Goal: Information Seeking & Learning: Learn about a topic

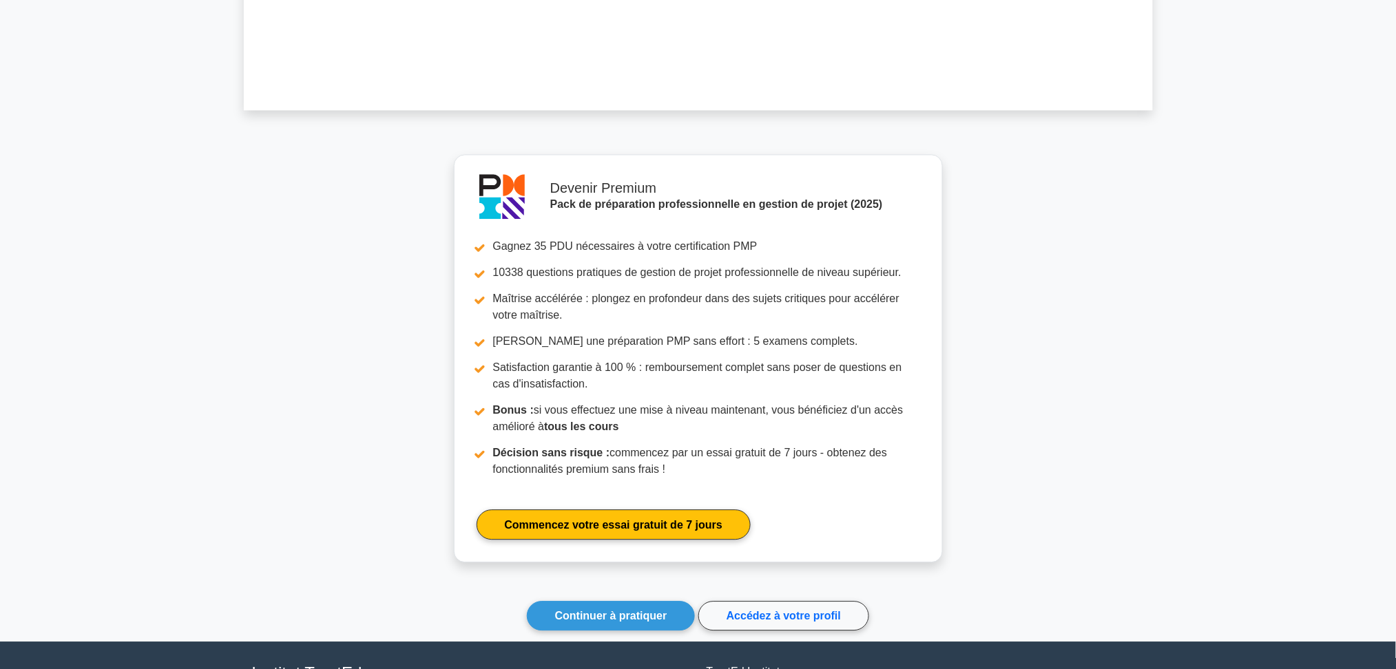
scroll to position [1217, 0]
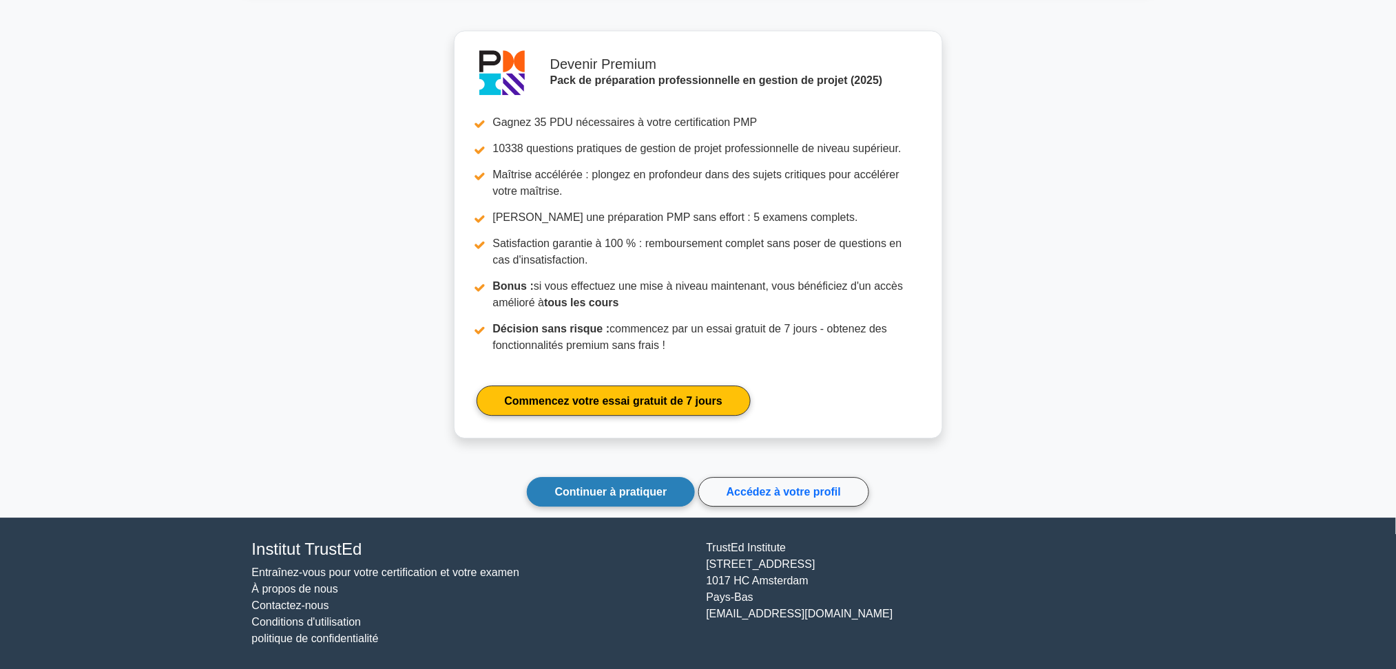
click at [626, 492] on font "Continuer à pratiquer" at bounding box center [611, 492] width 112 height 12
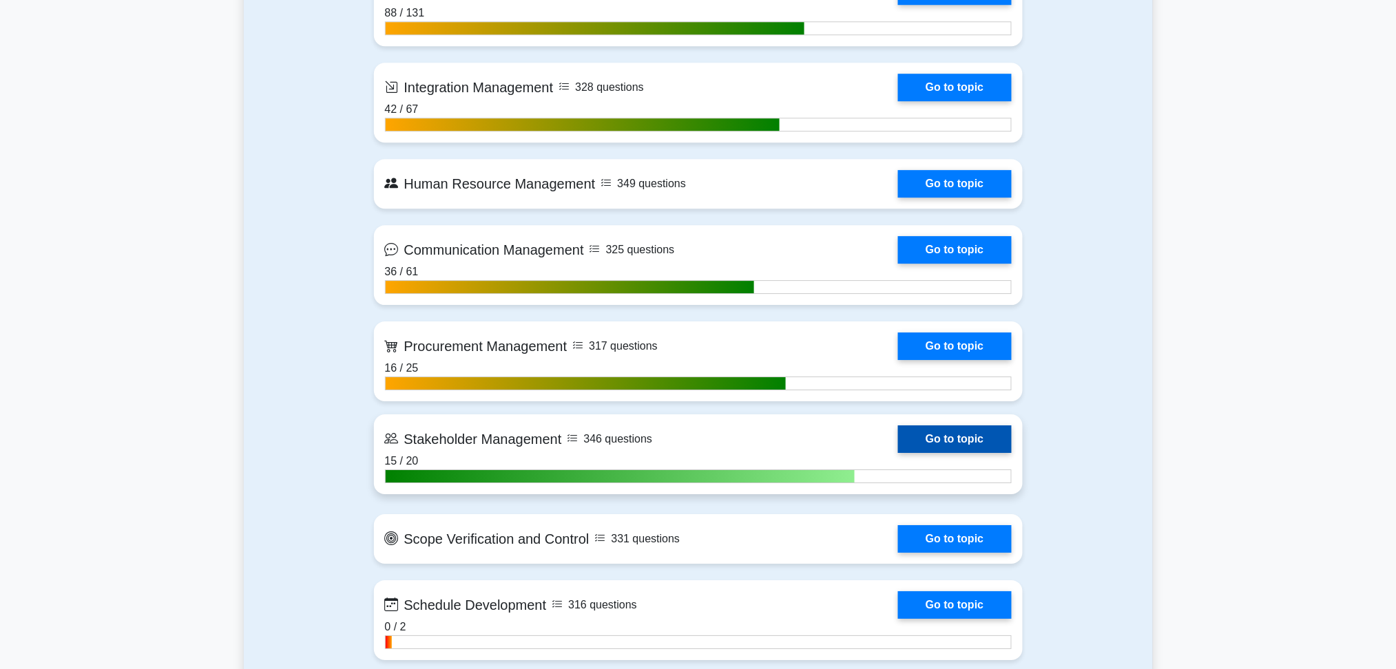
scroll to position [1560, 0]
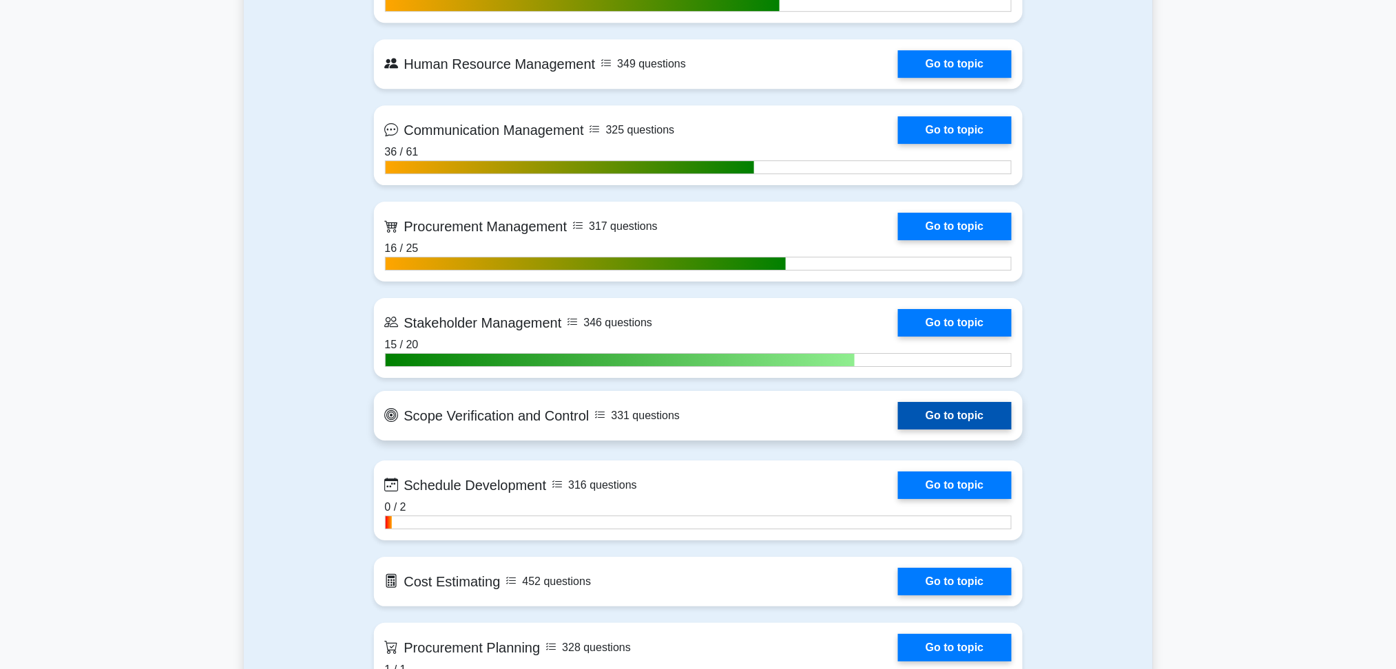
click at [948, 415] on link "Go to topic" at bounding box center [954, 416] width 113 height 28
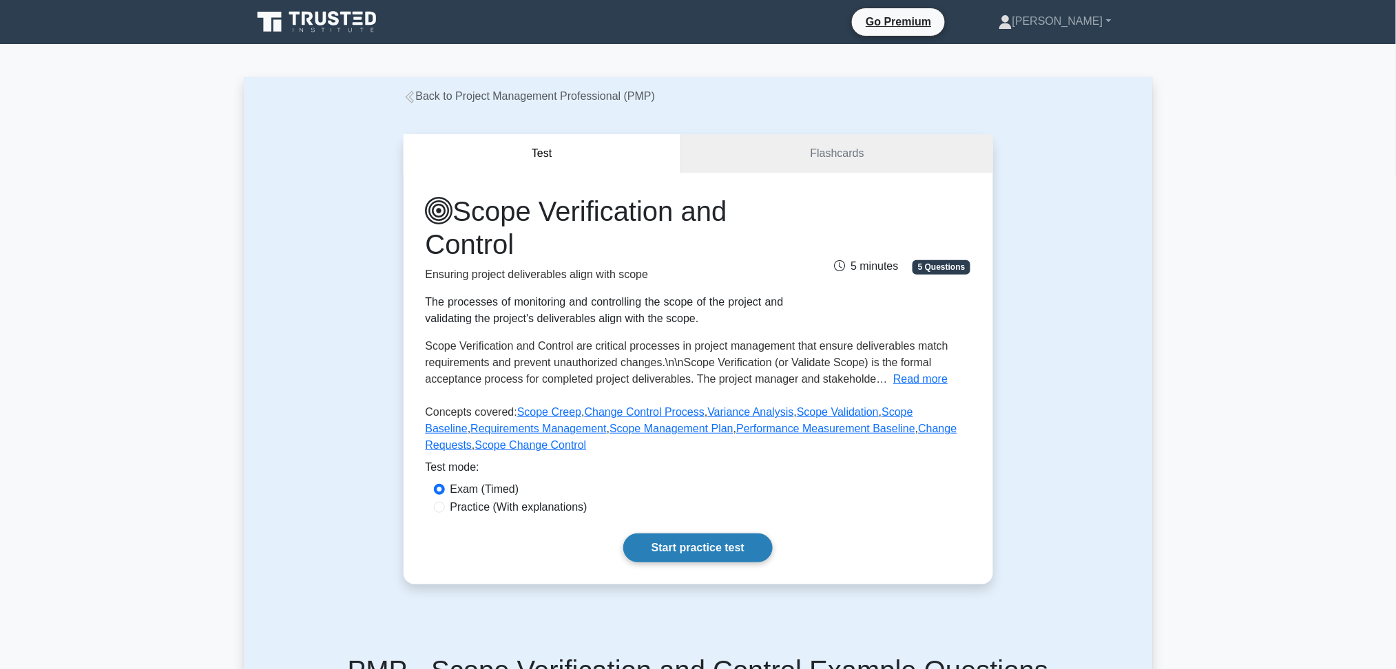
click at [669, 539] on link "Start practice test" at bounding box center [697, 548] width 149 height 29
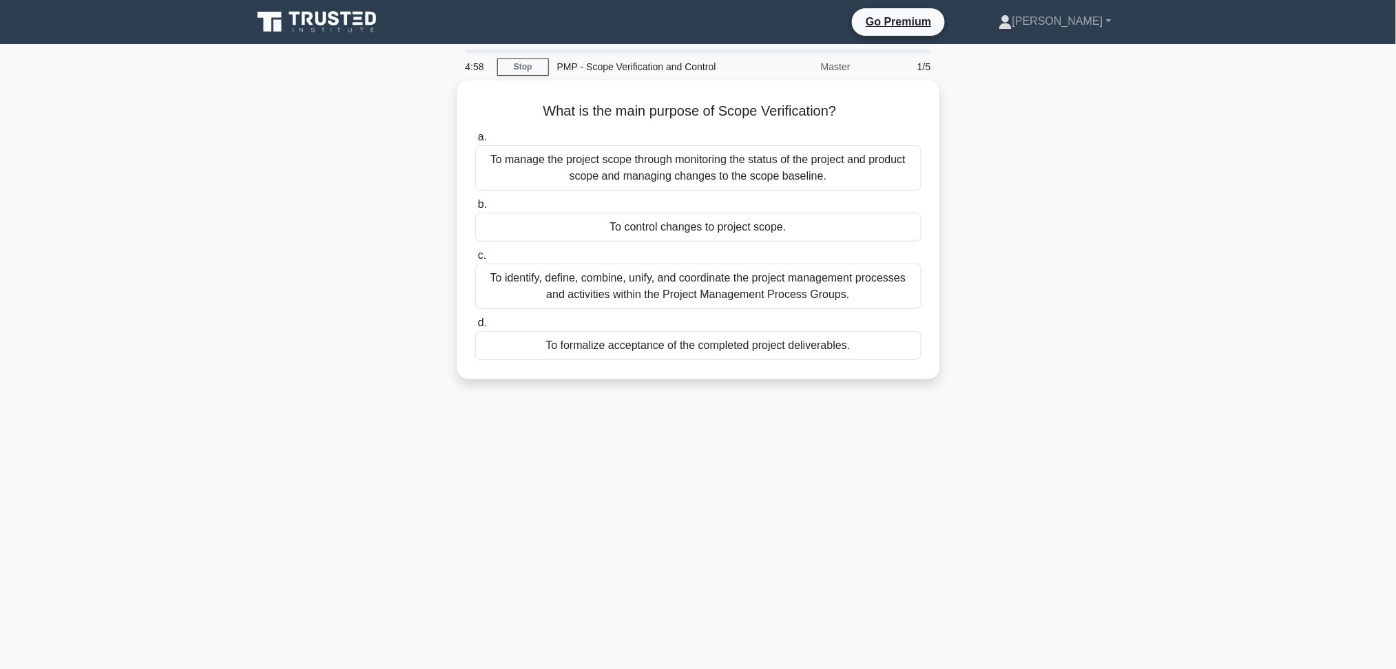
click at [1191, 200] on main "4:58 Stop PMP - Scope Verification and Control Master 1/5 What is the main purp…" at bounding box center [698, 394] width 1396 height 700
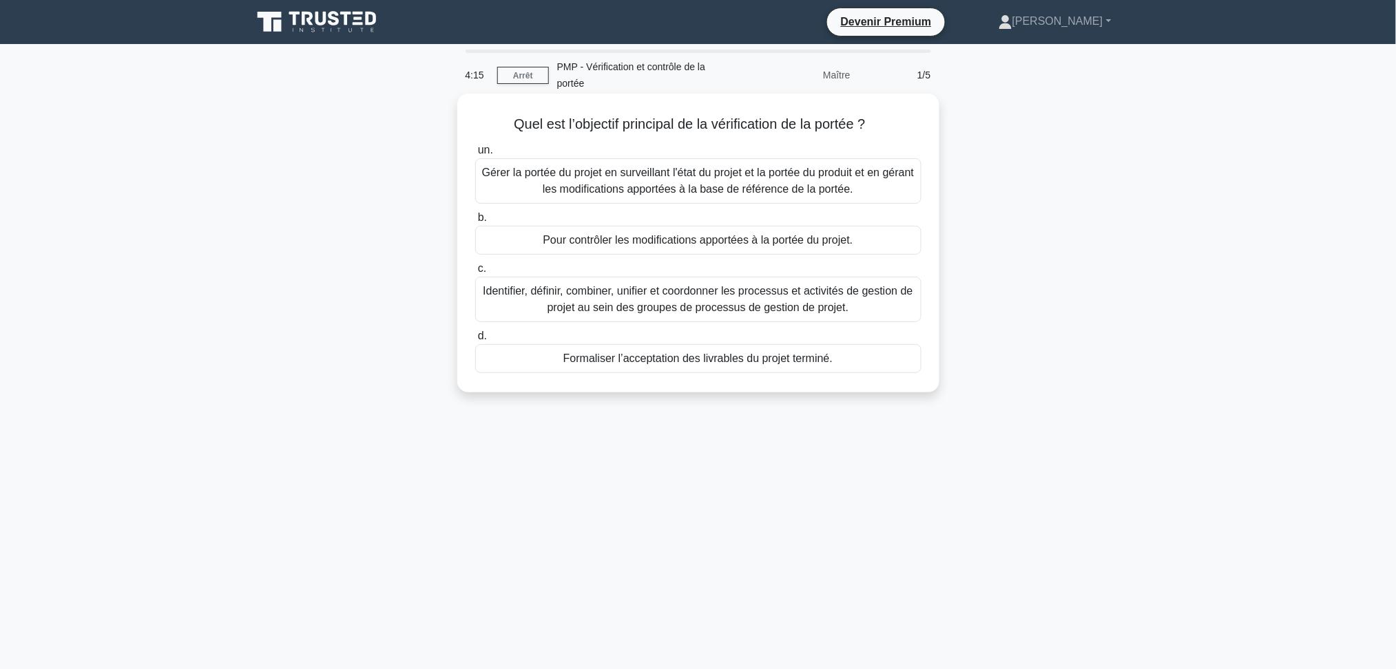
click at [750, 179] on font "Gérer la portée du projet en surveillant l'état du projet et la portée du produ…" at bounding box center [698, 181] width 432 height 28
click at [475, 155] on input "un. Gérer la portée du projet en surveillant l'état du projet et la portée du p…" at bounding box center [475, 150] width 0 height 9
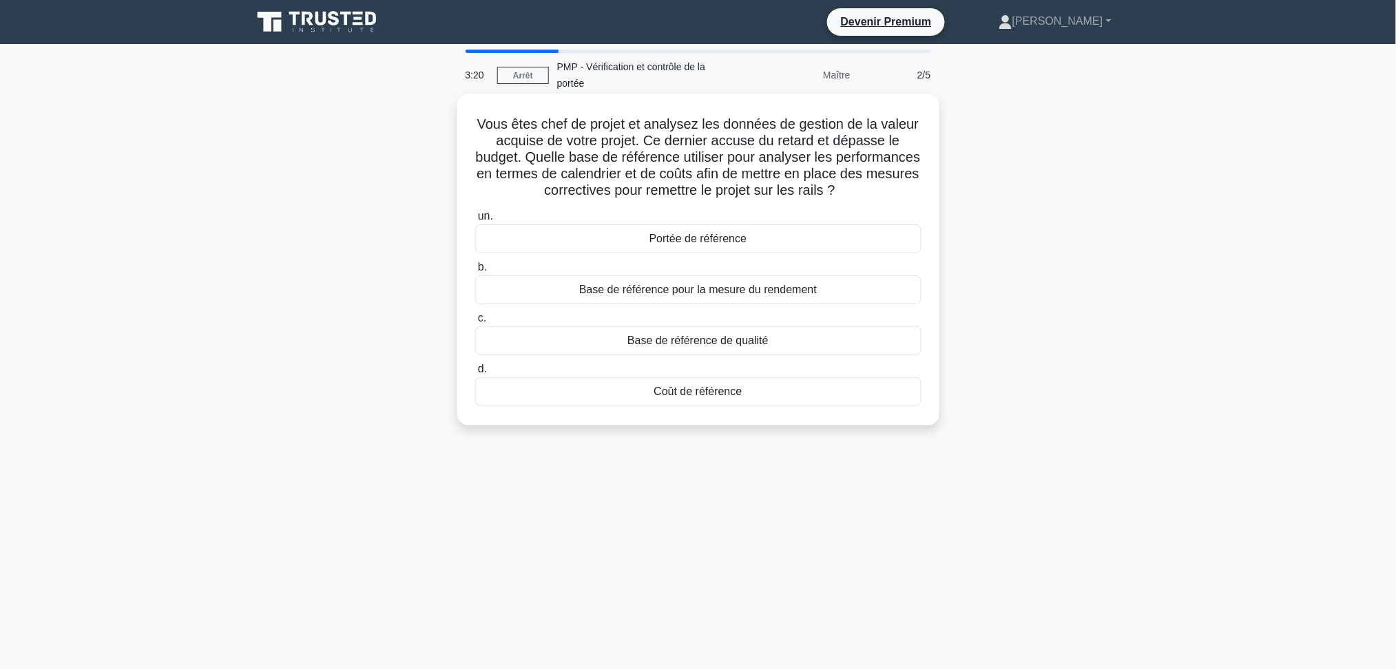
click at [685, 293] on font "Base de référence pour la mesure du rendement" at bounding box center [698, 290] width 238 height 12
click at [475, 272] on input "b. Base de référence pour la mesure du rendement" at bounding box center [475, 267] width 0 height 9
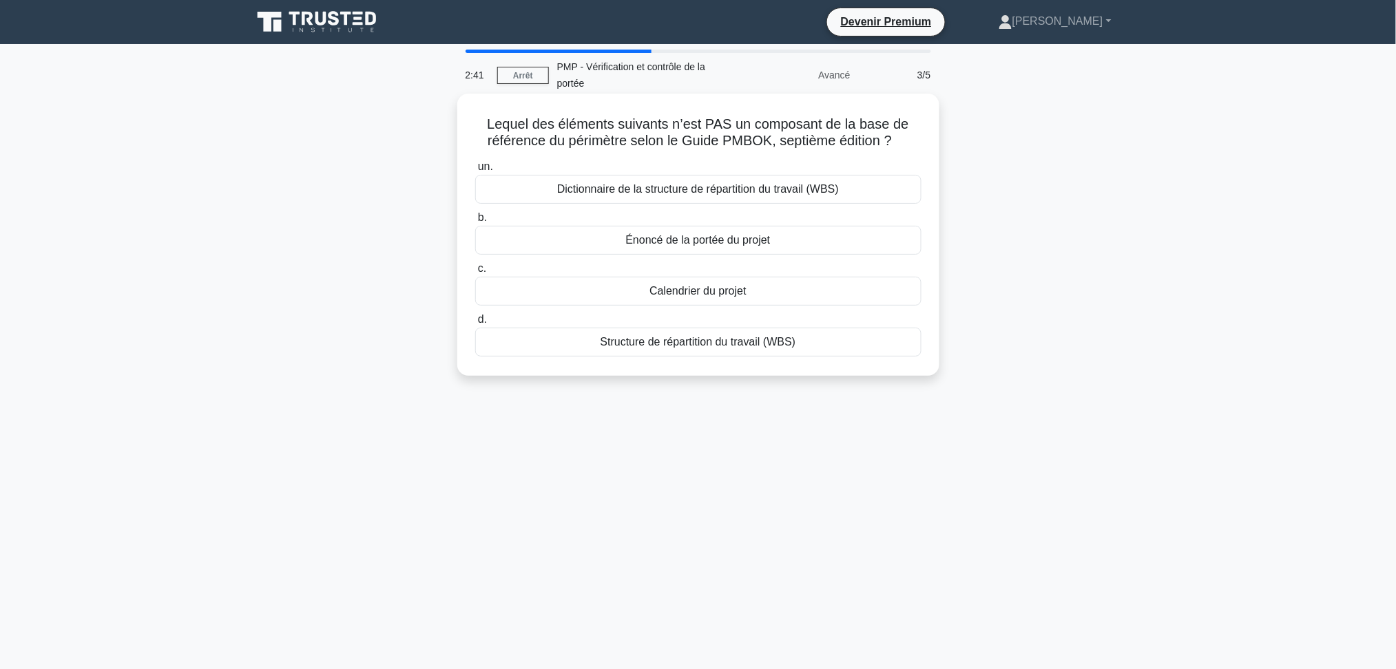
click at [696, 291] on font "Calendrier du projet" at bounding box center [697, 291] width 97 height 12
click at [475, 273] on input "c. Calendrier du projet" at bounding box center [475, 268] width 0 height 9
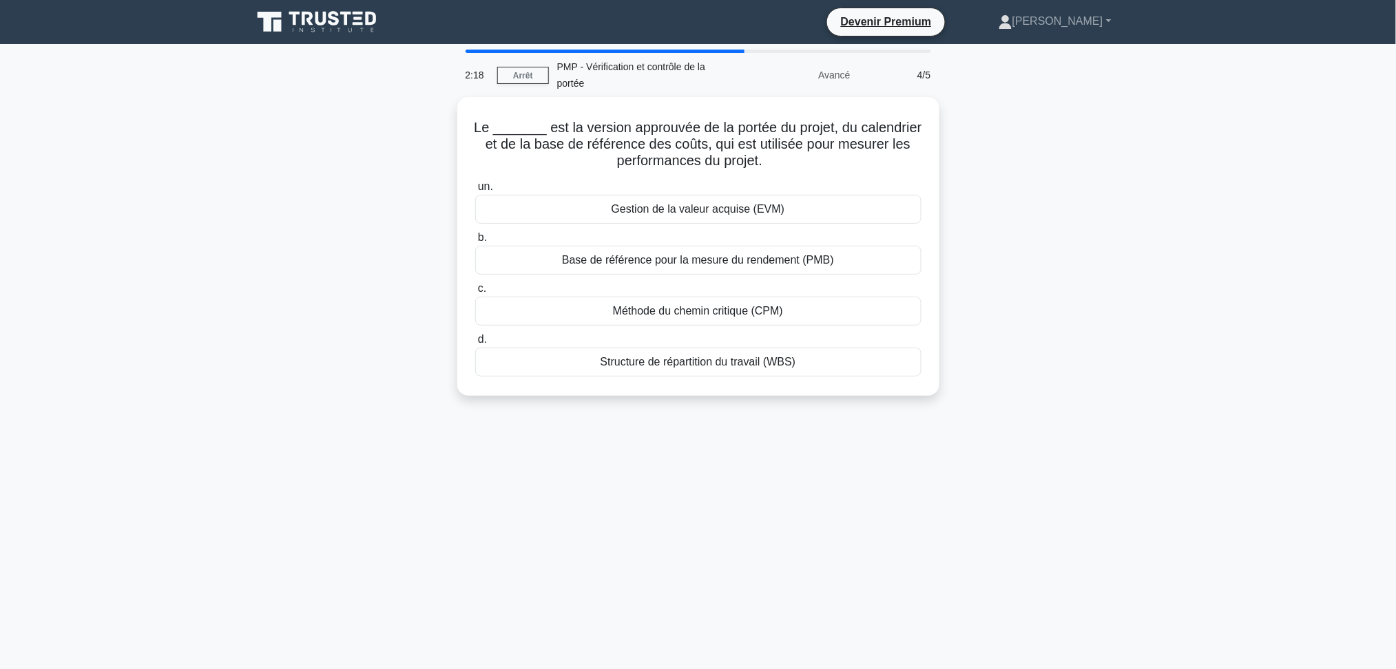
drag, startPoint x: 1150, startPoint y: 243, endPoint x: 1131, endPoint y: 257, distance: 23.1
click at [1150, 243] on div "Le _______ est la version approuvée de la portée du projet, du calendrier et de…" at bounding box center [698, 254] width 909 height 315
click at [707, 262] on font "Base de référence pour la mesure du rendement (PMB)" at bounding box center [698, 257] width 272 height 12
click at [475, 239] on input "b. Base de référence pour la mesure du rendement (PMB)" at bounding box center [475, 234] width 0 height 9
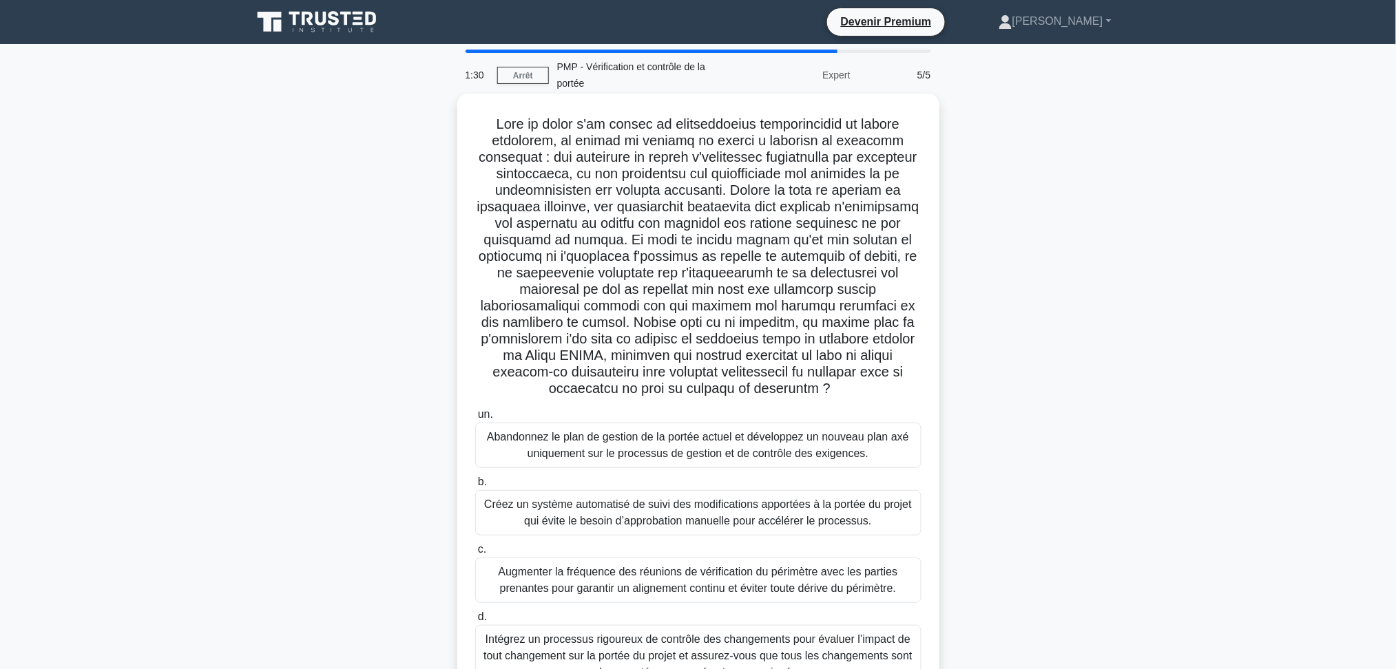
scroll to position [74, 0]
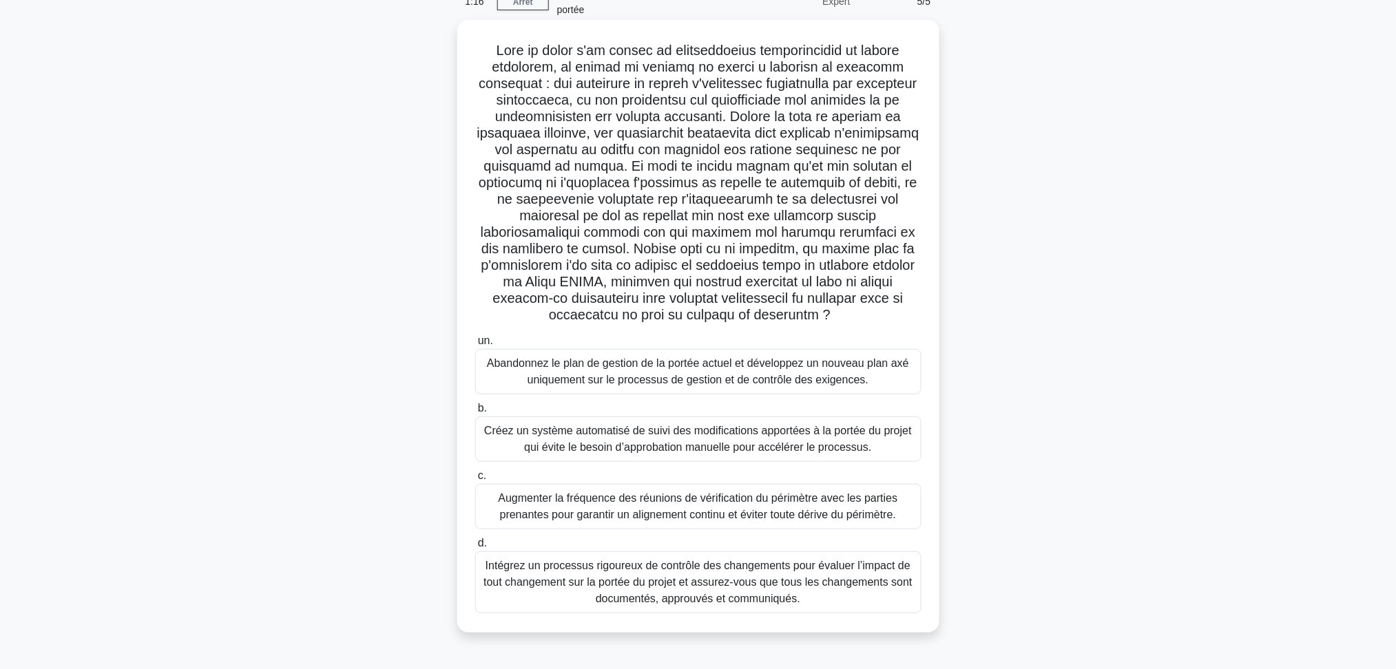
click at [805, 594] on font "Intégrez un processus rigoureux de contrôle des changements pour évaluer l’impa…" at bounding box center [698, 583] width 434 height 50
click at [475, 548] on input "d. Intégrez un processus rigoureux de contrôle des changements pour évaluer l’i…" at bounding box center [475, 543] width 0 height 9
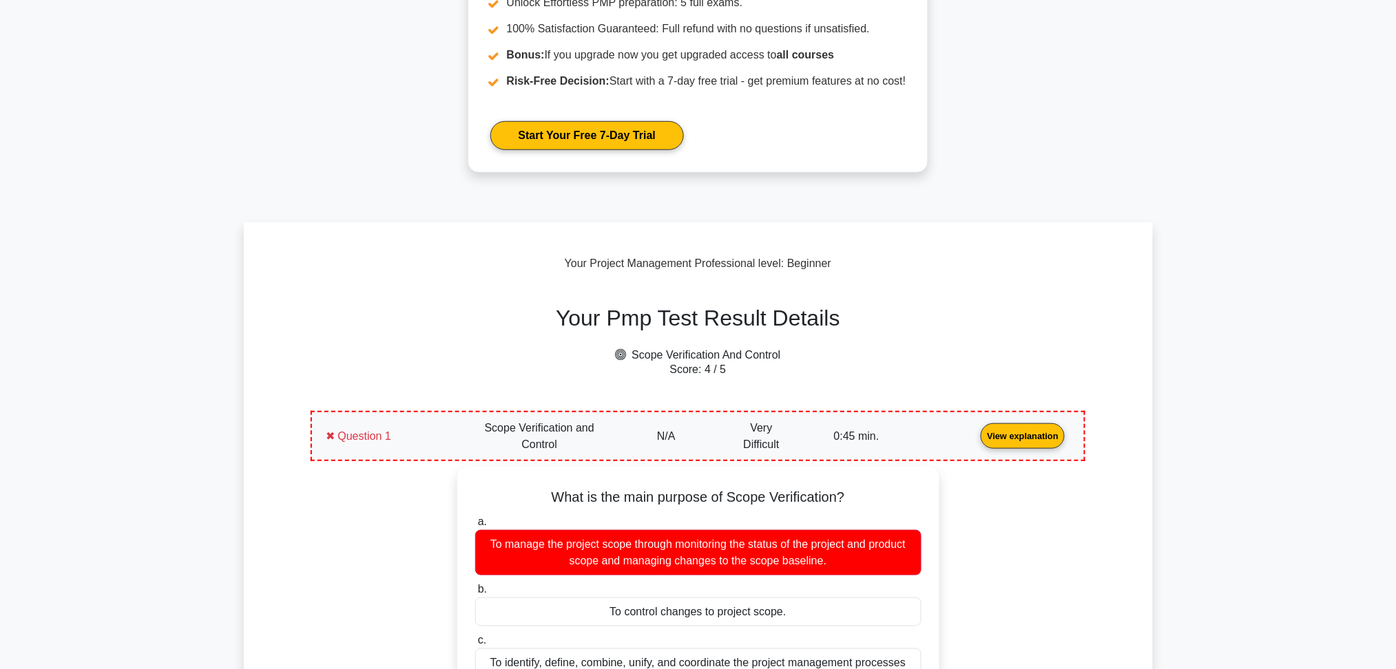
scroll to position [459, 0]
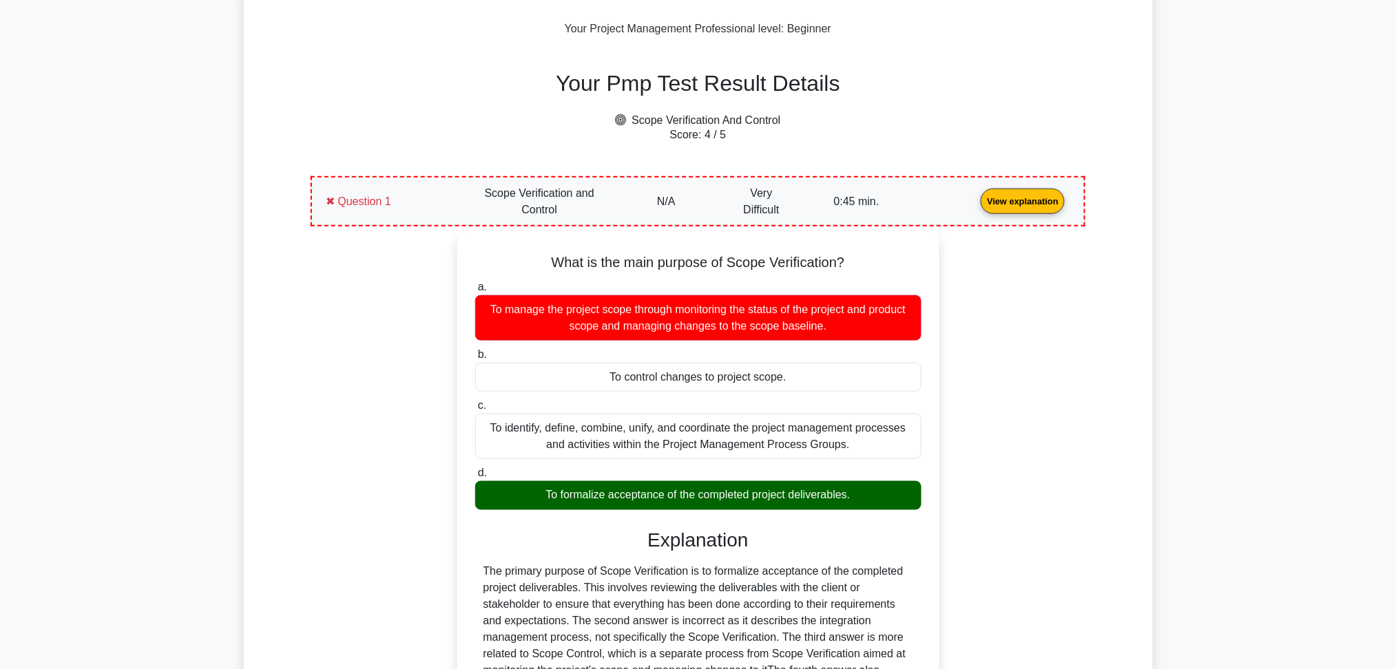
click at [975, 207] on link "View explanation" at bounding box center [1022, 201] width 95 height 12
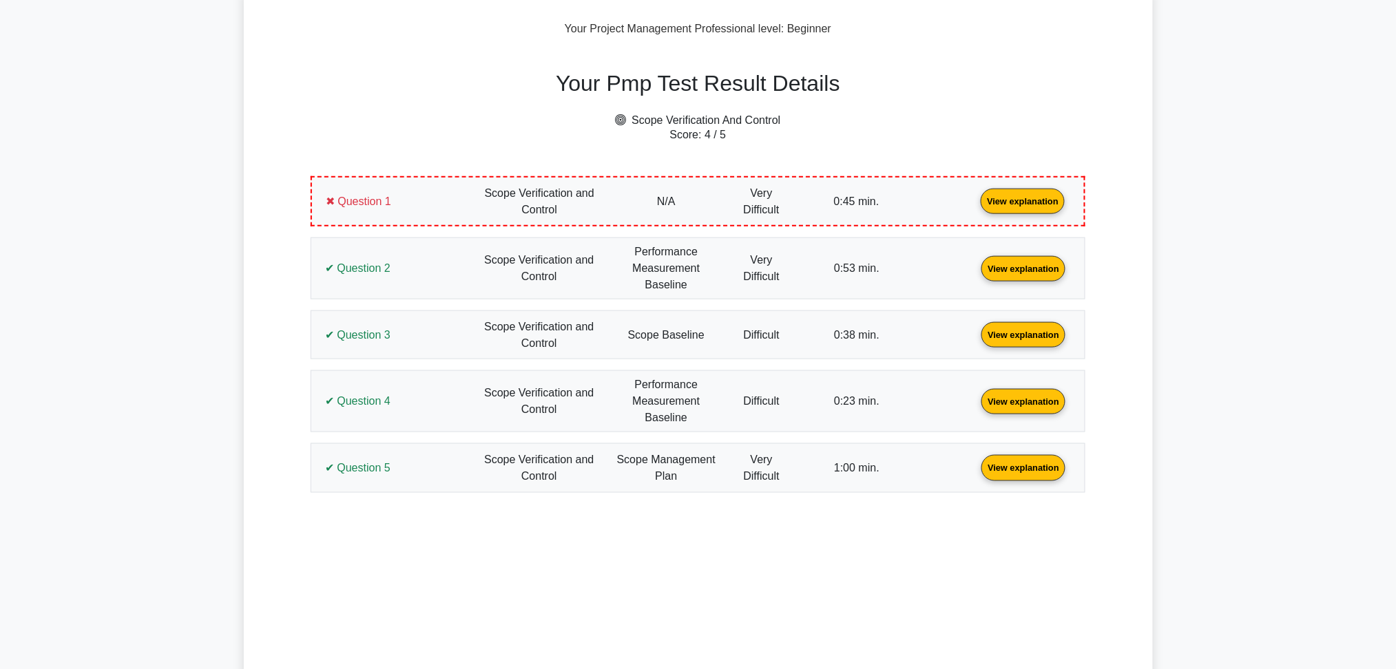
click at [975, 201] on link "View explanation" at bounding box center [1022, 201] width 95 height 12
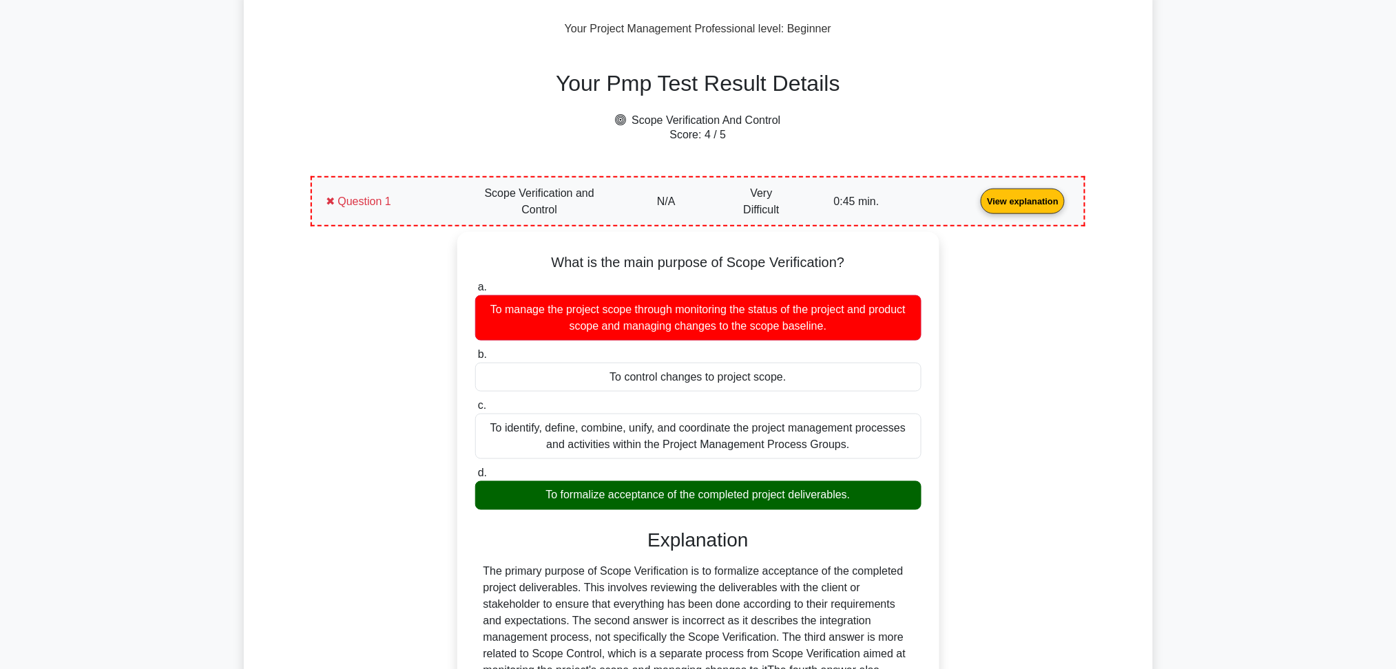
click at [1120, 296] on div "Your Pmp Test Result Details Scope Verification And Control Score: 4 / 5 Questi…" at bounding box center [697, 591] width 857 height 1096
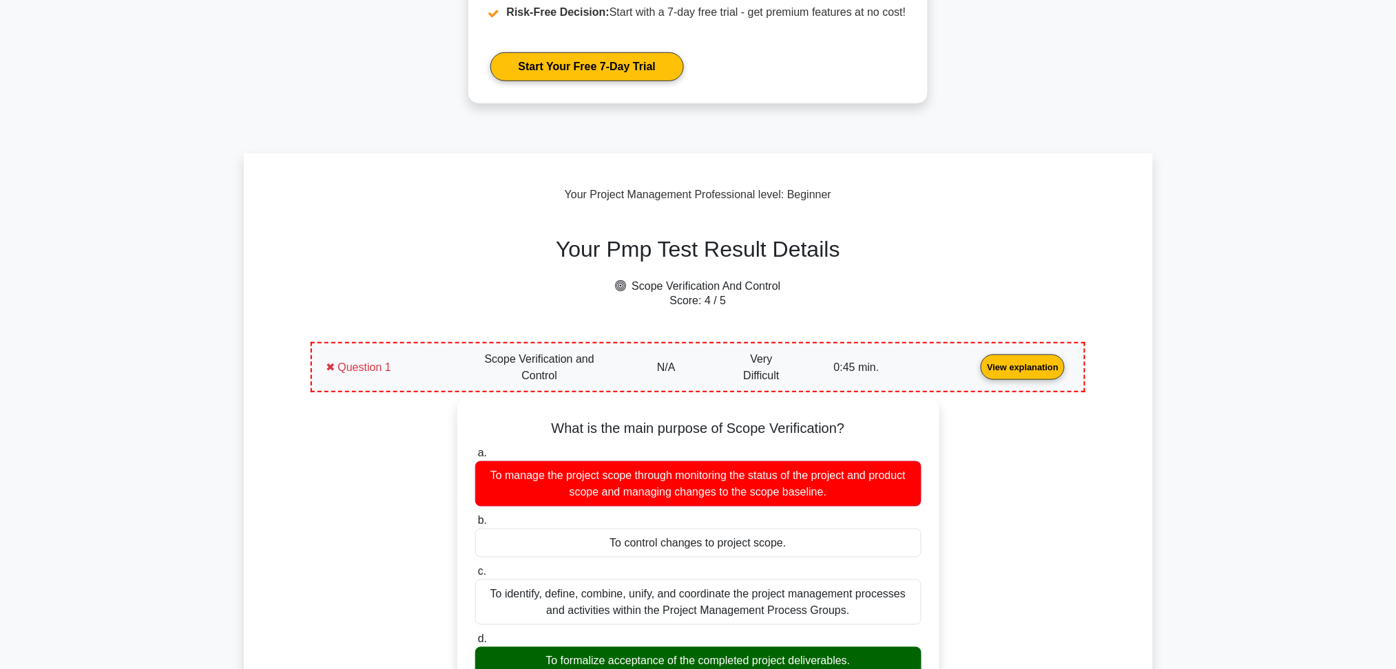
scroll to position [183, 0]
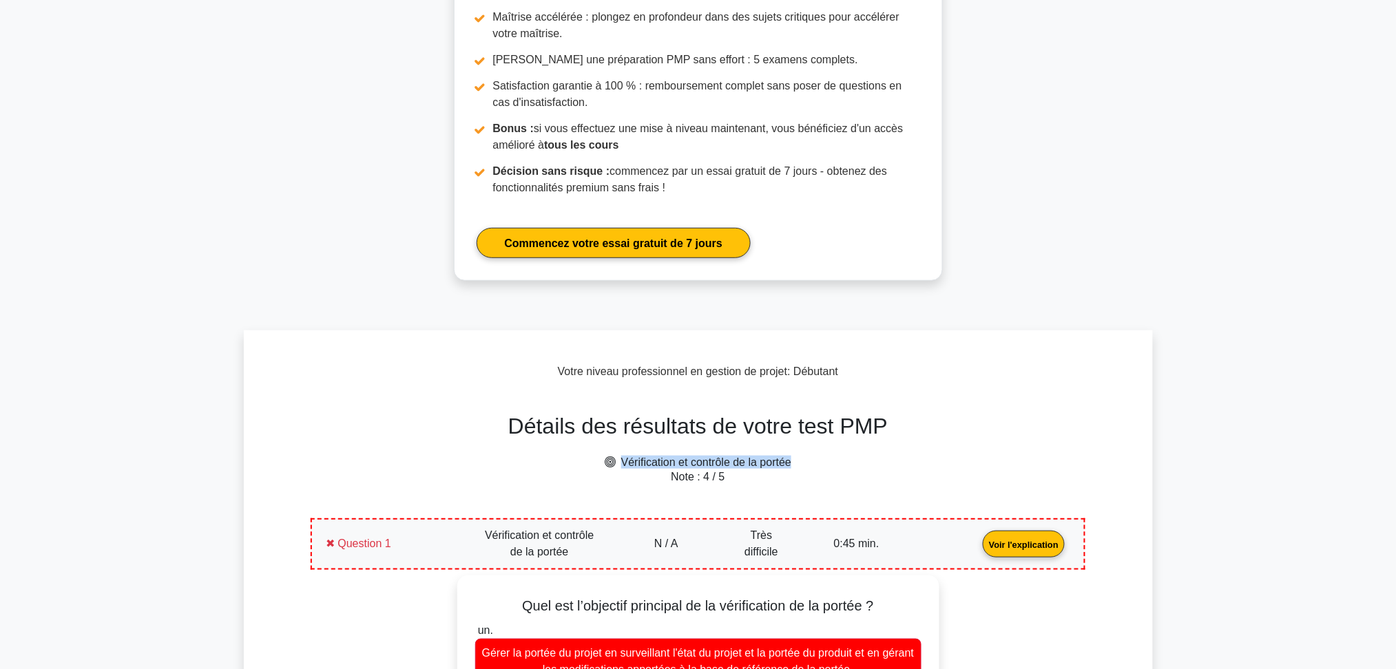
drag, startPoint x: 803, startPoint y: 464, endPoint x: 616, endPoint y: 460, distance: 187.4
click at [616, 460] on h6 "Vérification et contrôle de la portée" at bounding box center [697, 462] width 791 height 13
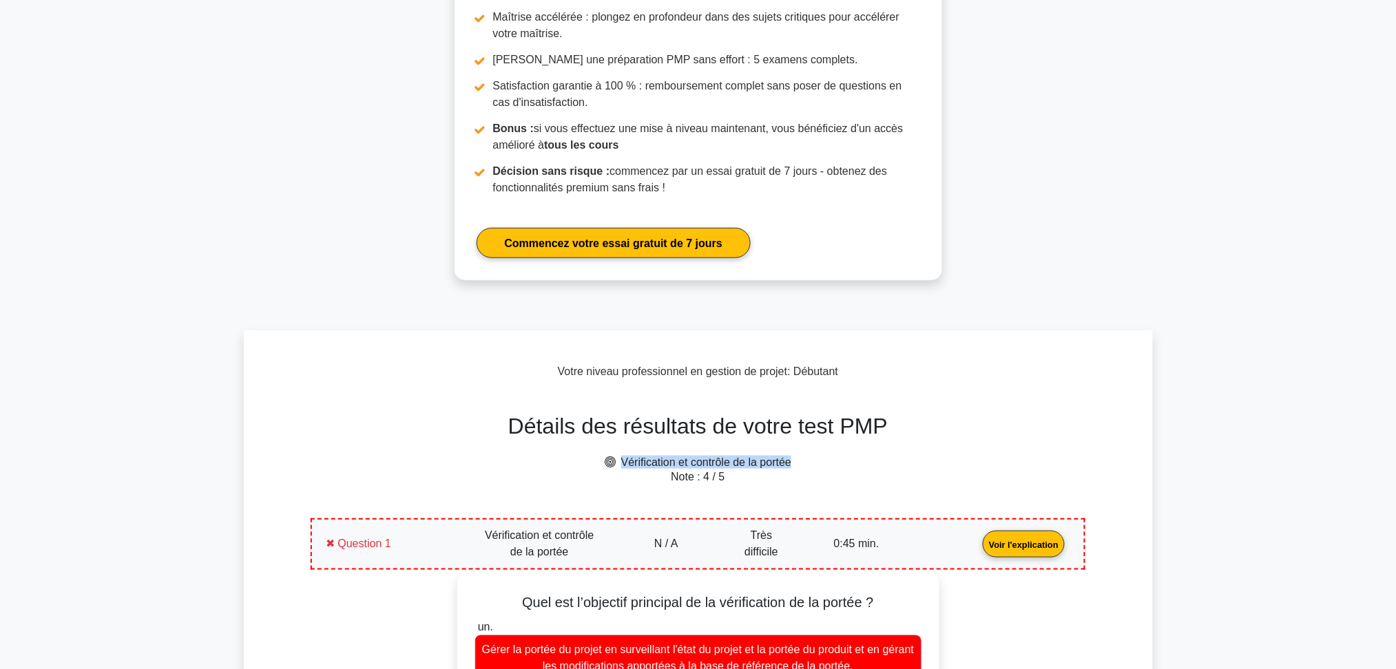
copy font "Vérification et contrôle de la portée"
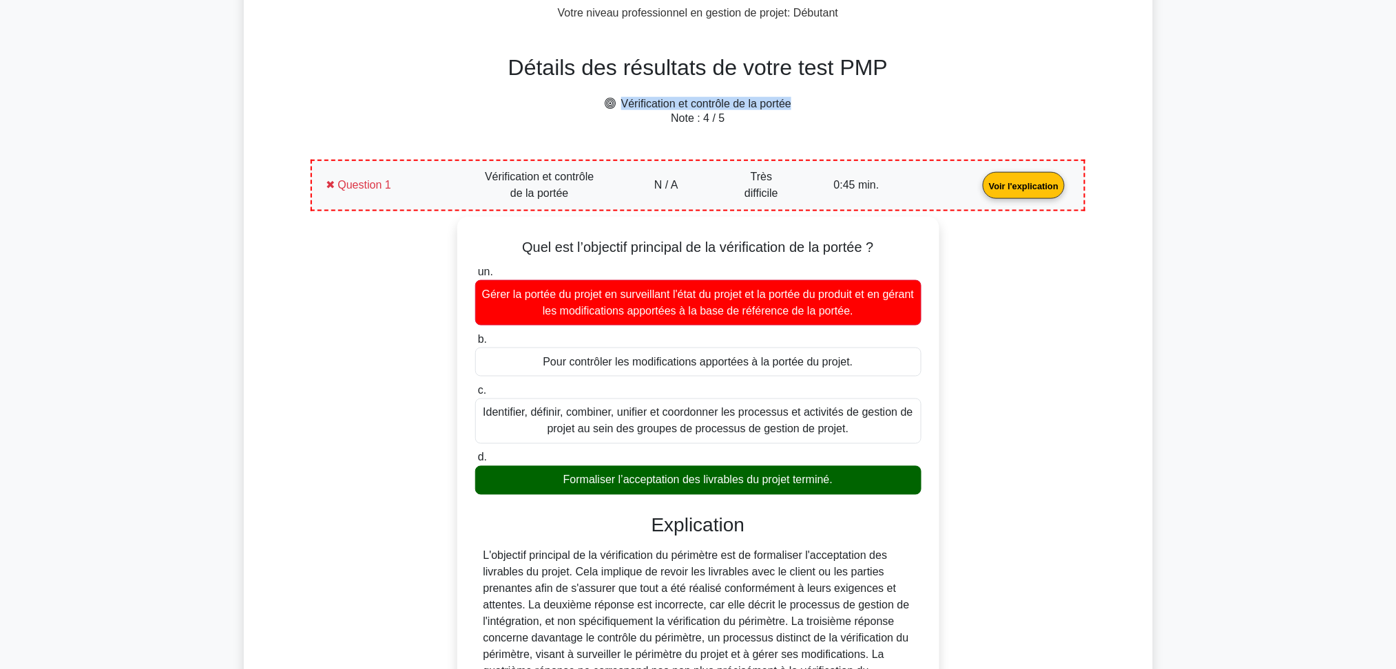
scroll to position [551, 0]
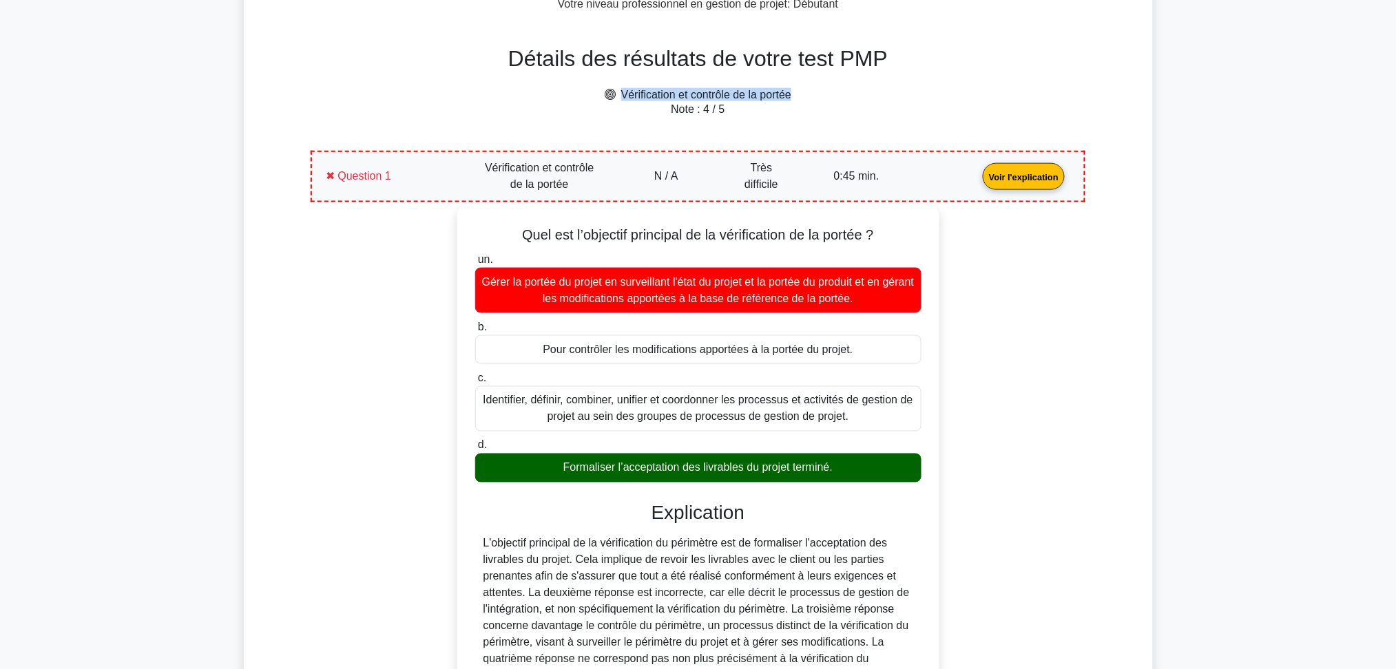
drag, startPoint x: 838, startPoint y: 471, endPoint x: 499, endPoint y: 237, distance: 411.8
click at [499, 237] on div "Quel est l’objectif principal de la vérification de la portée ? un. Gérer la po…" at bounding box center [698, 483] width 471 height 547
copy div "Quel est l’objectif principal de la vérification de la portée ? un. Gérer la po…"
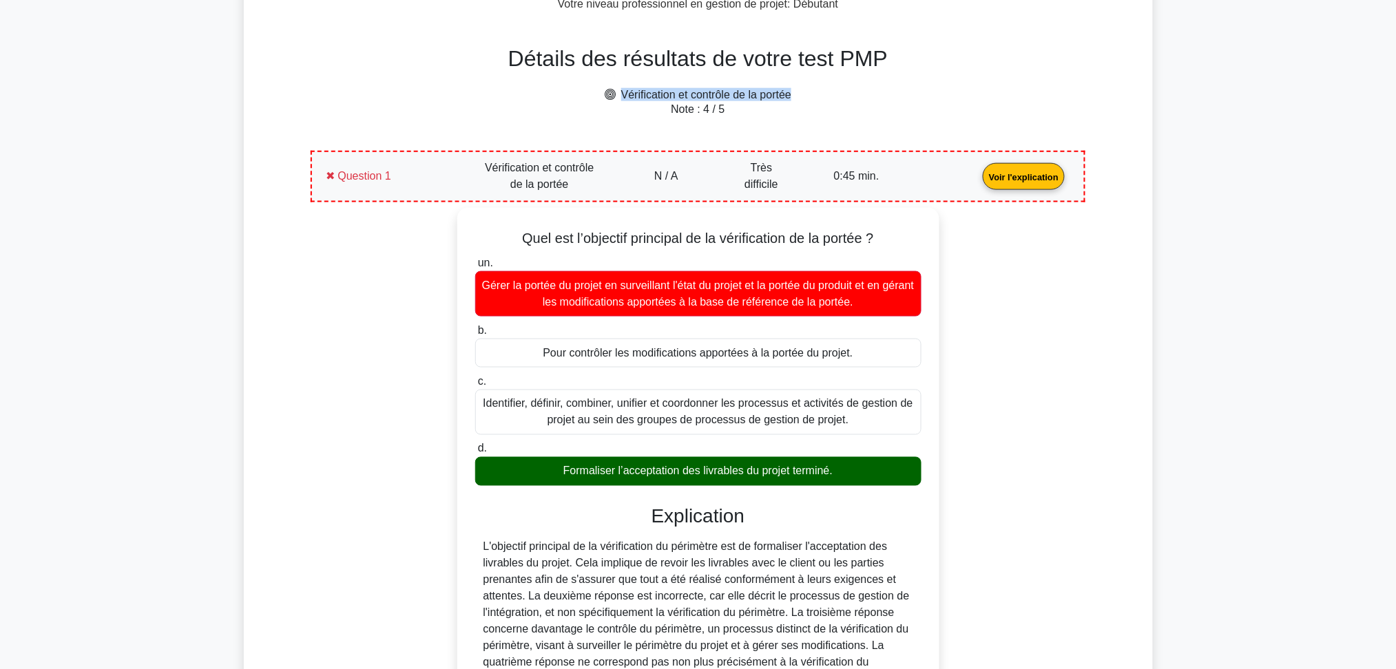
click at [373, 373] on div "Quel est l’objectif principal de la vérification de la portée ? un. Gérer la po…" at bounding box center [698, 495] width 758 height 574
click at [977, 182] on link "Voir l'explication" at bounding box center [1023, 176] width 93 height 12
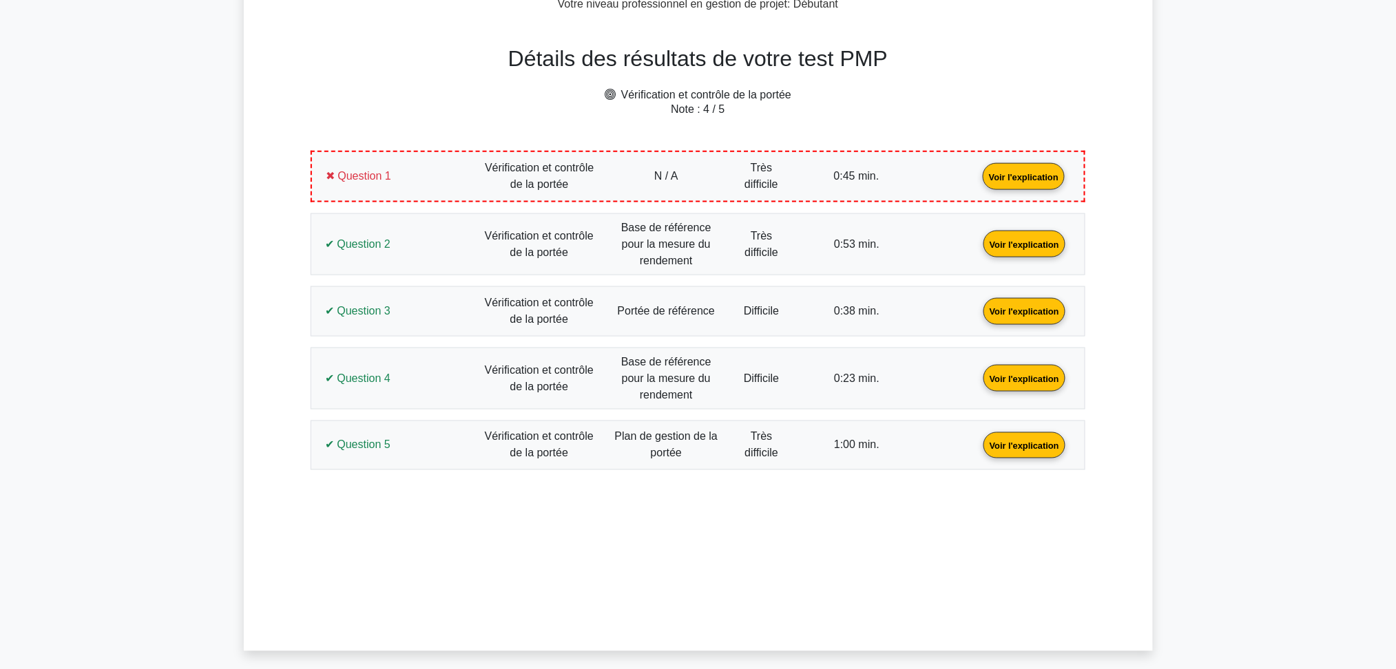
click at [978, 244] on link "Voir l'explication" at bounding box center [1024, 244] width 93 height 12
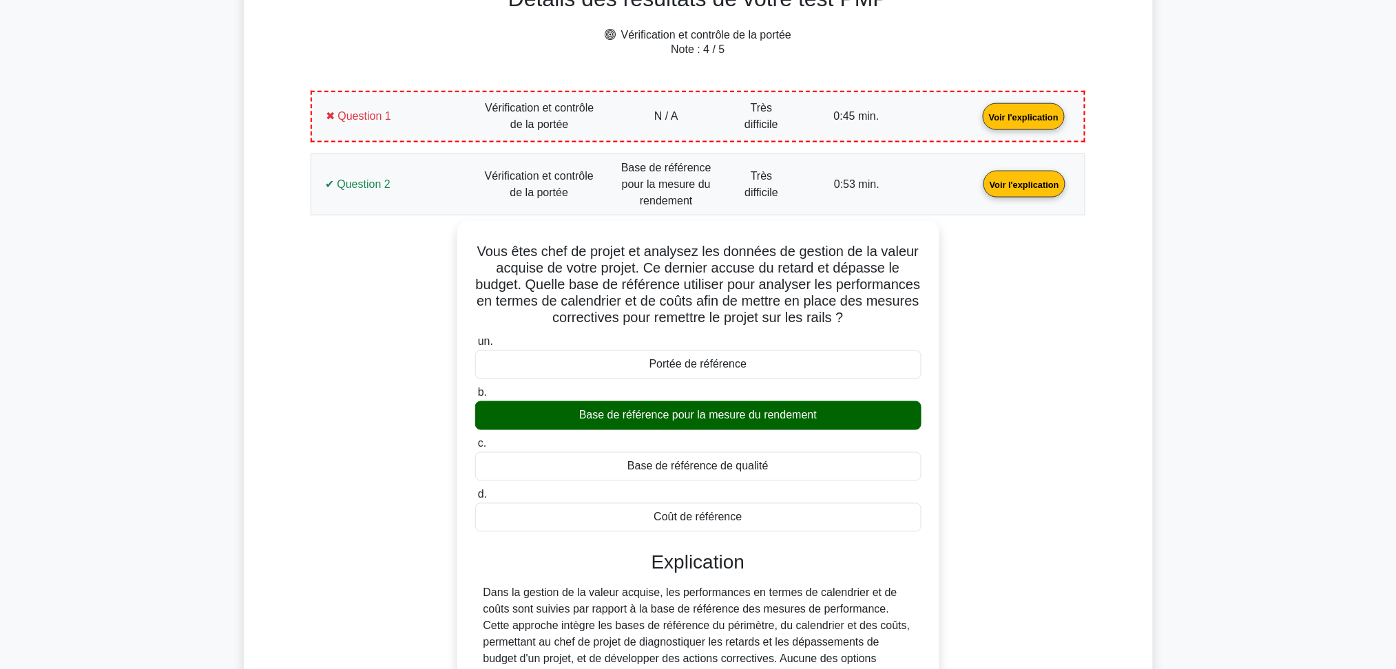
scroll to position [642, 0]
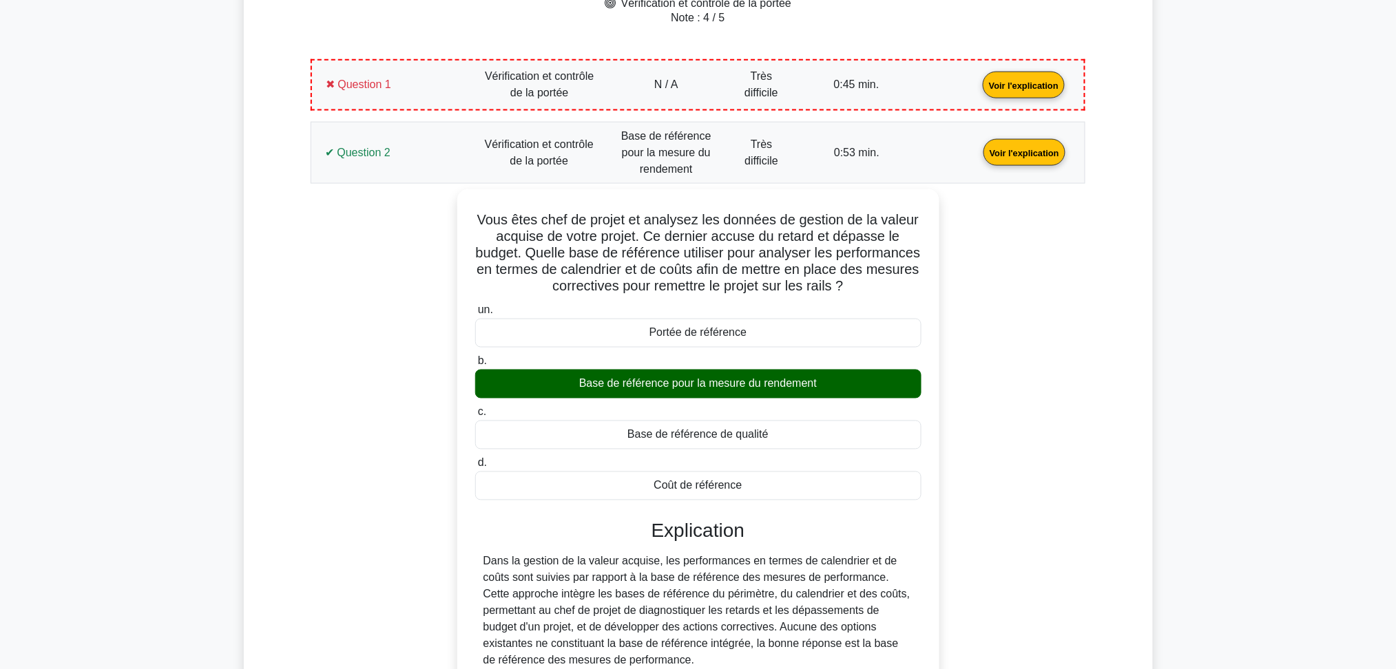
drag, startPoint x: 359, startPoint y: 168, endPoint x: 362, endPoint y: 176, distance: 8.1
click at [978, 158] on link "Voir l'explication" at bounding box center [1024, 152] width 93 height 12
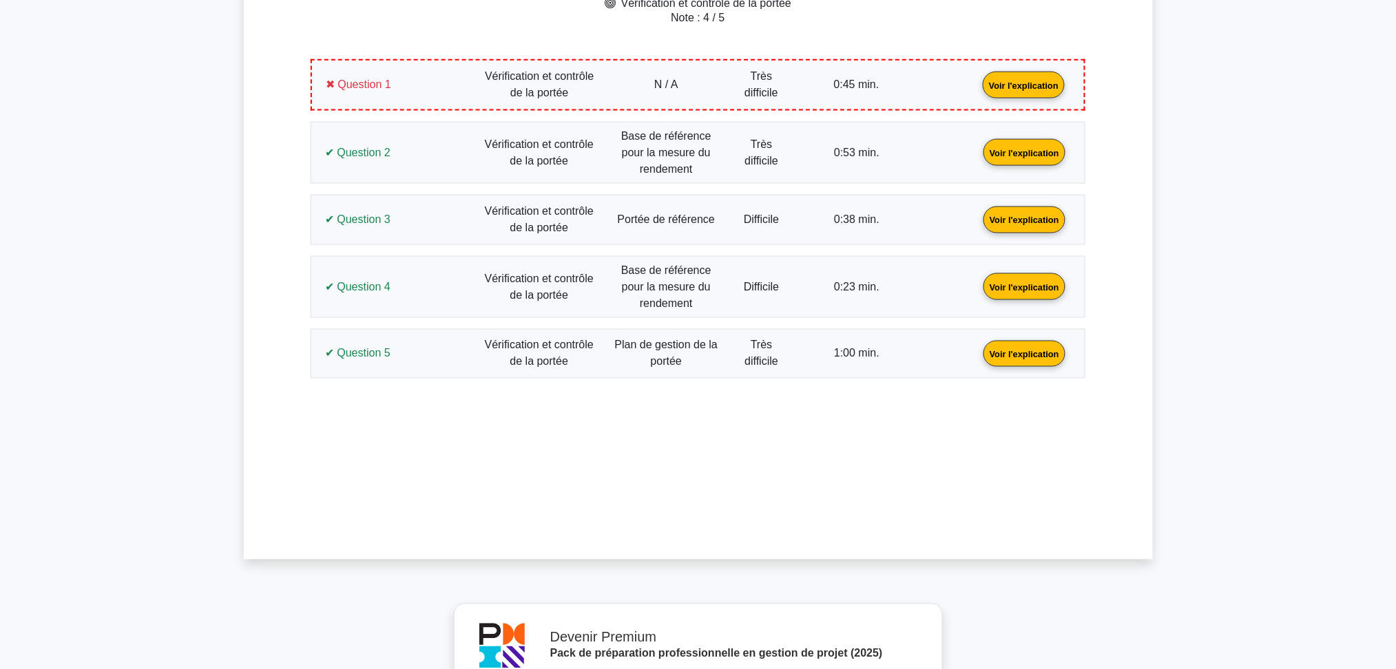
click at [978, 214] on link "Voir l'explication" at bounding box center [1024, 219] width 93 height 12
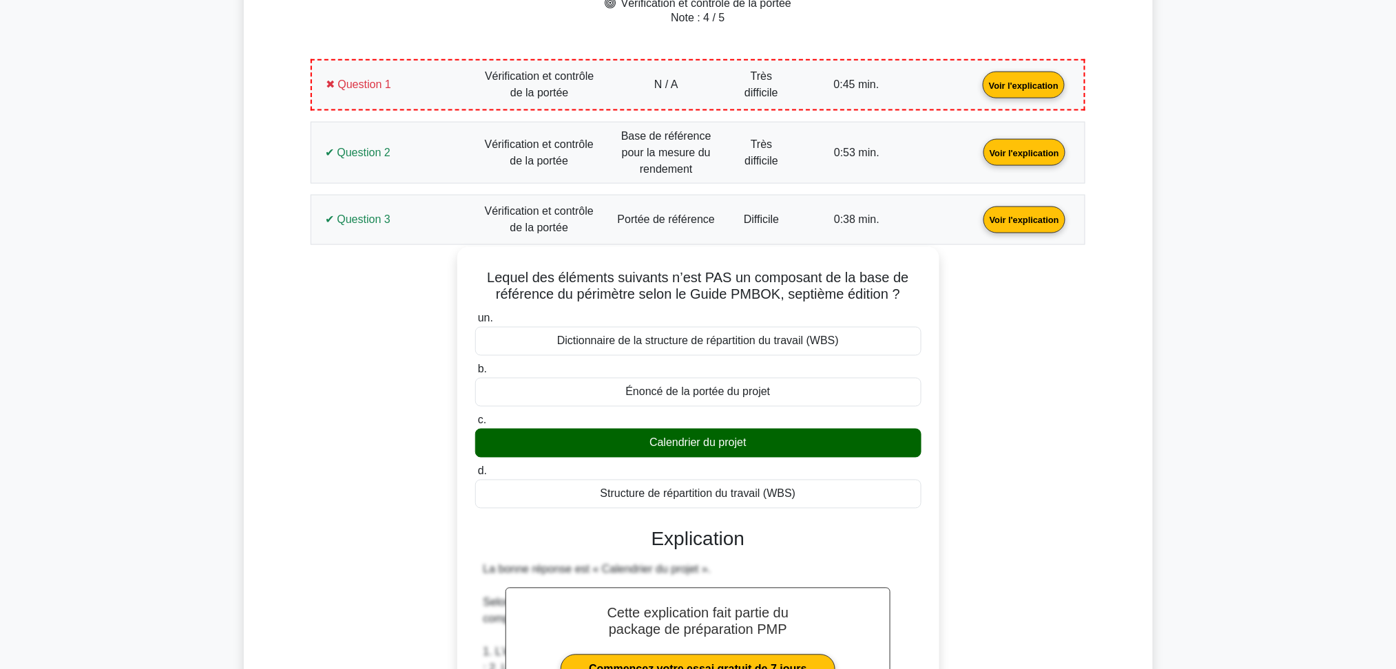
drag, startPoint x: 811, startPoint y: 487, endPoint x: 459, endPoint y: 276, distance: 410.2
click at [459, 276] on div "Lequel des éléments suivants n’est PAS un composant de la base de référence du …" at bounding box center [698, 650] width 482 height 806
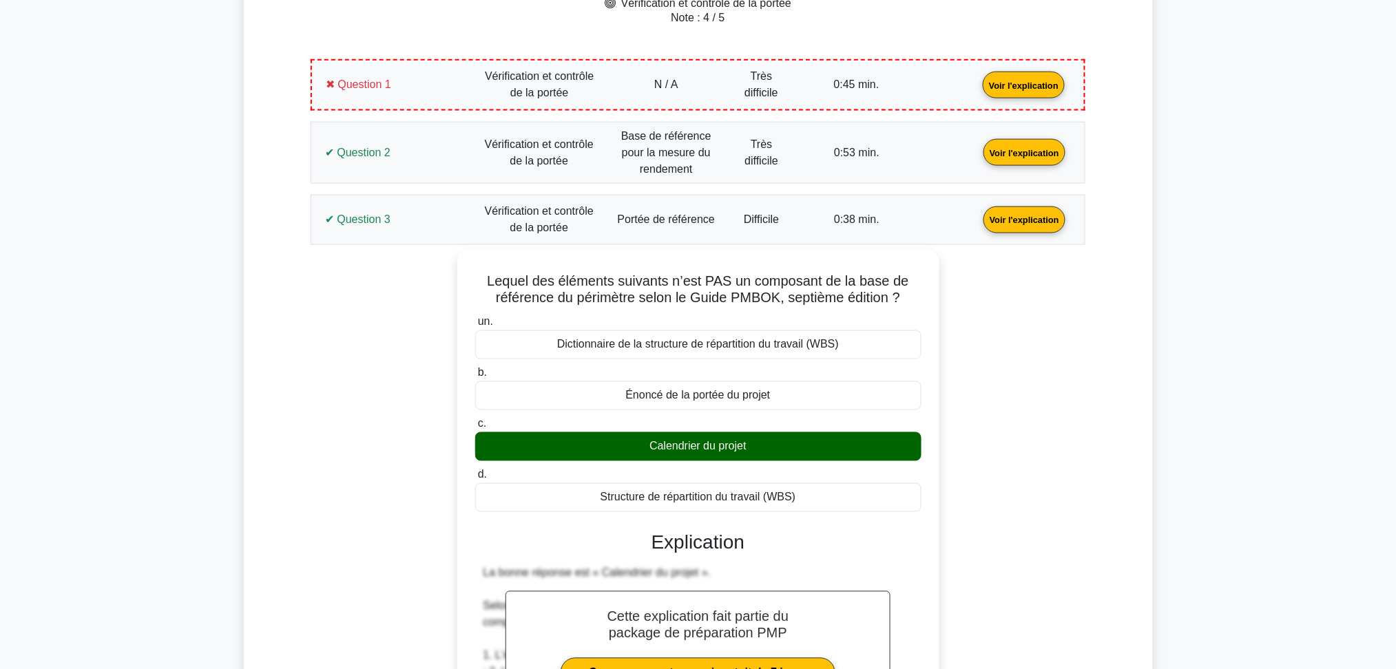
copy div "Lequel des éléments suivants n’est PAS un composant de la base de référence du …"
click at [358, 381] on div "Lequel des éléments suivants n’est PAS un composant de la base de référence du …" at bounding box center [698, 662] width 758 height 822
click at [978, 215] on link "Voir l'explication" at bounding box center [1024, 219] width 93 height 12
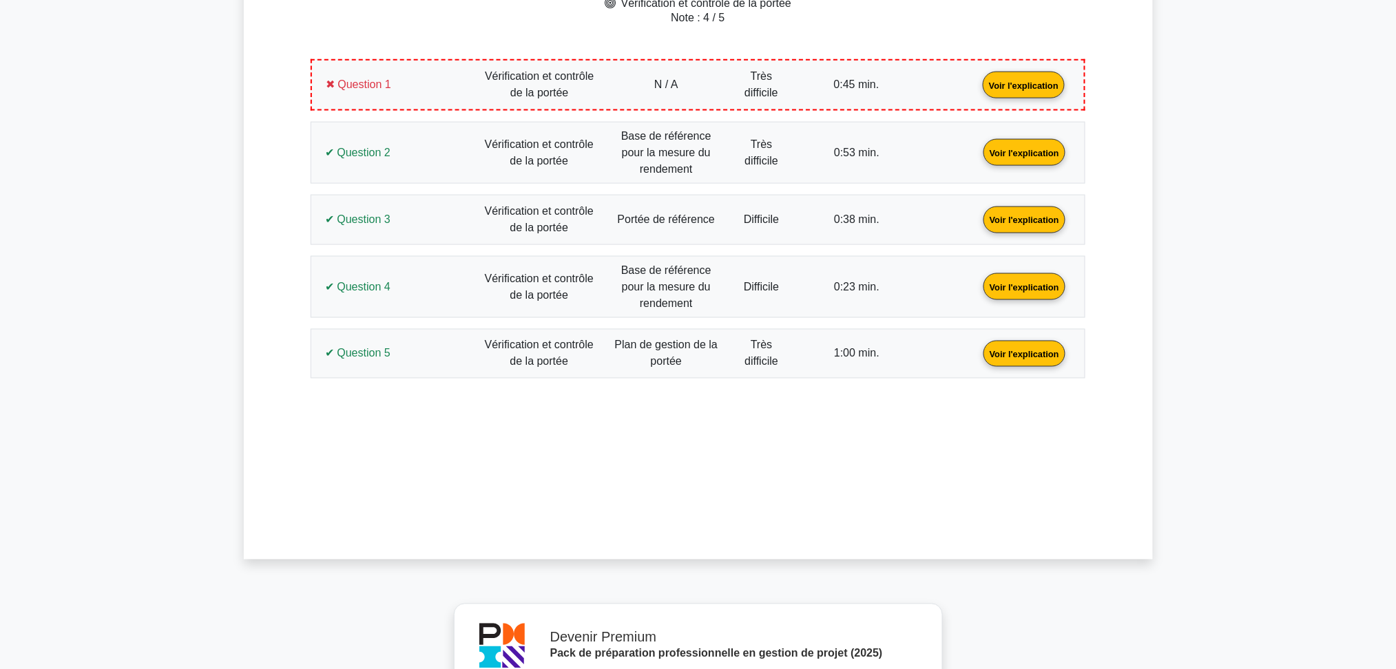
click at [978, 280] on link "Voir l'explication" at bounding box center [1024, 286] width 93 height 12
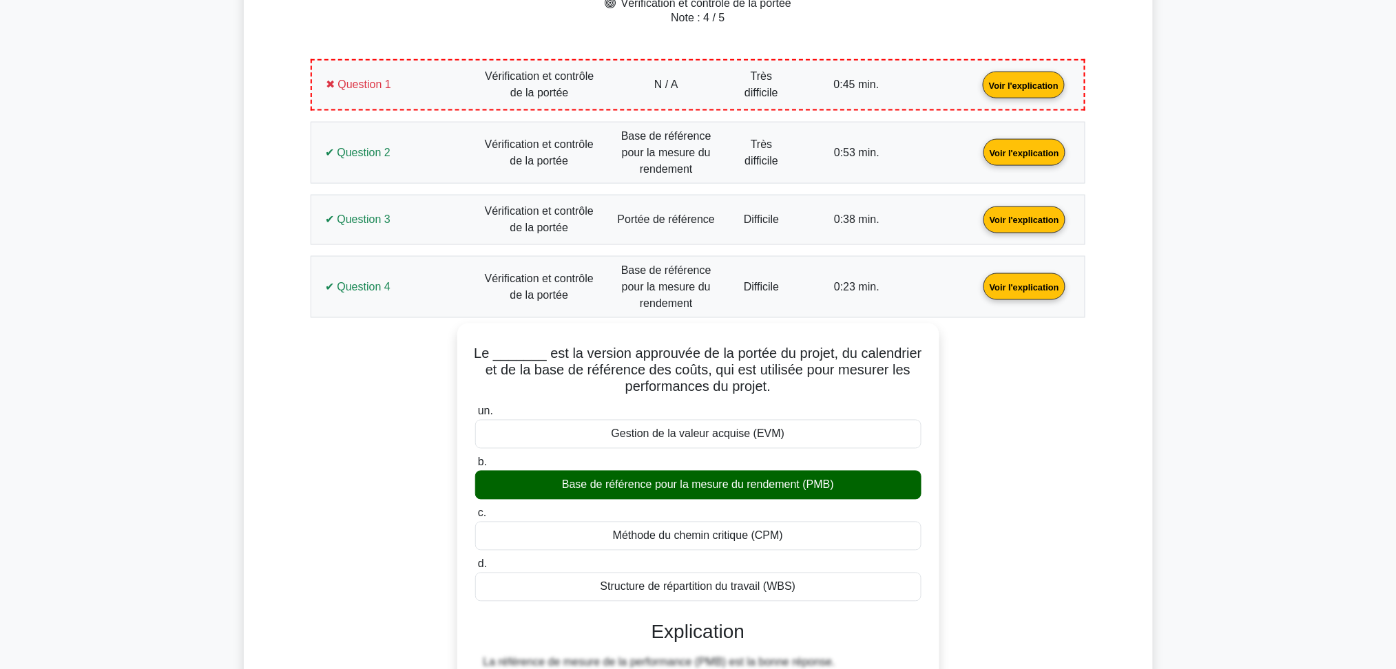
scroll to position [826, 0]
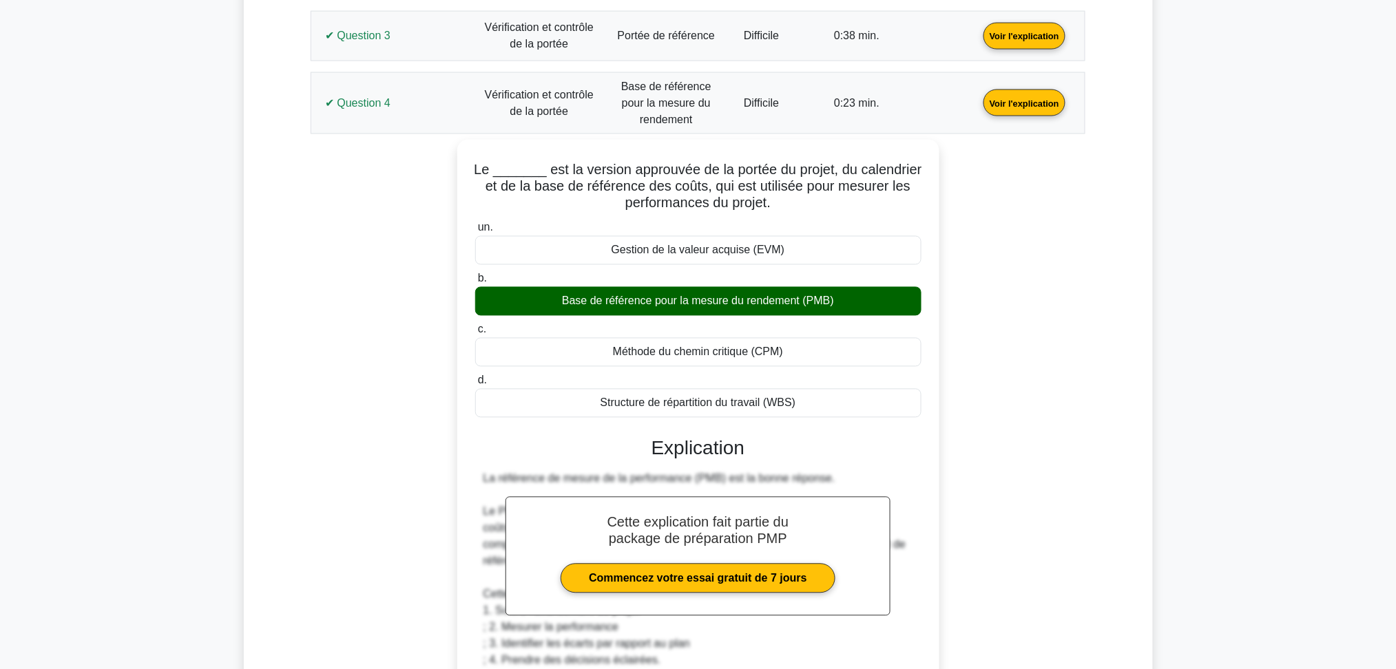
click at [978, 108] on link "Voir l'explication" at bounding box center [1024, 102] width 93 height 12
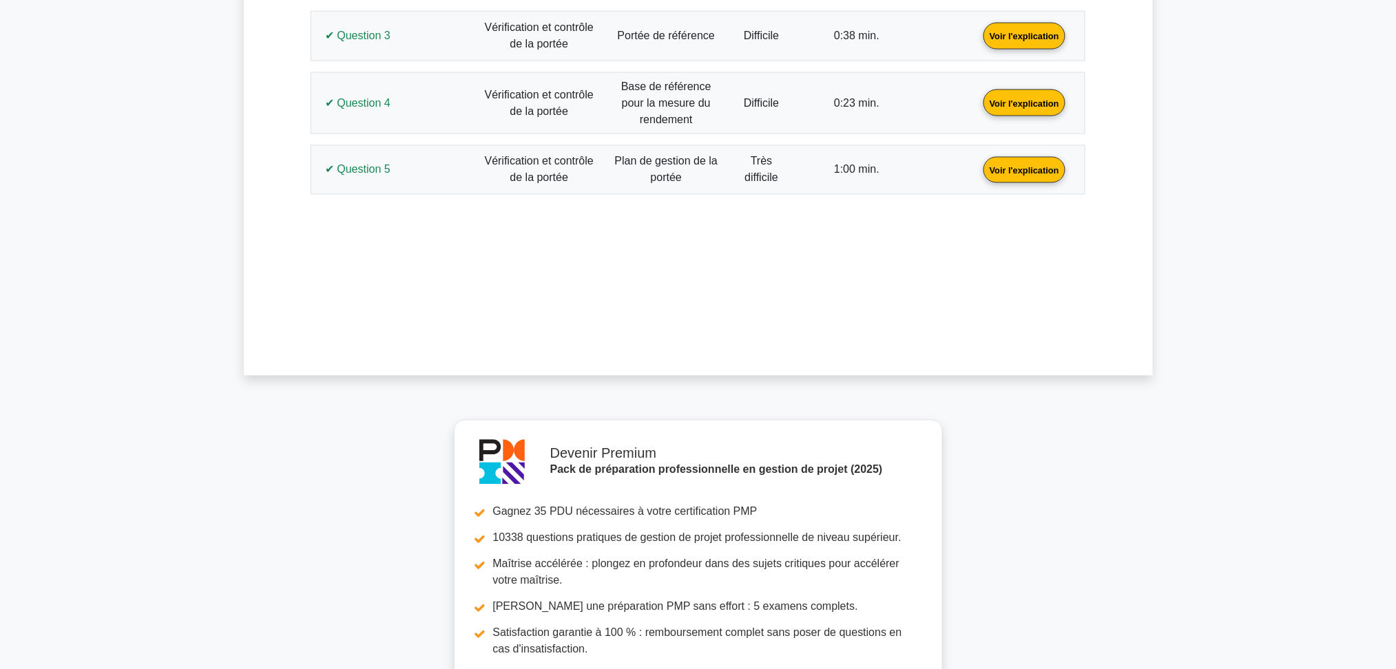
click at [978, 166] on link "Voir l'explication" at bounding box center [1024, 169] width 93 height 12
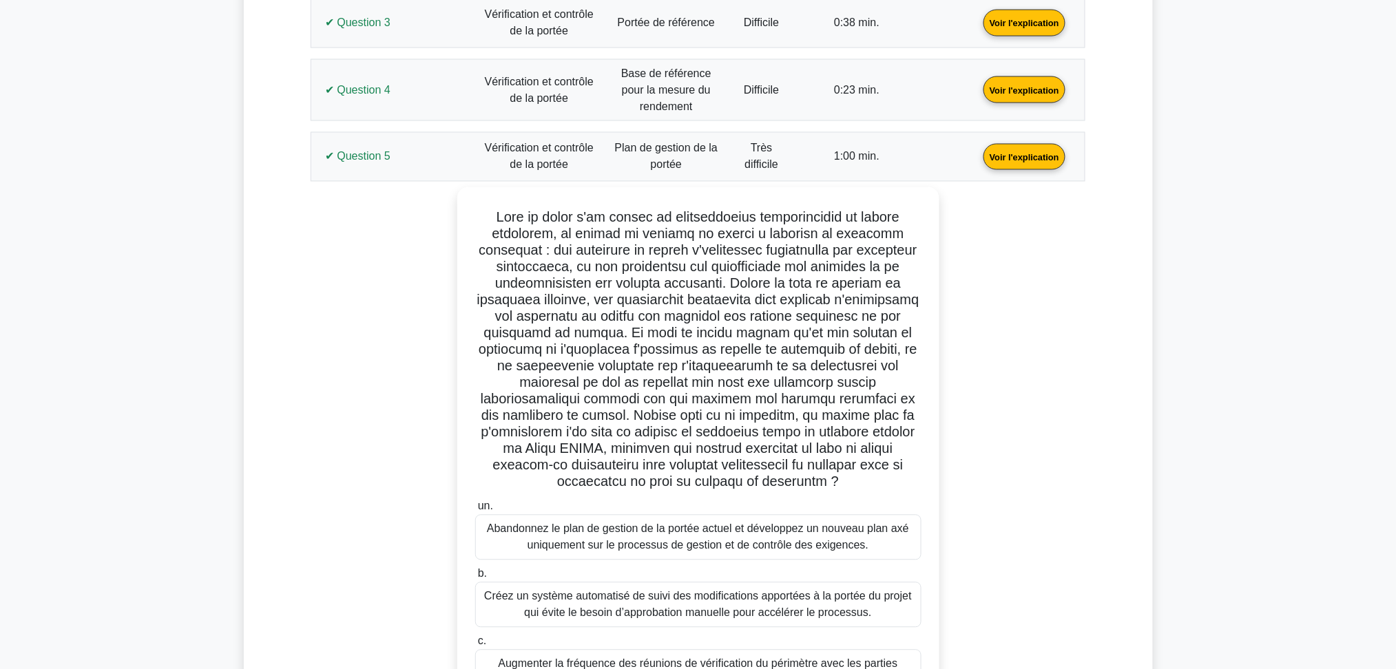
scroll to position [642, 0]
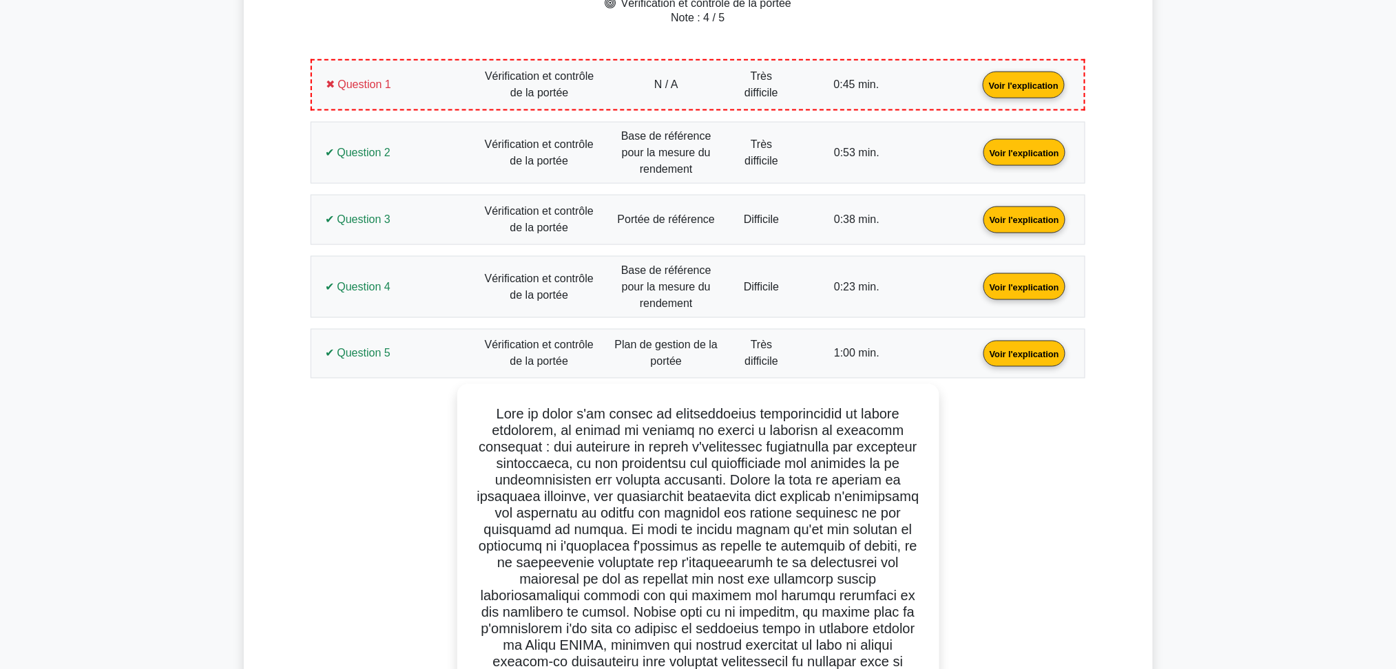
click at [978, 348] on link "Voir l'explication" at bounding box center [1024, 353] width 93 height 12
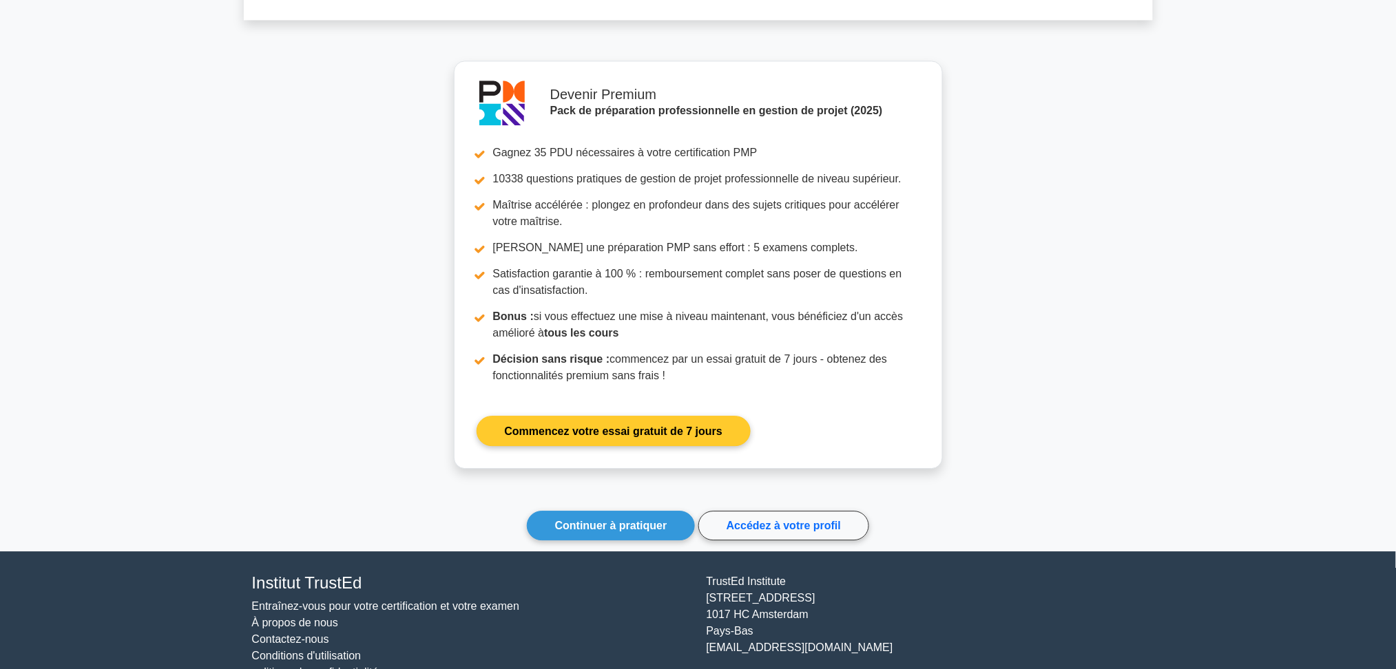
scroll to position [1193, 0]
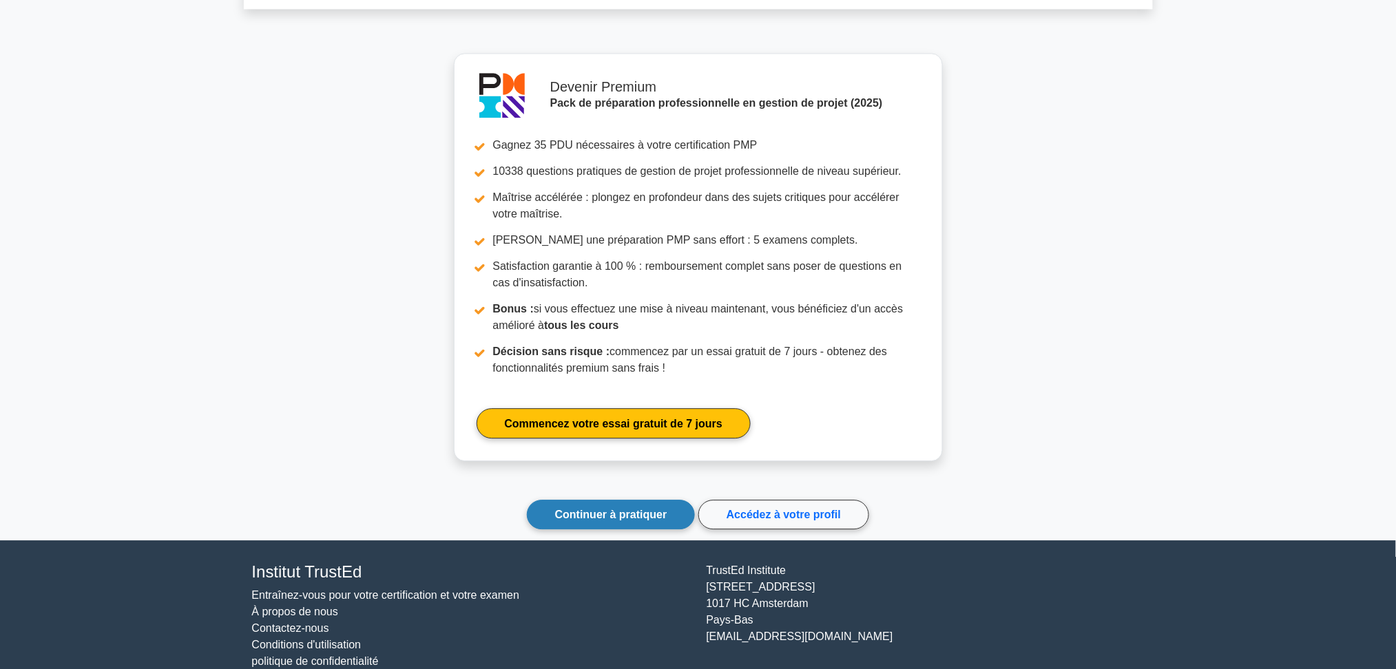
click at [619, 509] on font "Continuer à pratiquer" at bounding box center [611, 515] width 112 height 12
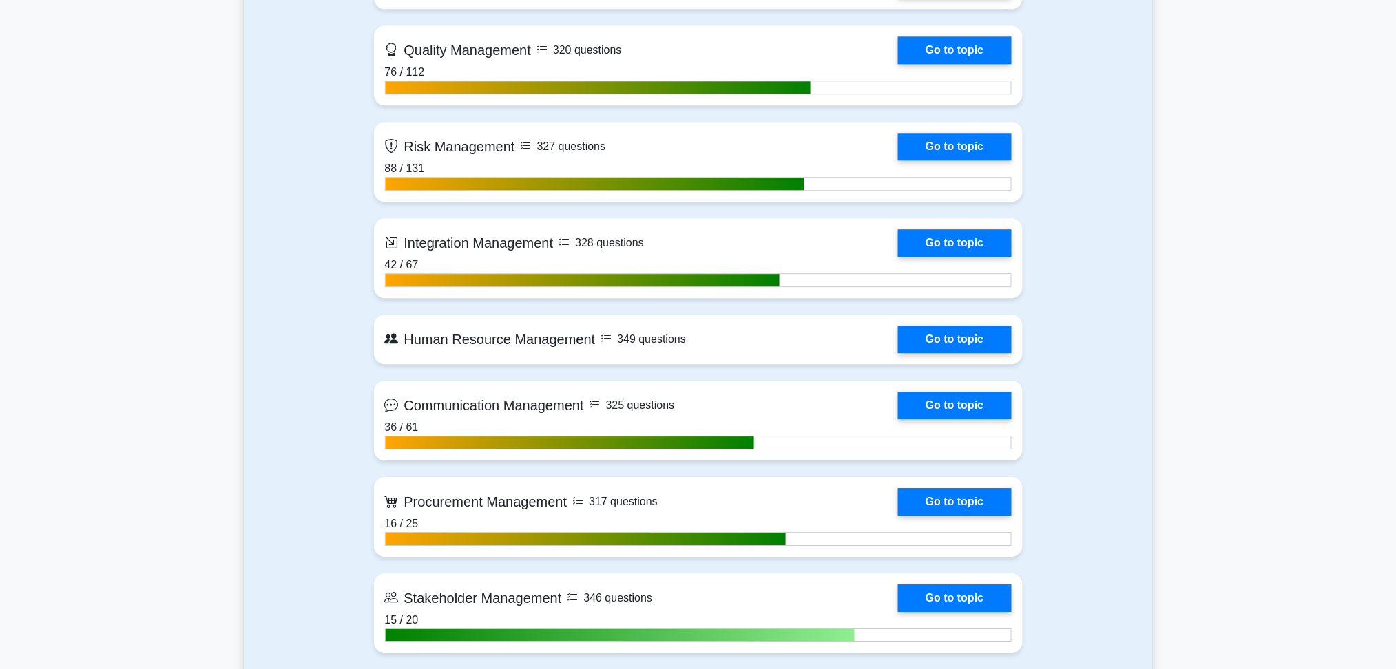
scroll to position [1744, 0]
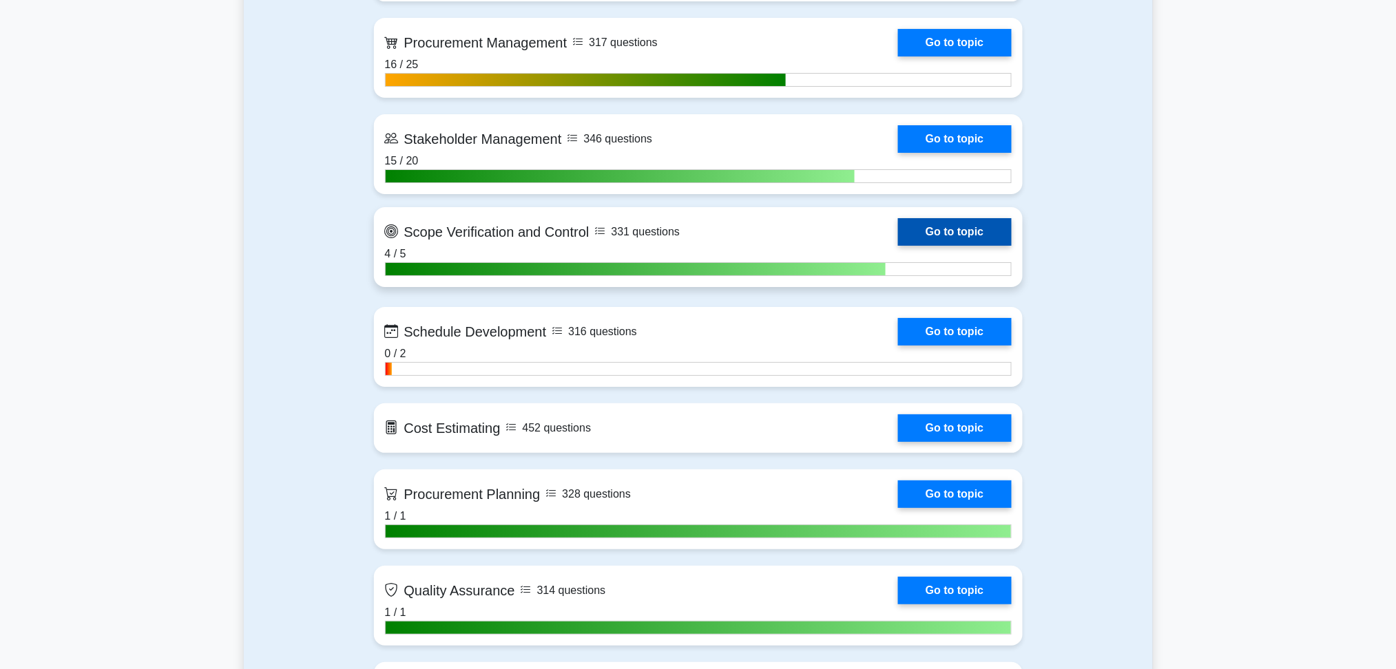
click at [940, 224] on link "Go to topic" at bounding box center [954, 232] width 113 height 28
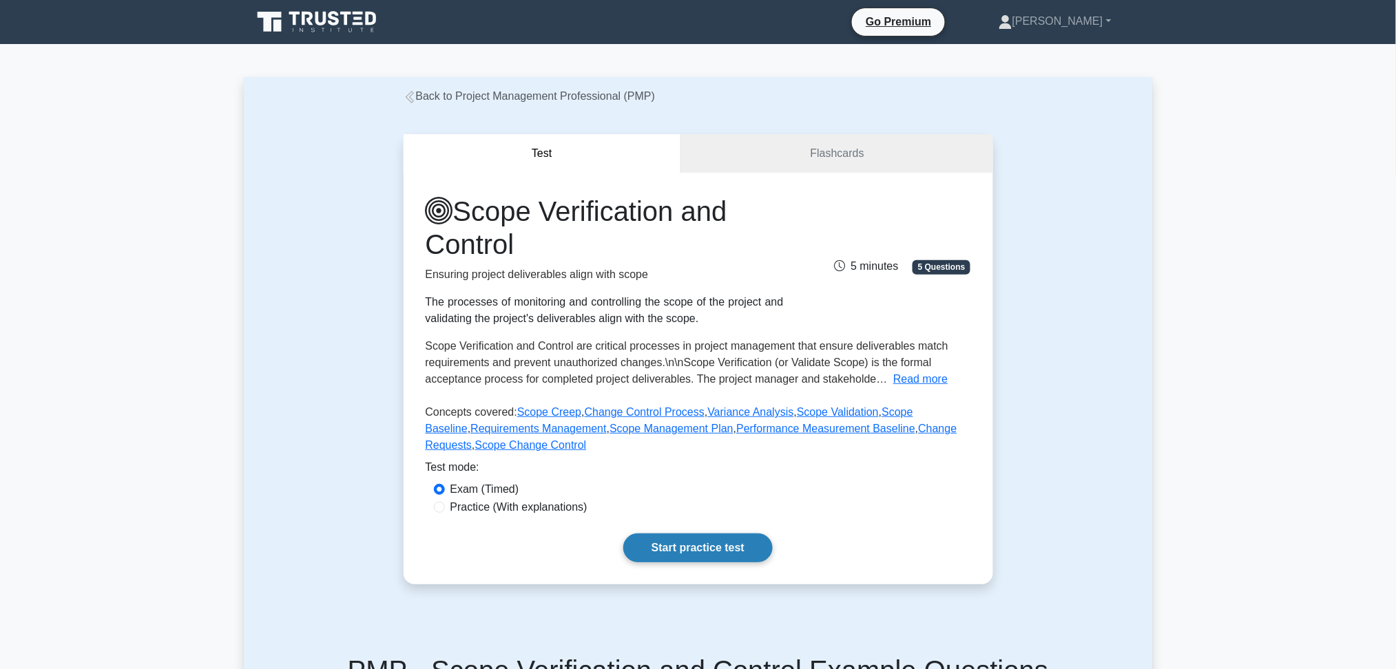
click at [673, 546] on link "Start practice test" at bounding box center [697, 548] width 149 height 29
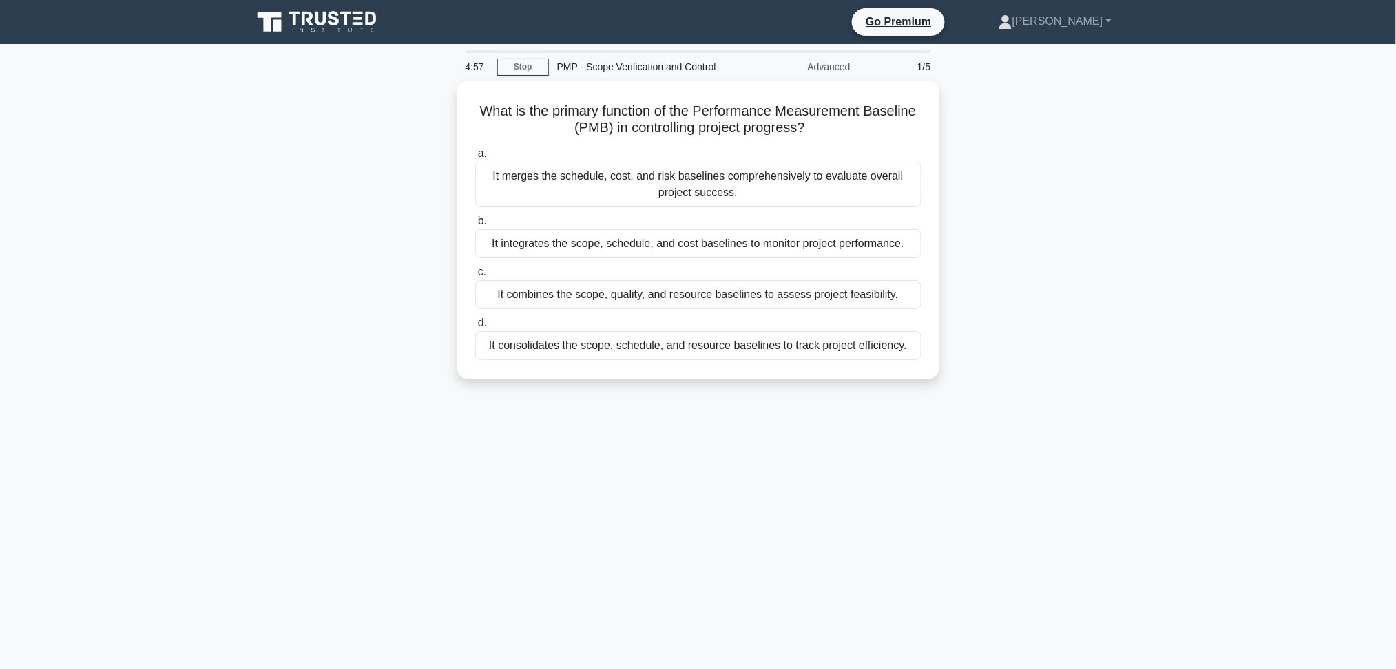
click at [1096, 282] on div "What is the primary function of the Performance Measurement Baseline (PMB) in c…" at bounding box center [698, 238] width 909 height 315
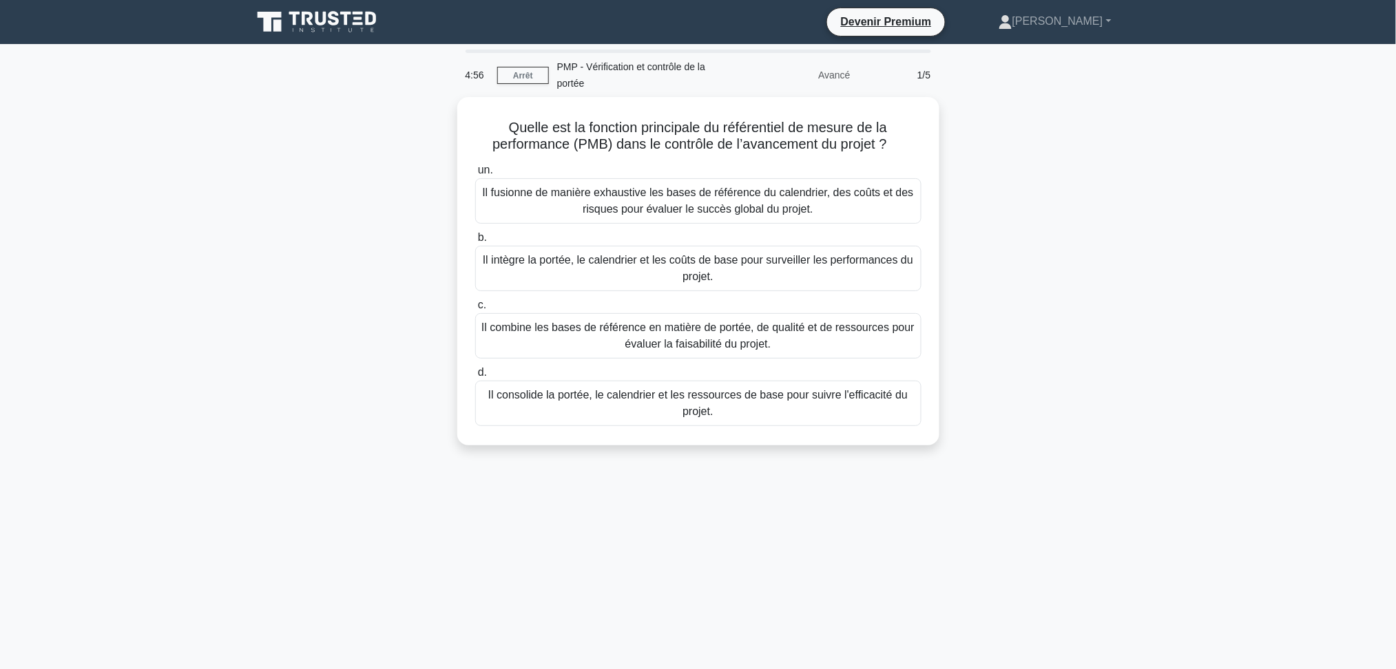
click at [406, 273] on div "Quelle est la fonction principale du référentiel de mesure de la performance (P…" at bounding box center [698, 279] width 909 height 365
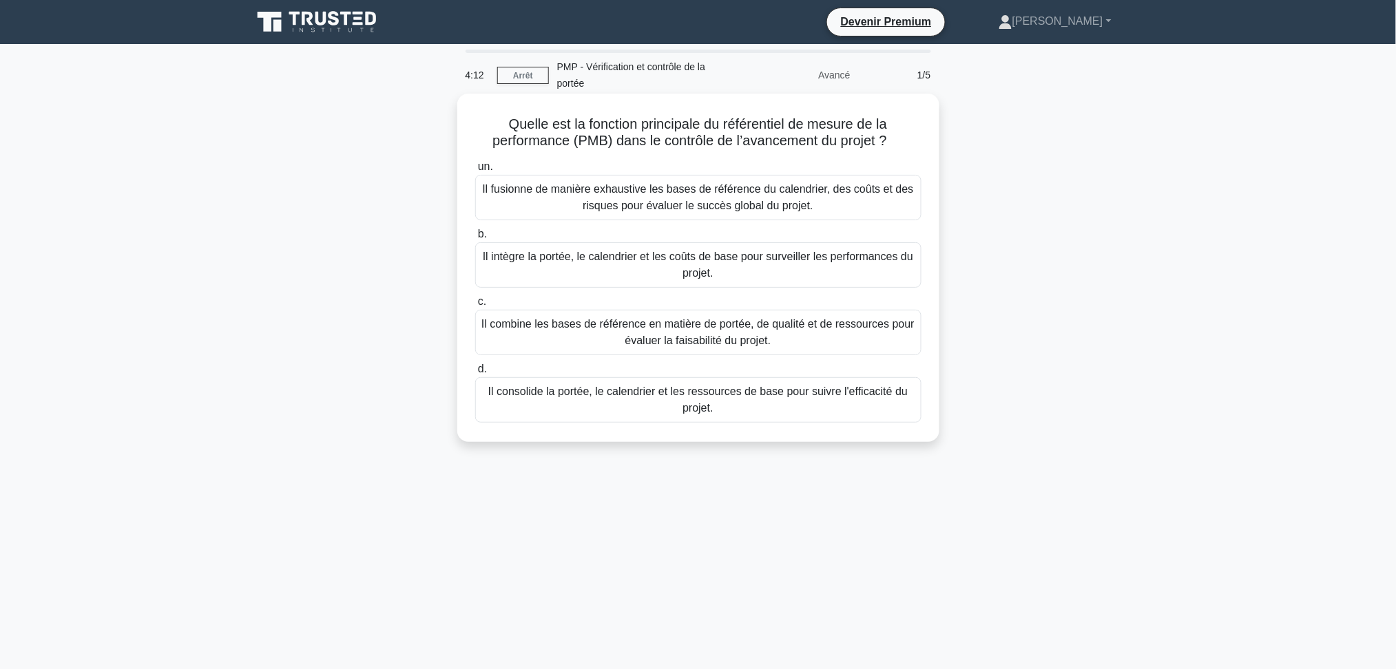
click at [575, 269] on font "Il intègre la portée, le calendrier et les coûts de base pour surveiller les pe…" at bounding box center [698, 265] width 434 height 33
click at [475, 239] on input "b. Il intègre la portée, le calendrier et les coûts de base pour surveiller les…" at bounding box center [475, 234] width 0 height 9
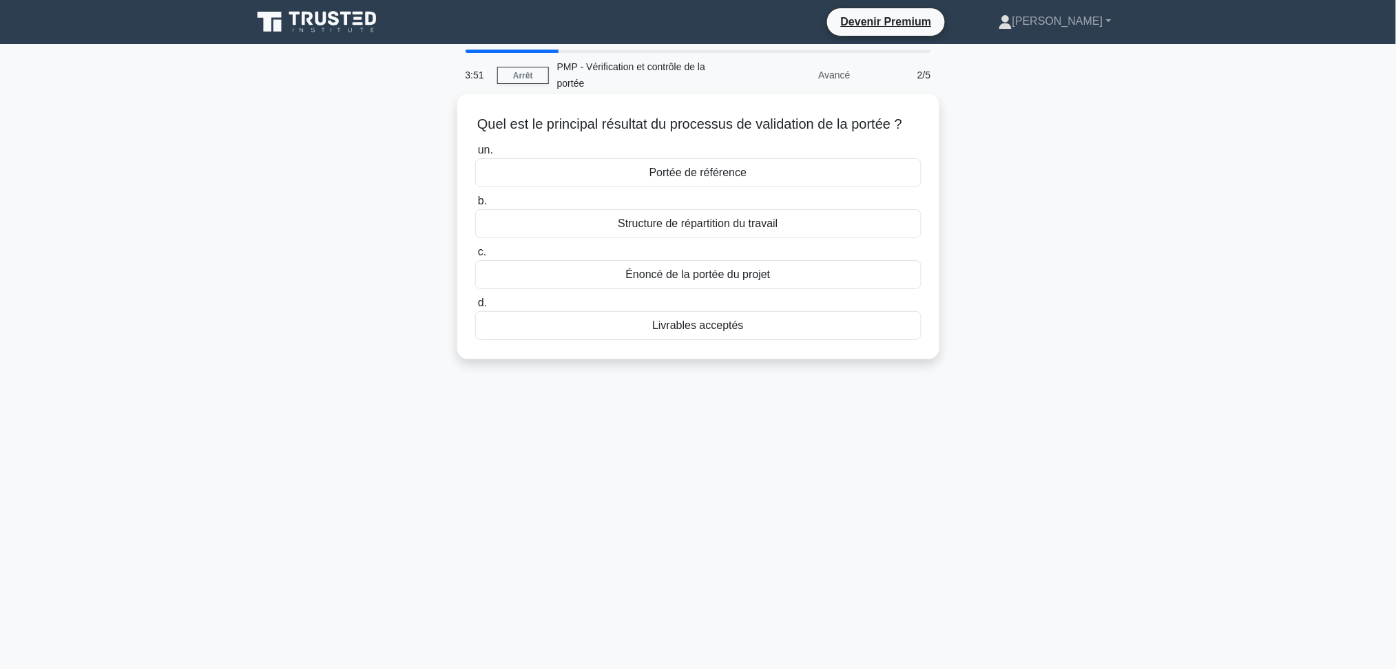
click at [703, 178] on font "Portée de référence" at bounding box center [697, 173] width 97 height 12
click at [475, 155] on input "un. Portée de référence" at bounding box center [475, 150] width 0 height 9
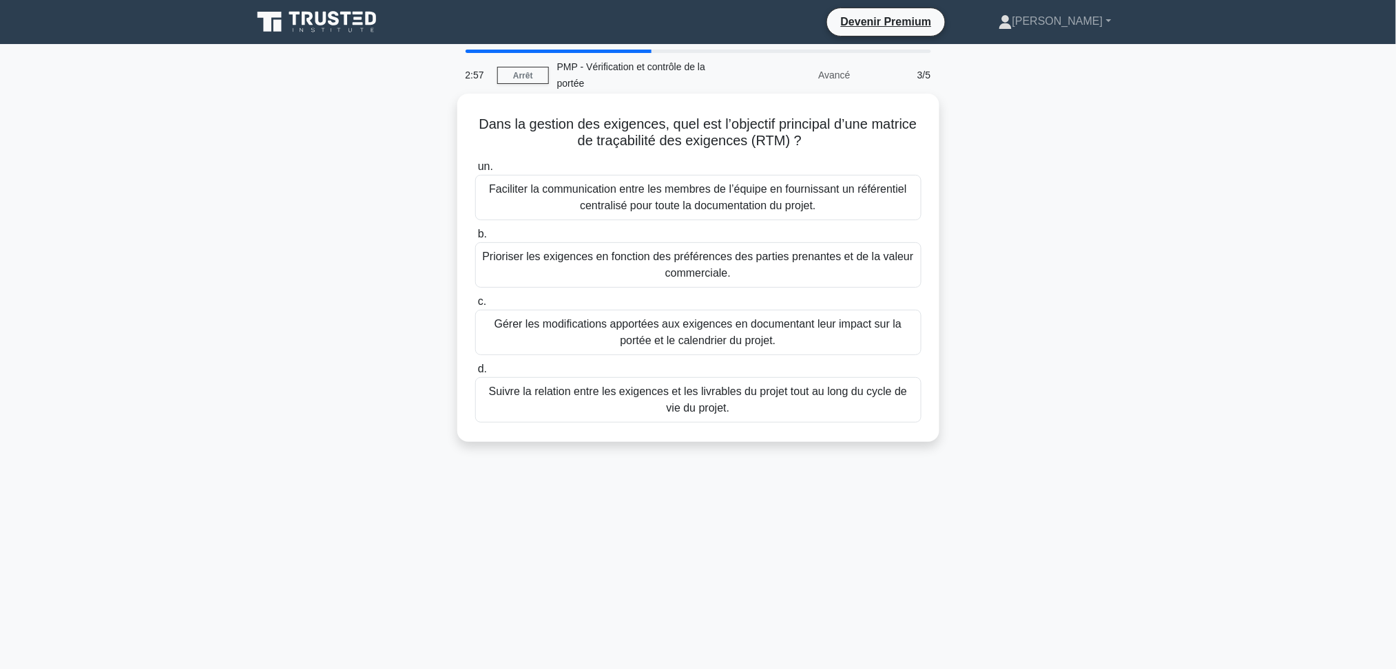
click at [711, 414] on font "Suivre la relation entre les exigences et les livrables du projet tout au long …" at bounding box center [698, 400] width 418 height 28
click at [475, 374] on input "d. Suivre la relation entre les exigences et les livrables du projet tout au lo…" at bounding box center [475, 369] width 0 height 9
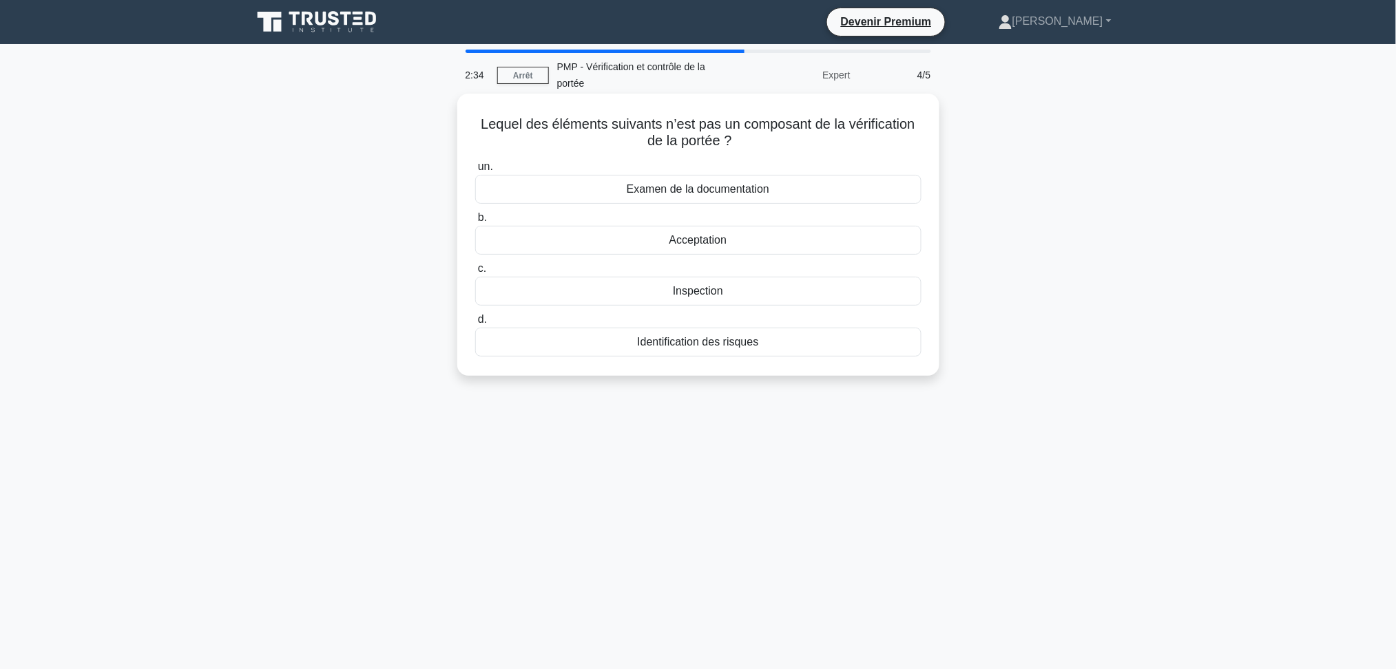
click at [696, 348] on font "Identification des risques" at bounding box center [697, 342] width 121 height 12
click at [475, 324] on input "d. Identification des risques" at bounding box center [475, 319] width 0 height 9
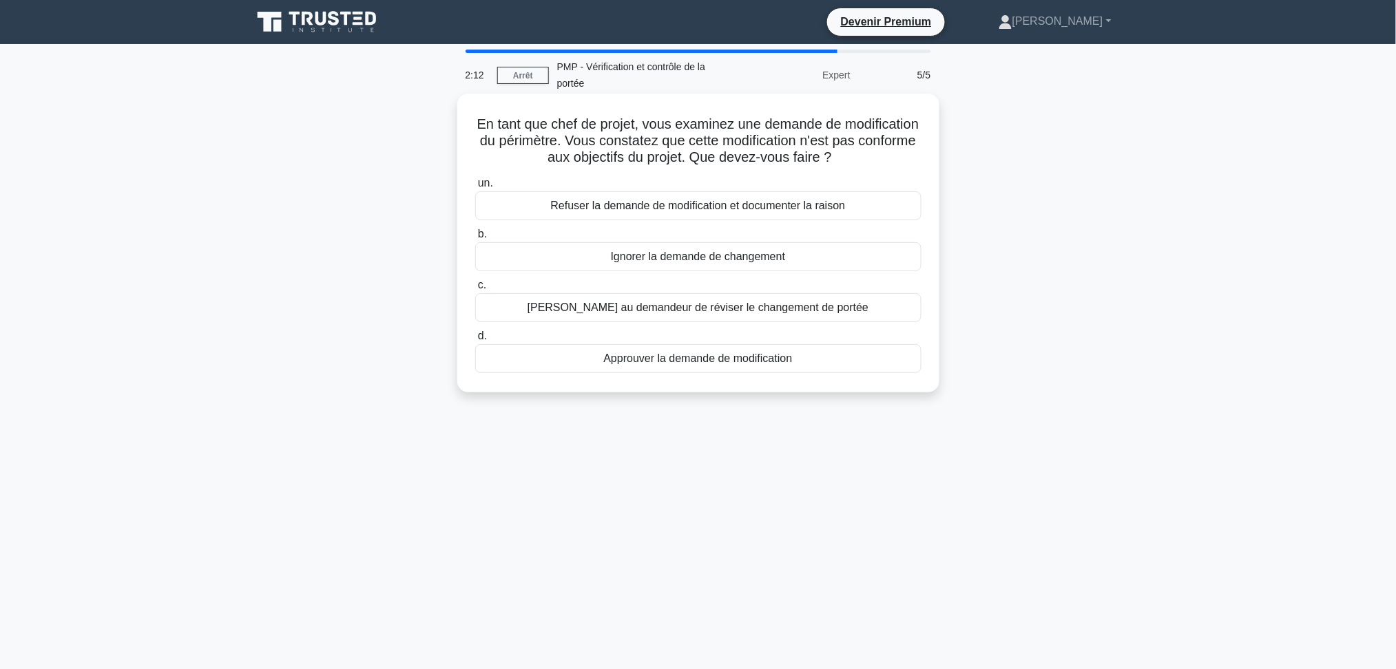
click at [697, 211] on font "Refuser la demande de modification et documenter la raison" at bounding box center [698, 206] width 295 height 12
click at [475, 188] on input "un. Refuser la demande de modification et documenter la raison" at bounding box center [475, 183] width 0 height 9
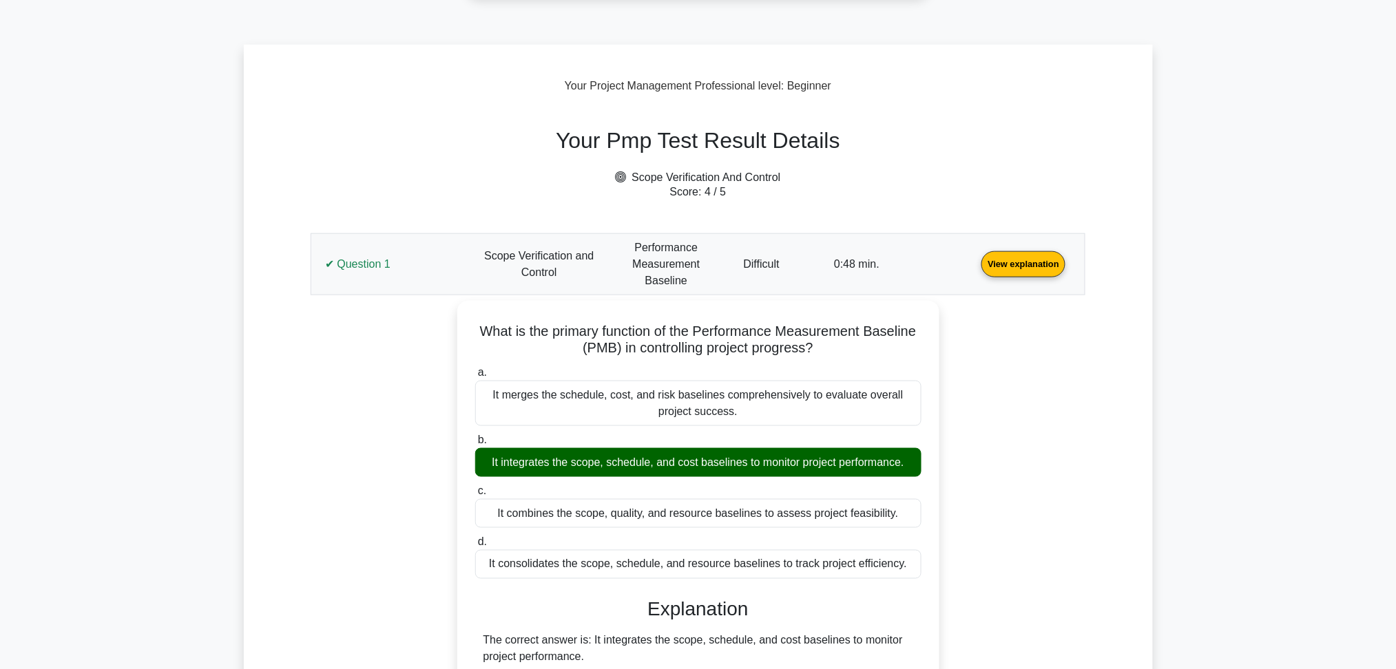
scroll to position [459, 0]
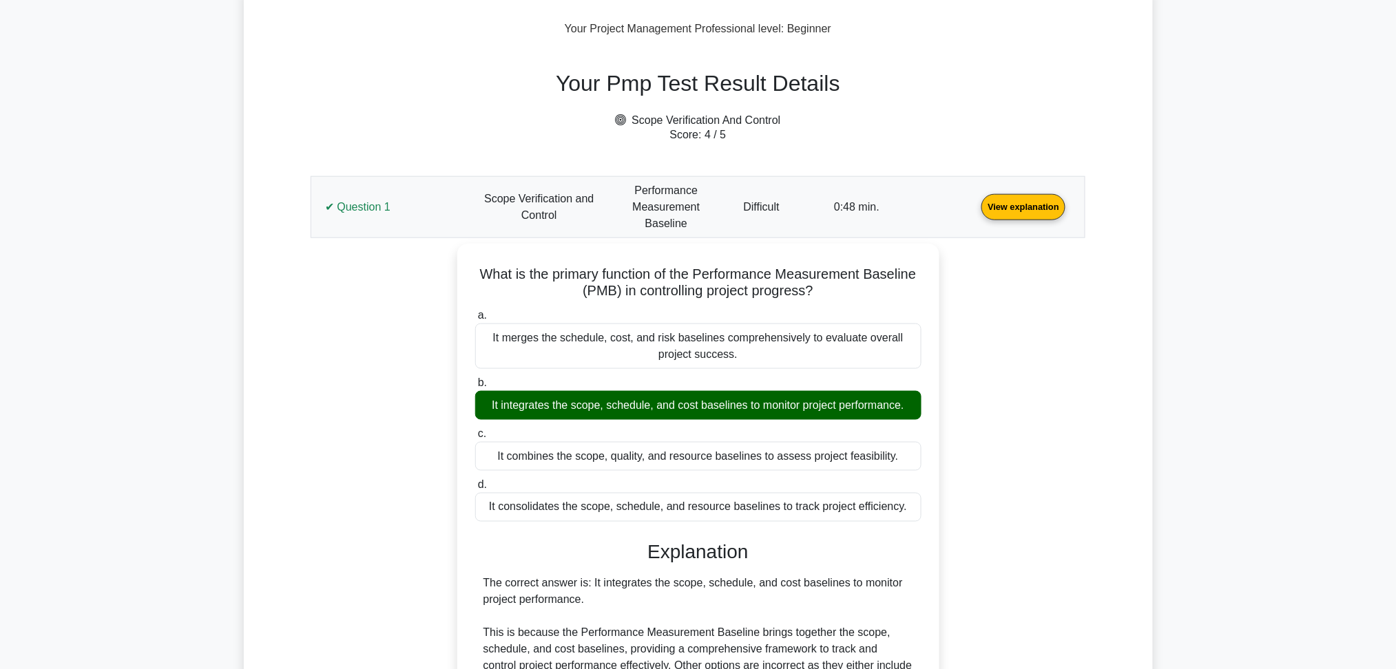
click at [976, 202] on link "View explanation" at bounding box center [1023, 206] width 95 height 12
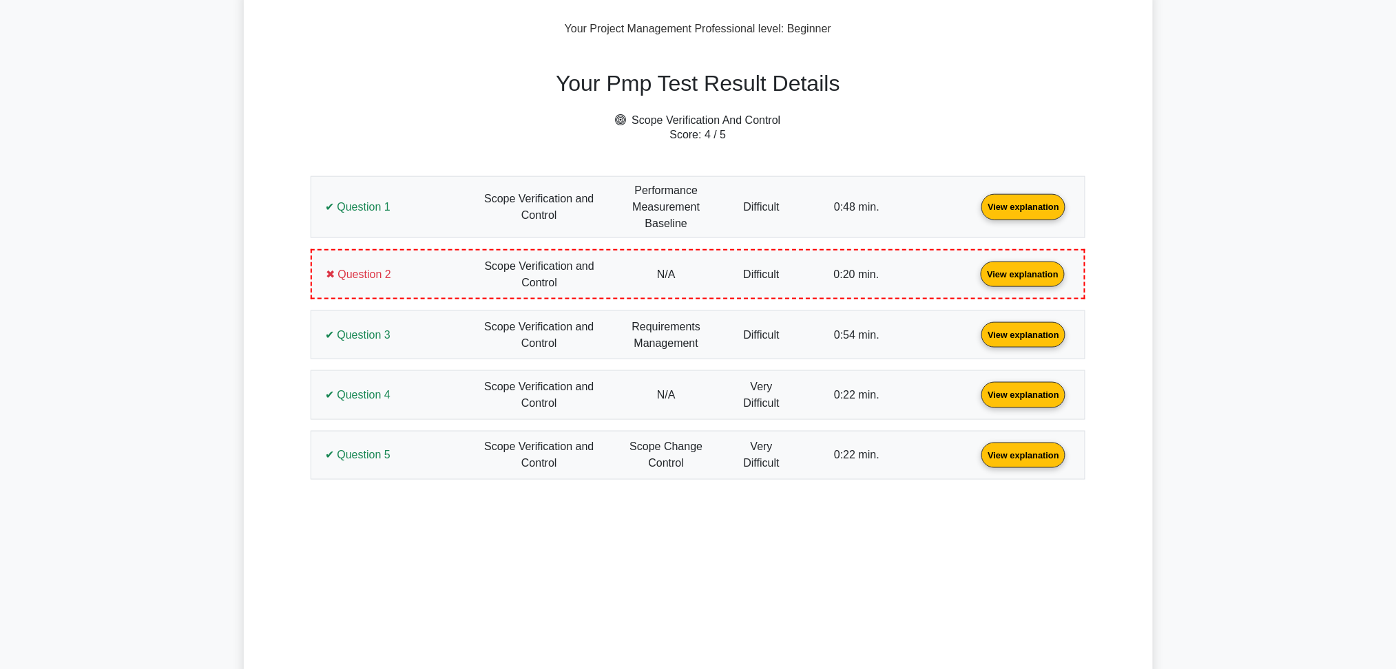
click at [976, 212] on link "View explanation" at bounding box center [1023, 206] width 95 height 12
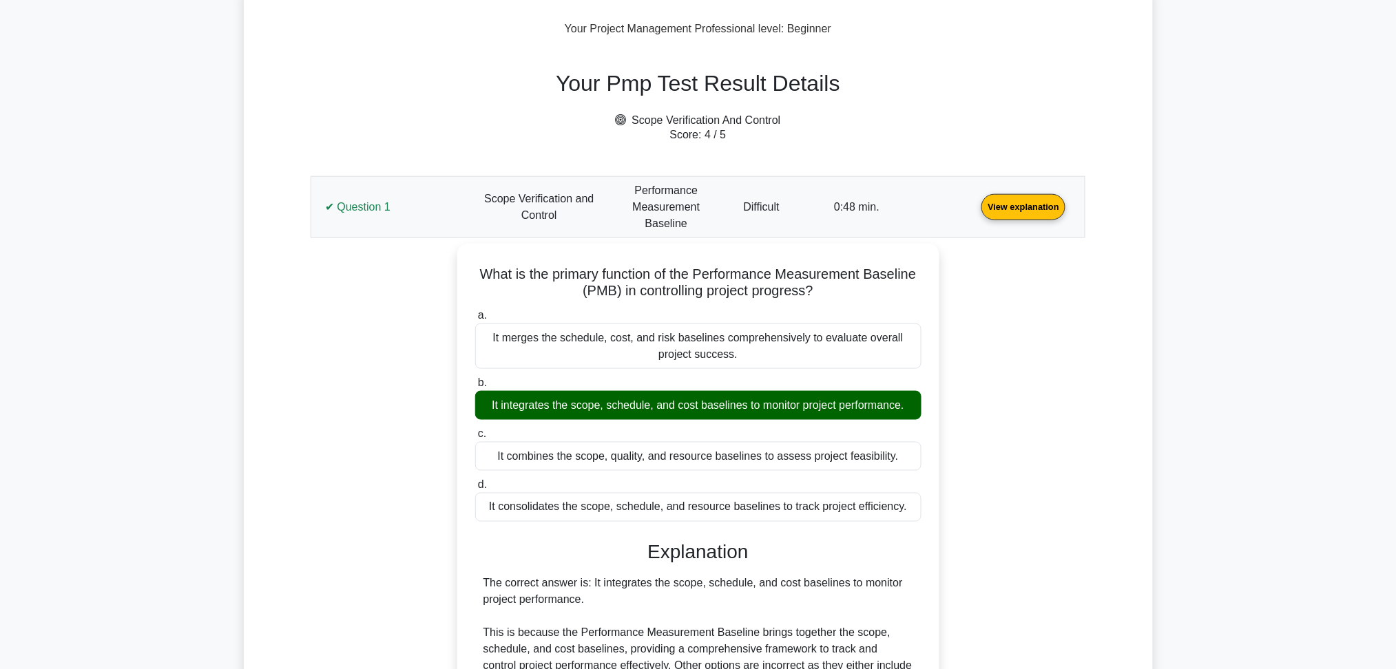
click at [1187, 256] on main "Go Premium Project Management Professional Preparation Package (2025) Earn 35 P…" at bounding box center [698, 606] width 1396 height 2042
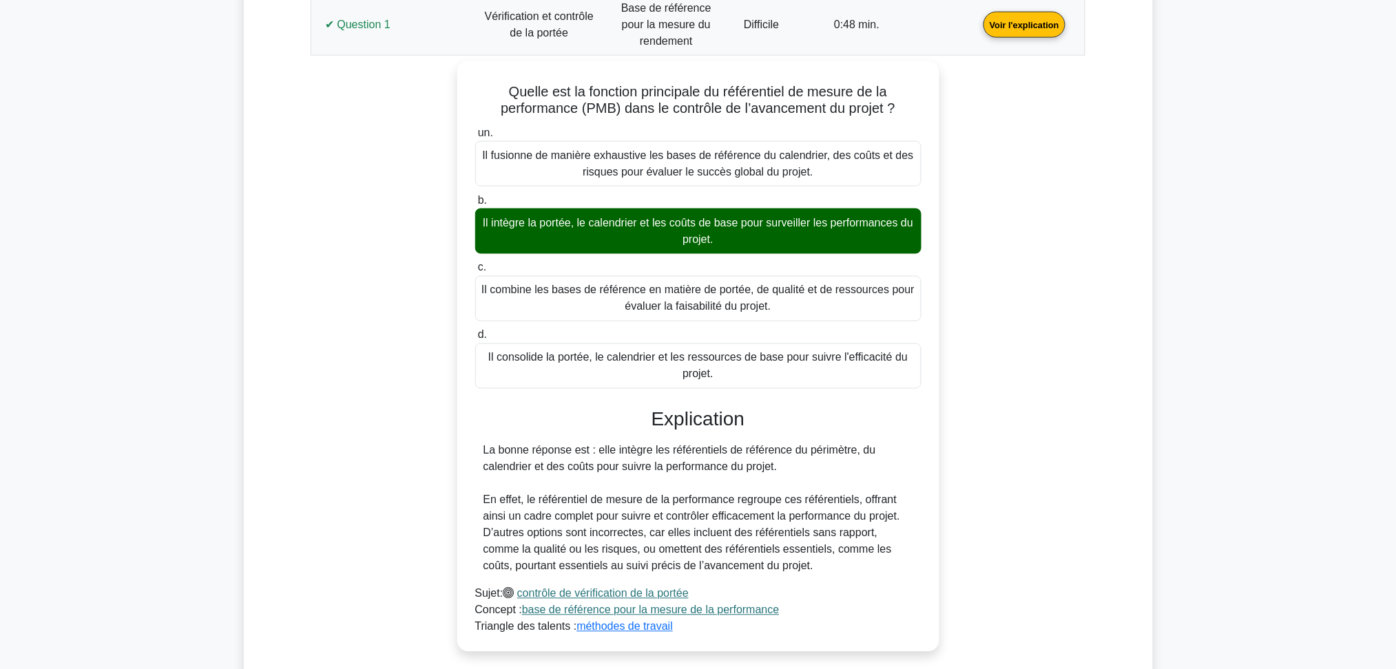
scroll to position [709, 0]
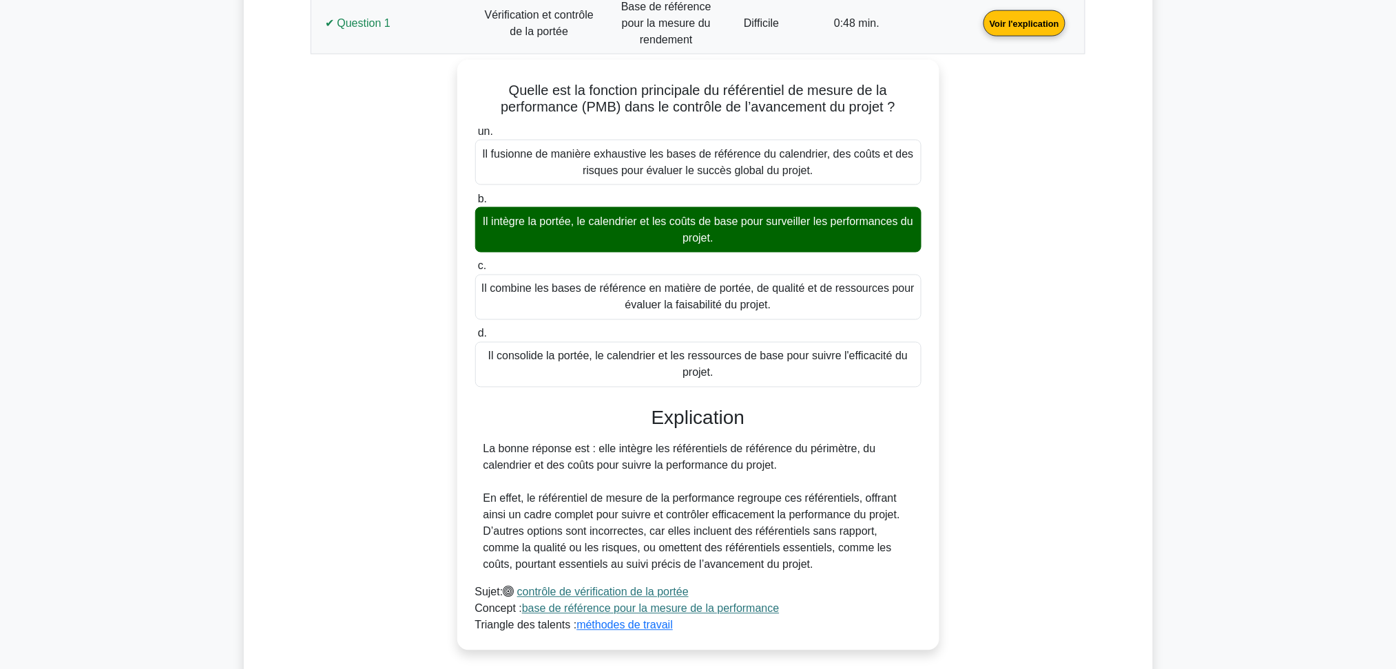
click at [978, 28] on link "Voir l'explication" at bounding box center [1024, 23] width 93 height 12
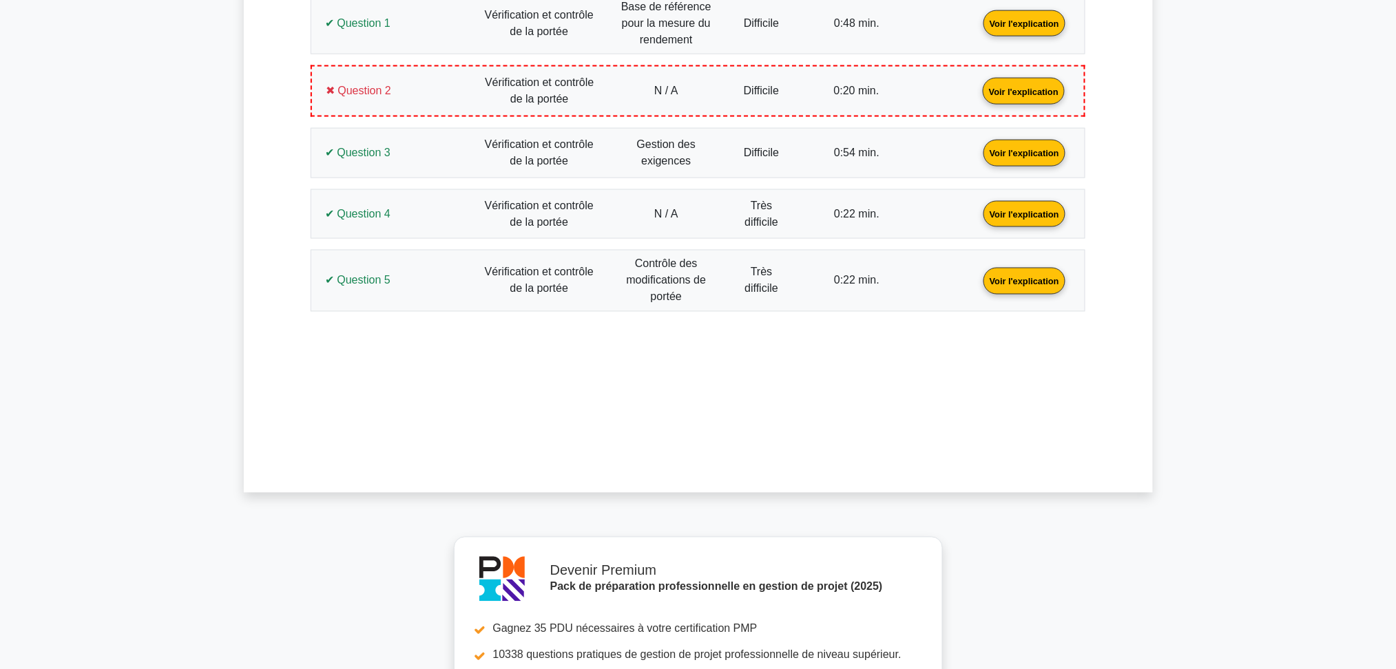
click at [977, 96] on link "Voir l'explication" at bounding box center [1023, 91] width 93 height 12
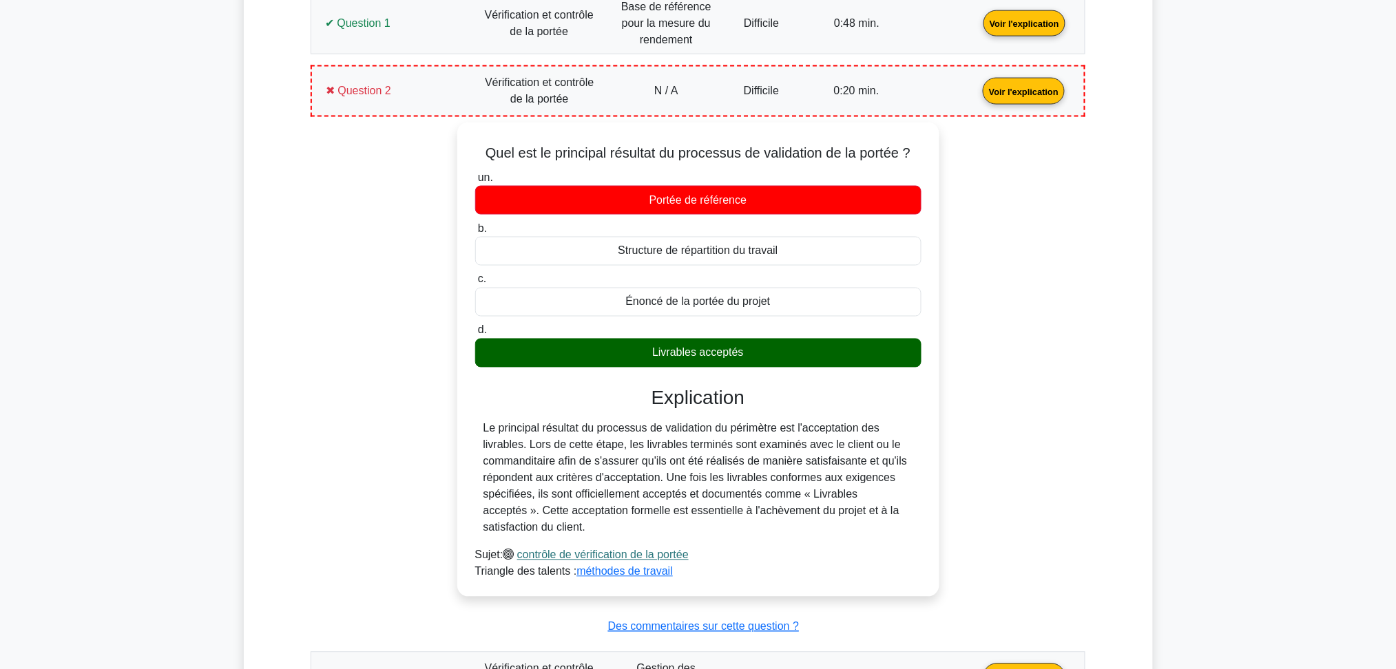
click at [977, 96] on link "Voir l'explication" at bounding box center [1023, 91] width 93 height 12
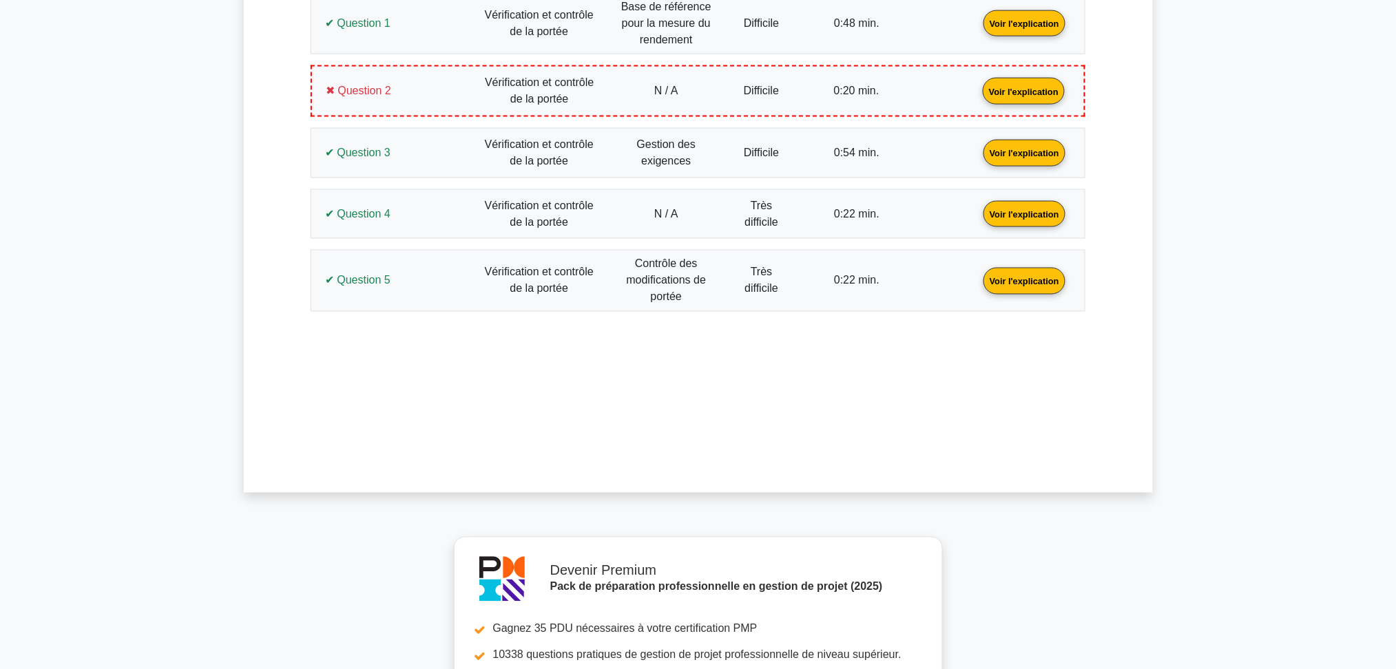
click at [977, 96] on link "Voir l'explication" at bounding box center [1023, 91] width 93 height 12
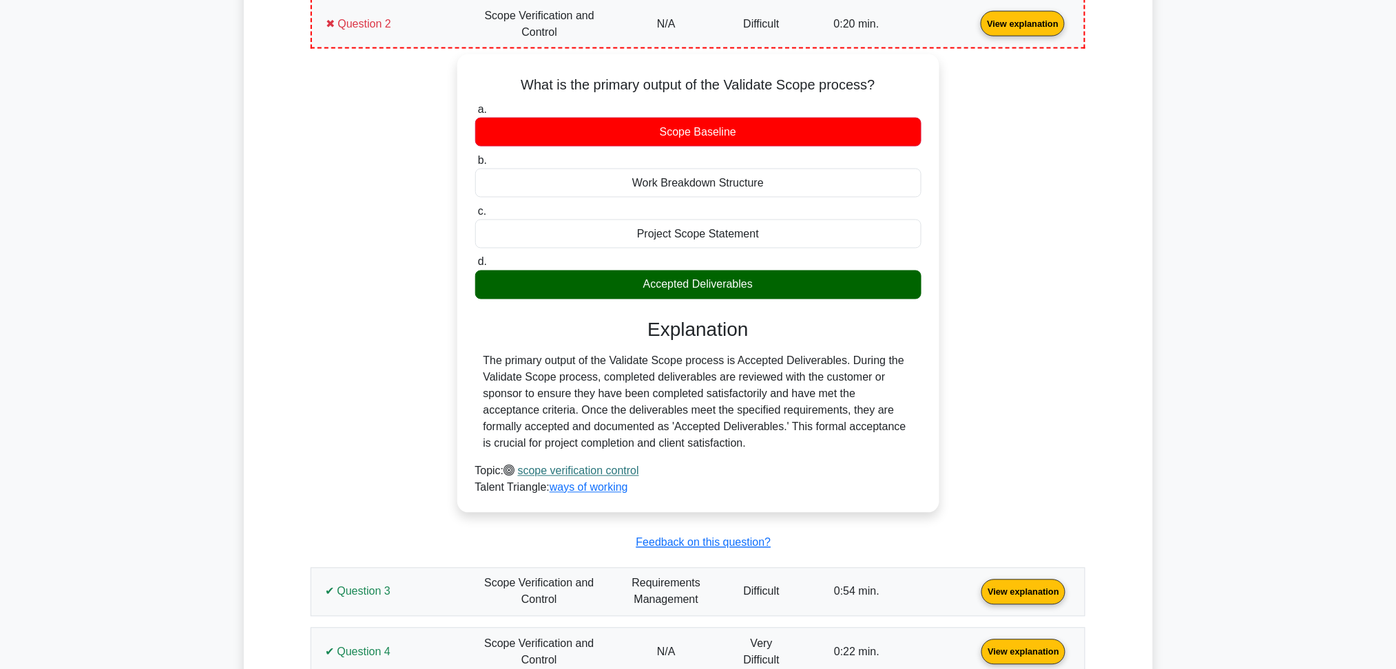
scroll to position [636, 0]
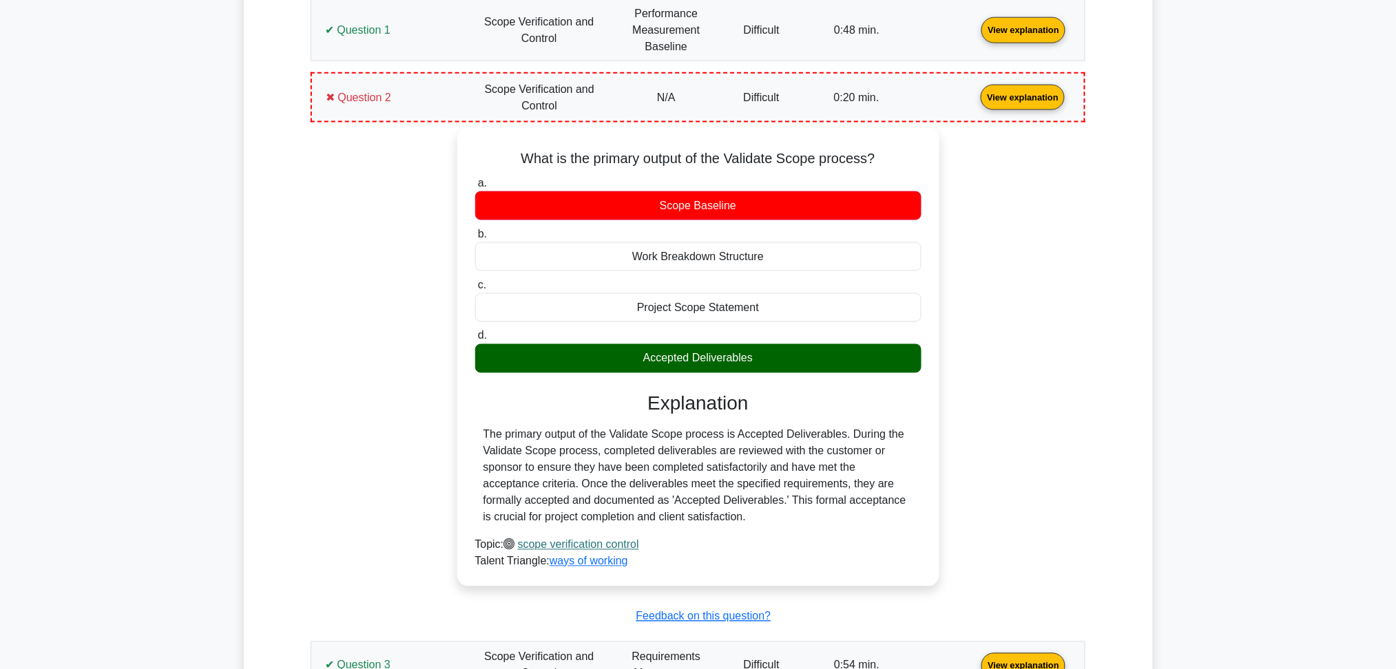
click at [1115, 330] on div "Your Pmp Test Result Details Scope Verification And Control Score: 4 / 5 Questi…" at bounding box center [697, 366] width 857 height 1000
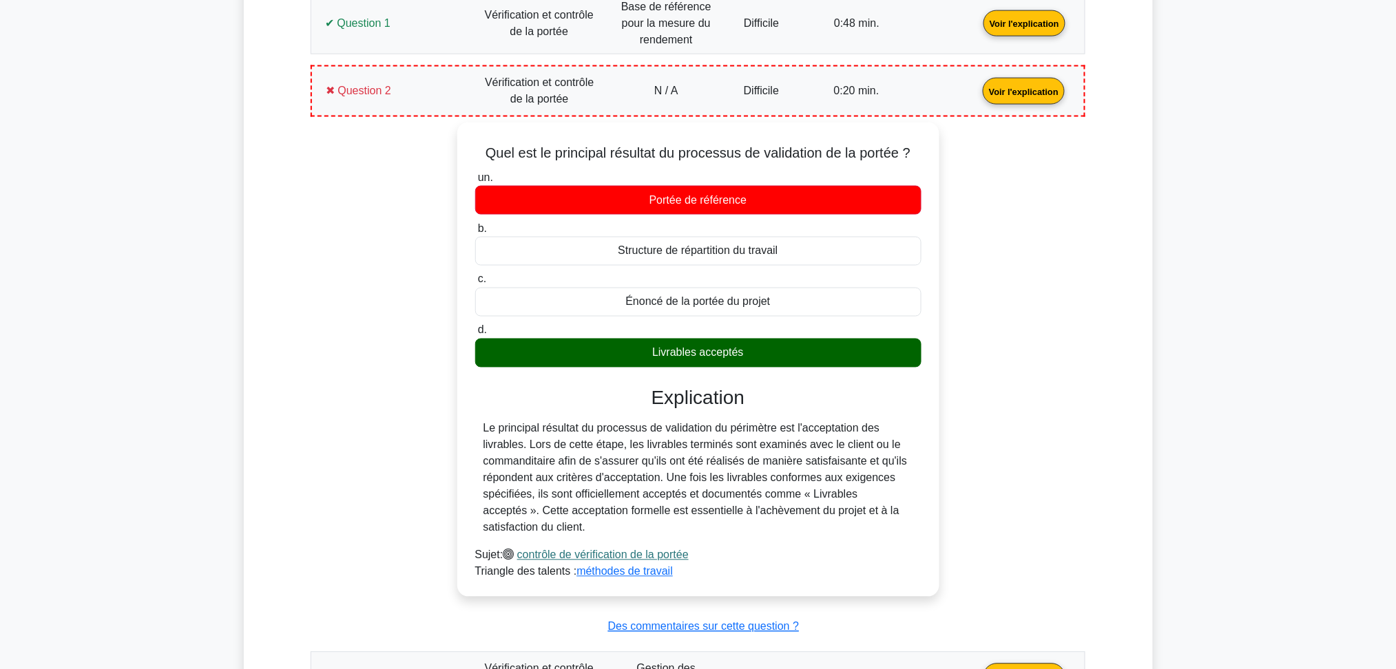
drag, startPoint x: 1122, startPoint y: 215, endPoint x: 1107, endPoint y: 234, distance: 24.1
click at [1116, 222] on div "Détails des résultats de votre test PMP Vérification et contrôle de la portée N…" at bounding box center [697, 376] width 857 height 1032
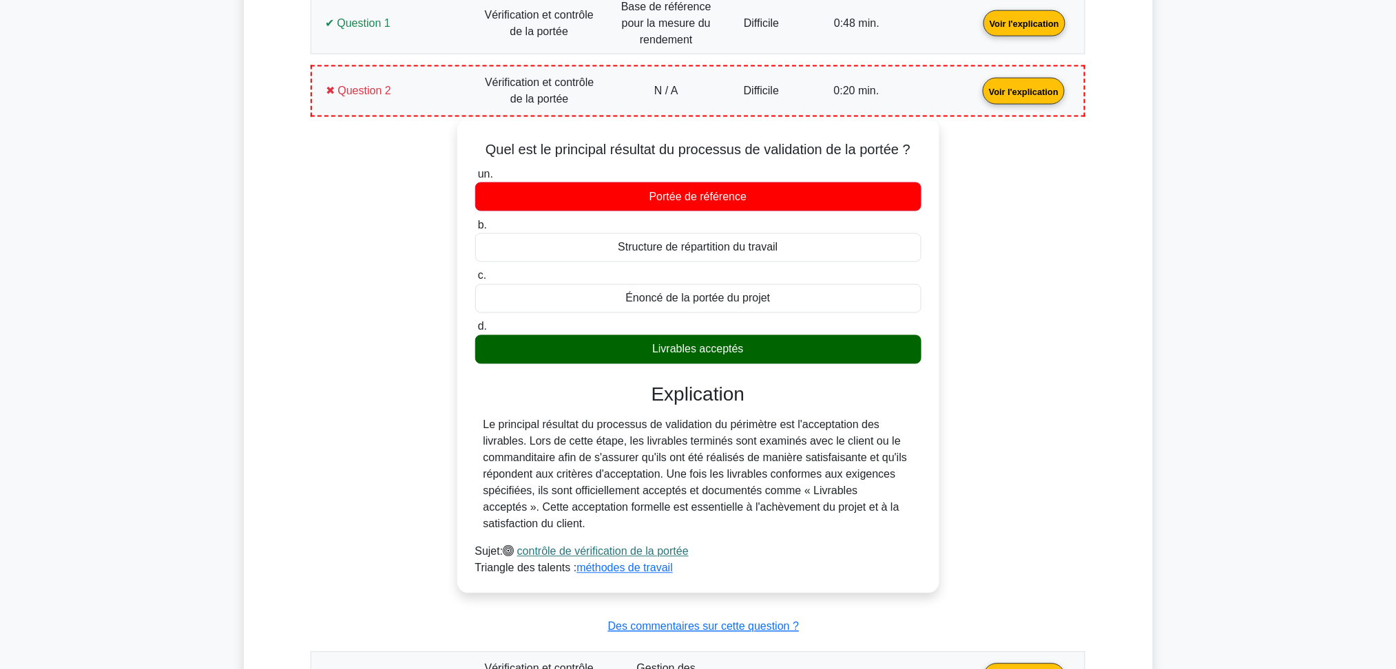
drag, startPoint x: 762, startPoint y: 355, endPoint x: 463, endPoint y: 149, distance: 363.9
click at [463, 149] on div "Quel est le principal résultat du processus de validation de la portée ? un. Po…" at bounding box center [698, 357] width 471 height 464
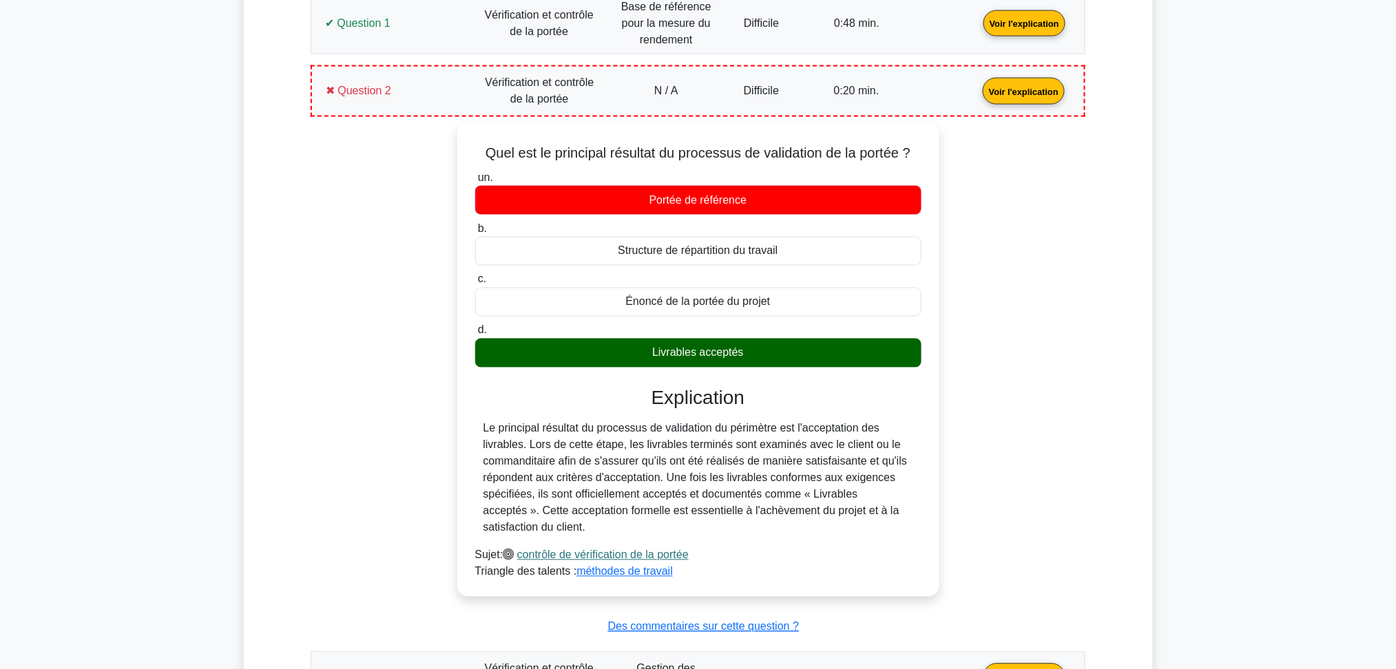
copy div "Quel est le principal résultat du processus de validation de la portée ? un. Po…"
click at [977, 91] on link "Voir l'explication" at bounding box center [1023, 91] width 93 height 12
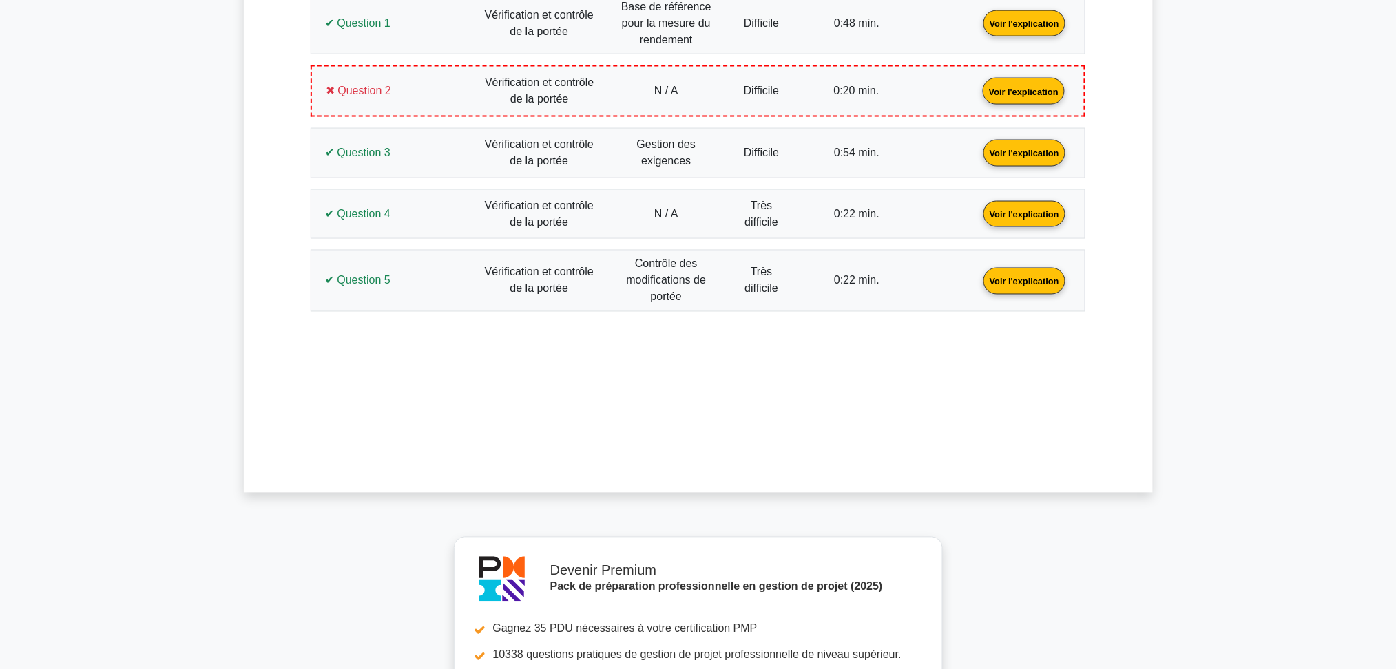
click at [978, 146] on link "Voir l'explication" at bounding box center [1024, 152] width 93 height 12
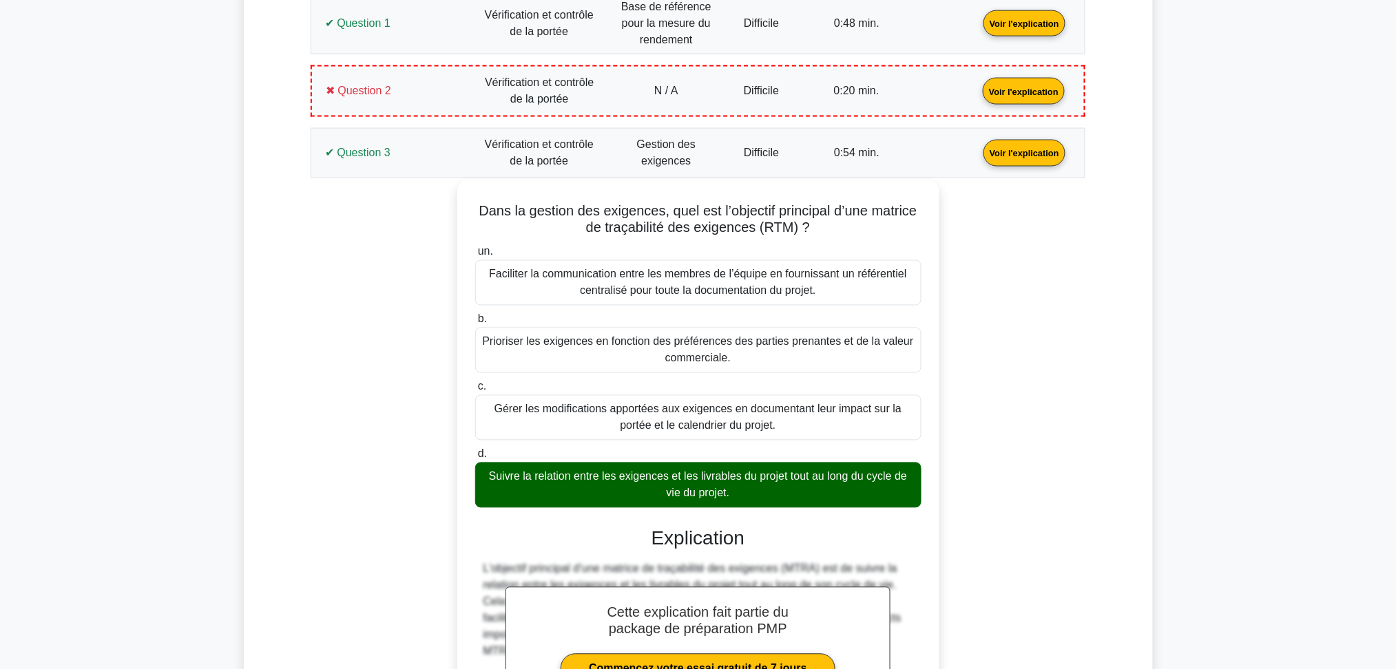
drag, startPoint x: 740, startPoint y: 494, endPoint x: 474, endPoint y: 199, distance: 397.4
click at [474, 199] on div "Dans la gestion des exigences, quel est l’objectif principal d’une matrice de t…" at bounding box center [698, 476] width 471 height 580
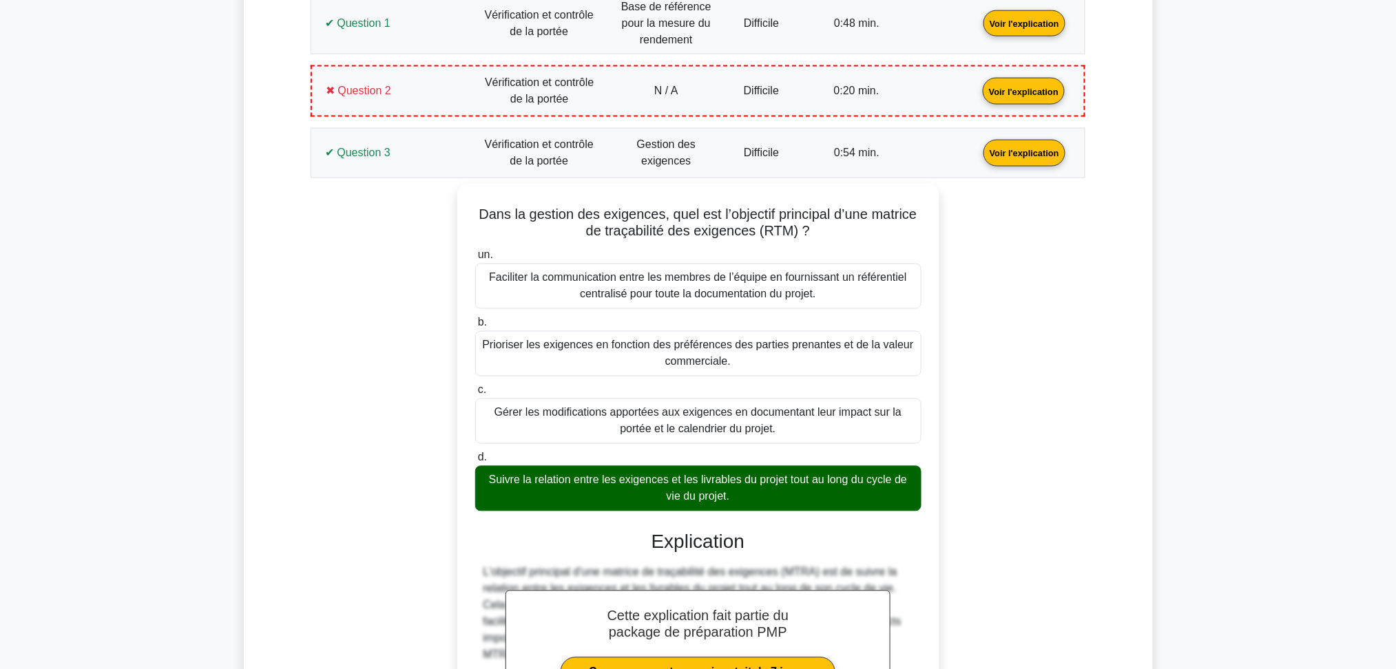
copy div "Dans la gestion des exigences, quel est l’objectif principal d’une matrice de t…"
click at [346, 406] on div "Dans la gestion des exigences, quel est l’objectif principal d’une matrice de t…" at bounding box center [698, 487] width 758 height 607
click at [978, 146] on link "Voir l'explication" at bounding box center [1024, 152] width 93 height 12
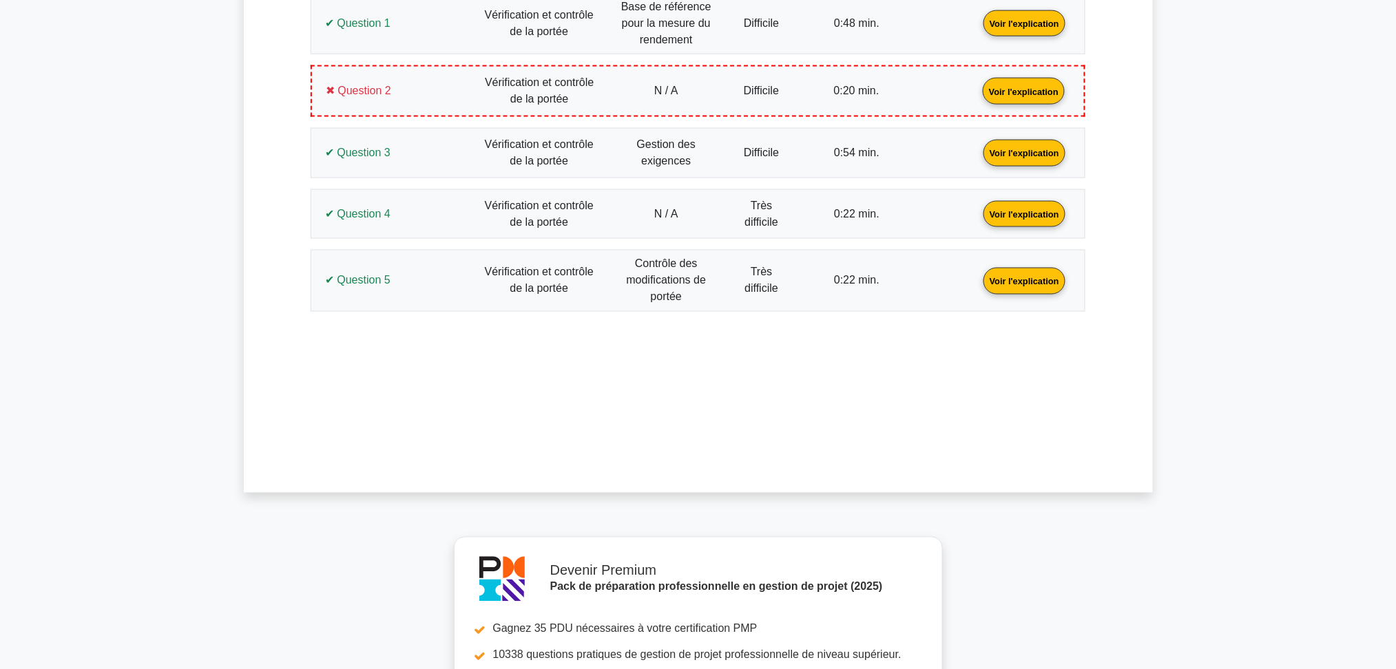
click at [978, 219] on link "Voir l'explication" at bounding box center [1024, 213] width 93 height 12
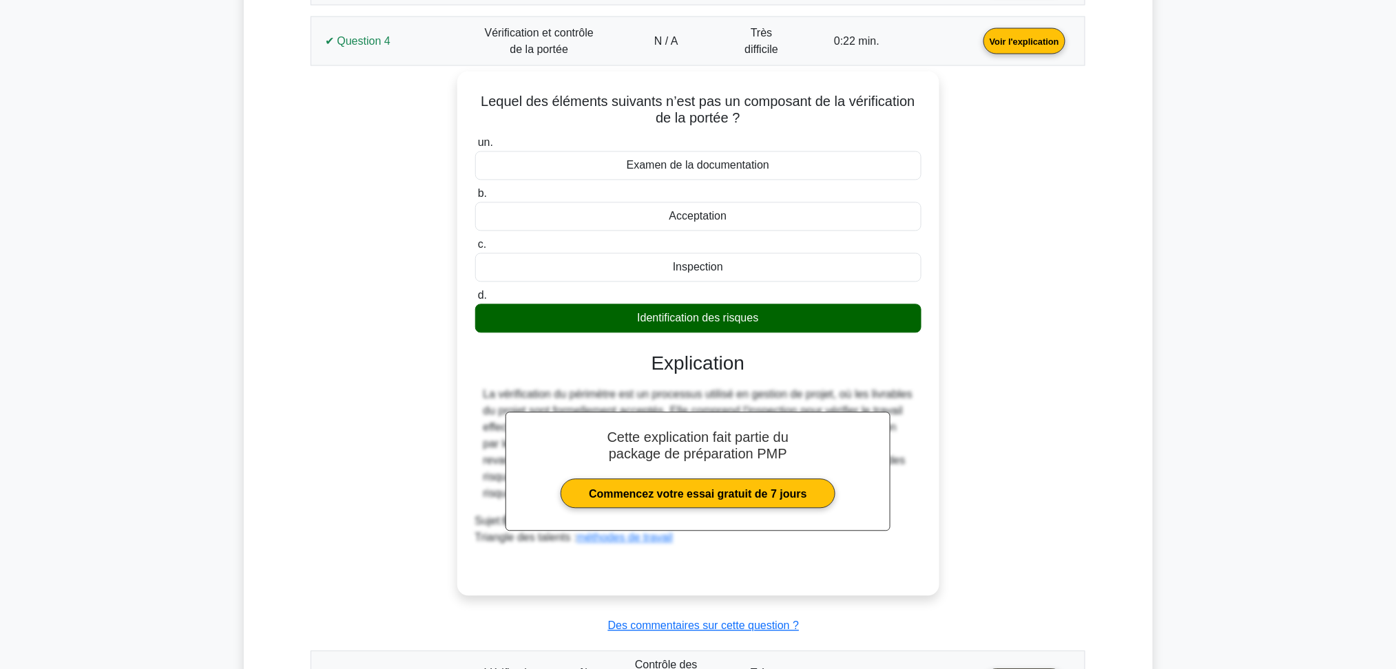
scroll to position [893, 0]
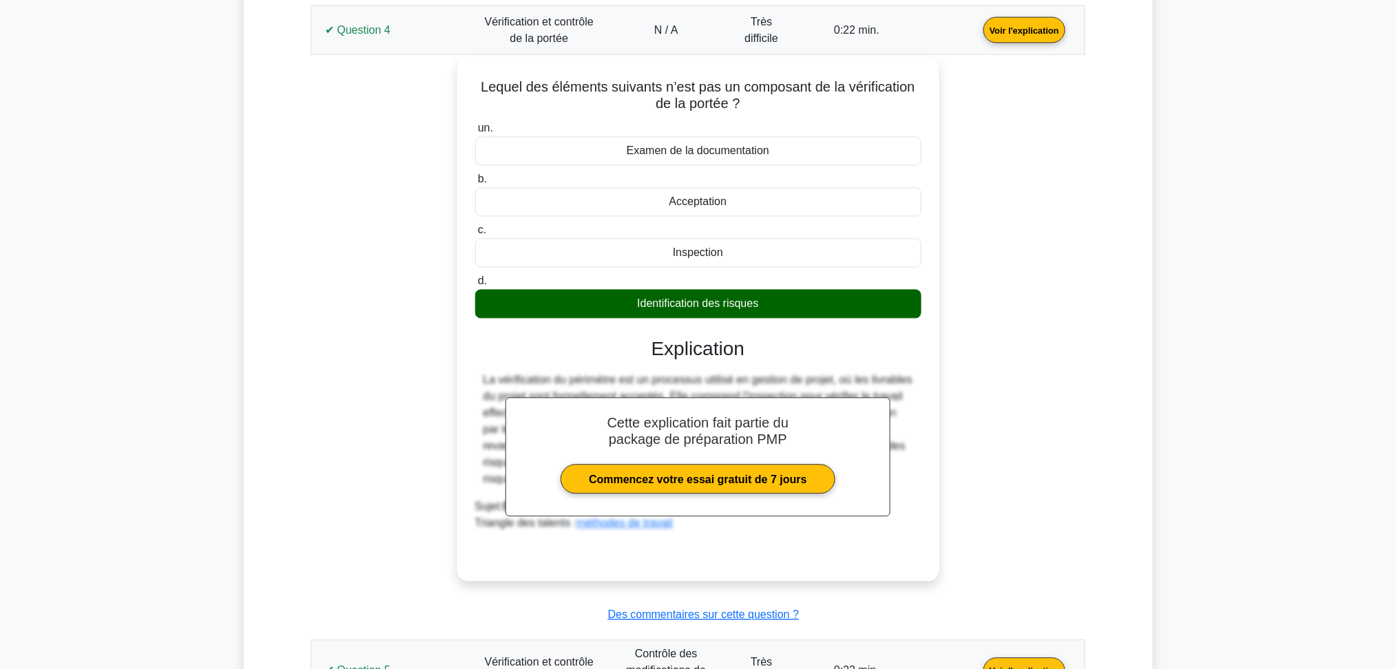
drag, startPoint x: 759, startPoint y: 313, endPoint x: 457, endPoint y: 89, distance: 376.1
click at [457, 89] on div "Lequel des éléments suivants n’est pas un composant de la vérification de la po…" at bounding box center [698, 319] width 482 height 525
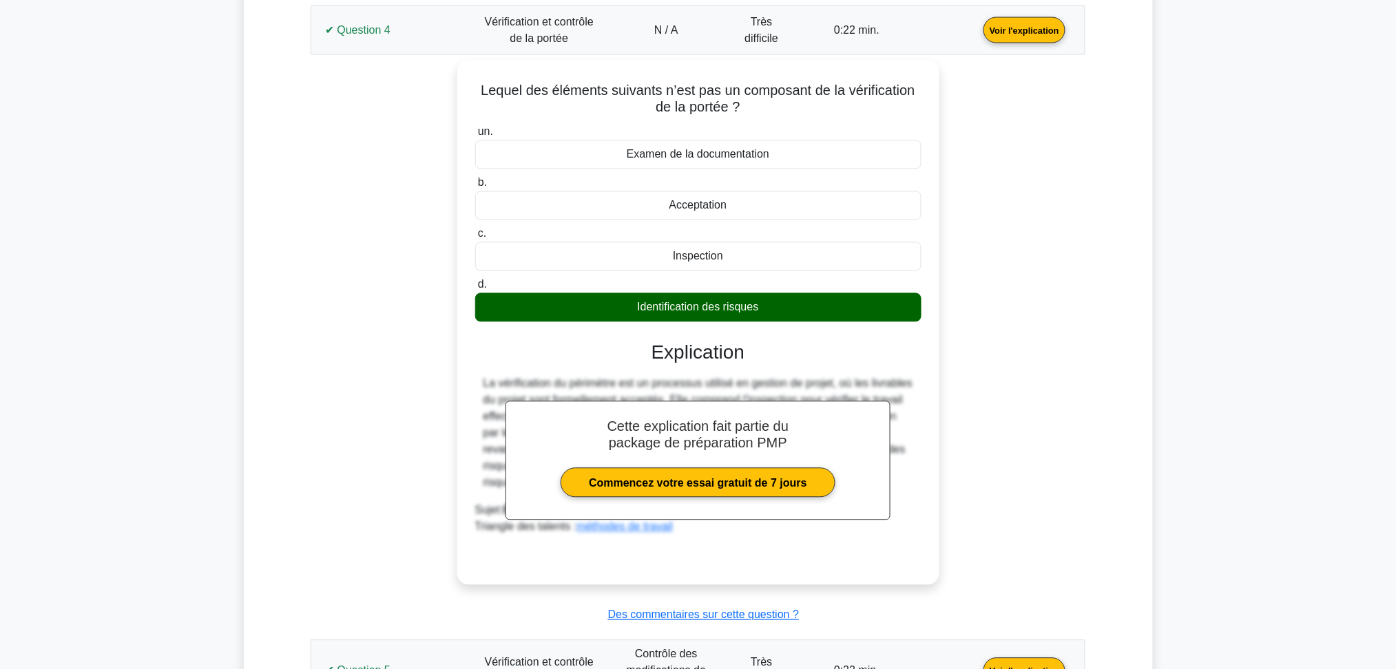
copy div "Lequel des éléments suivants n’est pas un composant de la vérification de la po…"
click at [978, 23] on link "Voir l'explication" at bounding box center [1024, 29] width 93 height 12
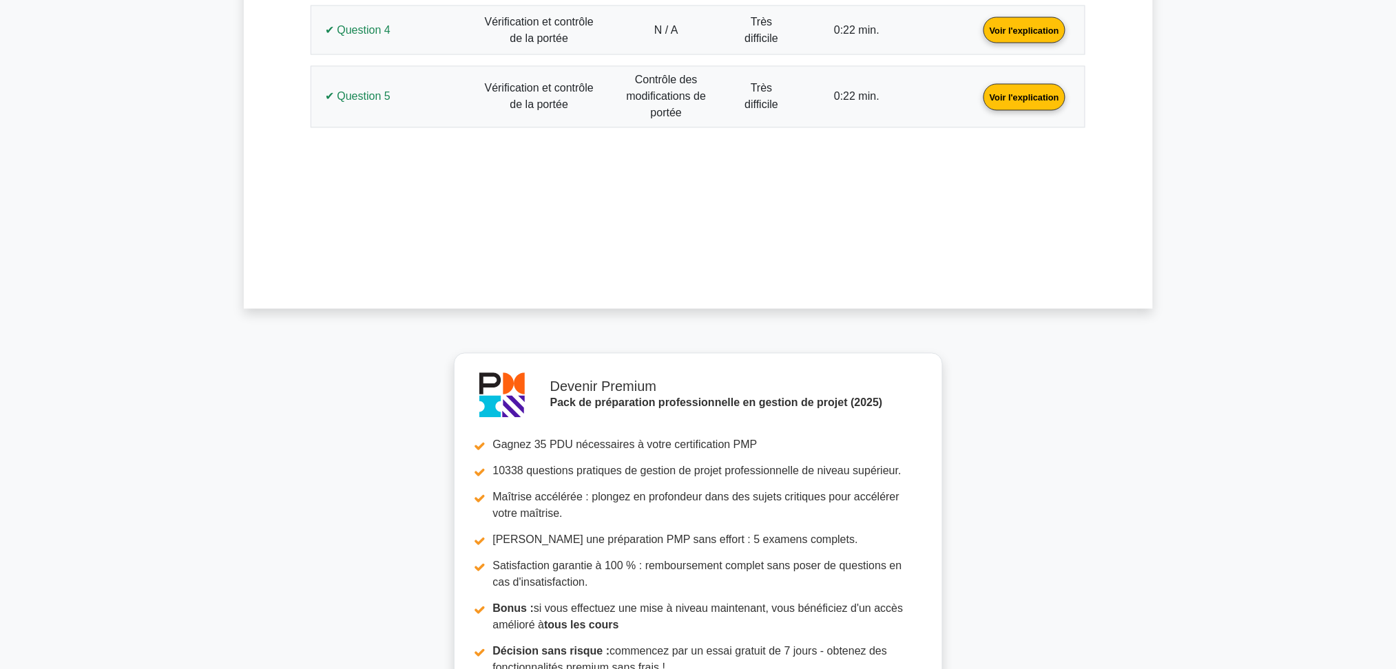
click at [978, 94] on link "Voir l'explication" at bounding box center [1024, 97] width 93 height 12
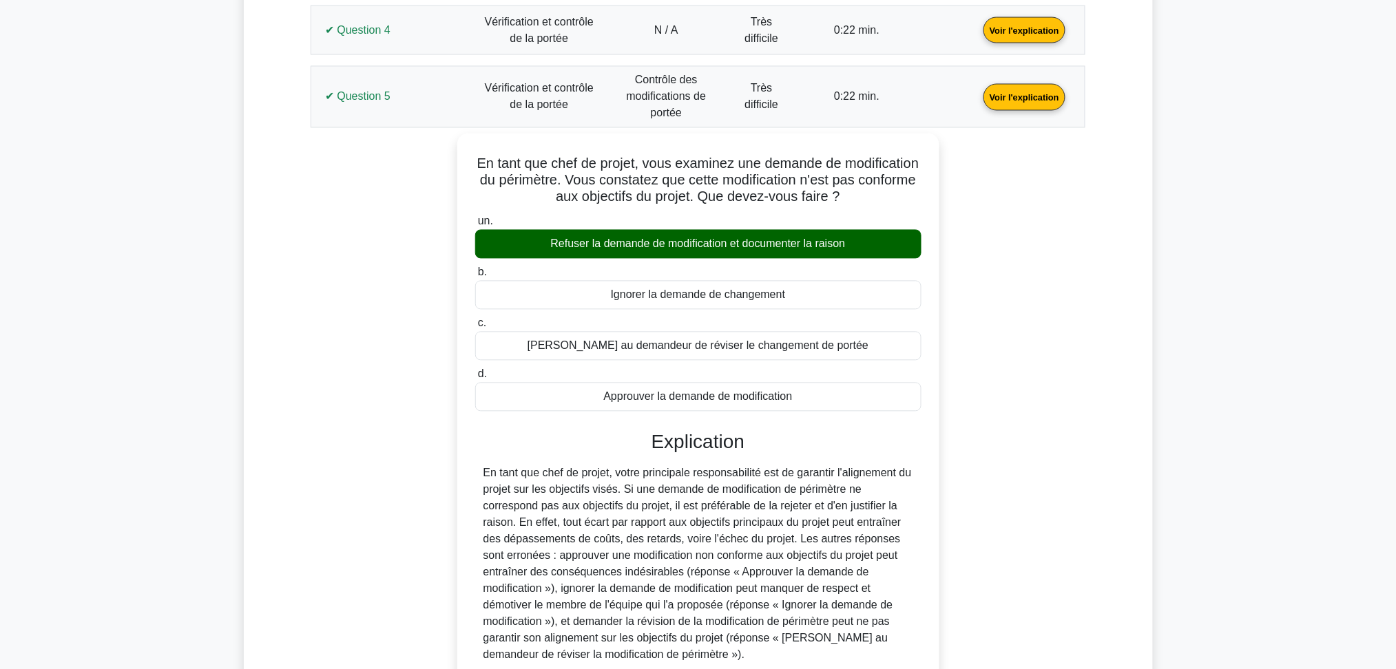
click at [978, 91] on link "Voir l'explication" at bounding box center [1024, 97] width 93 height 12
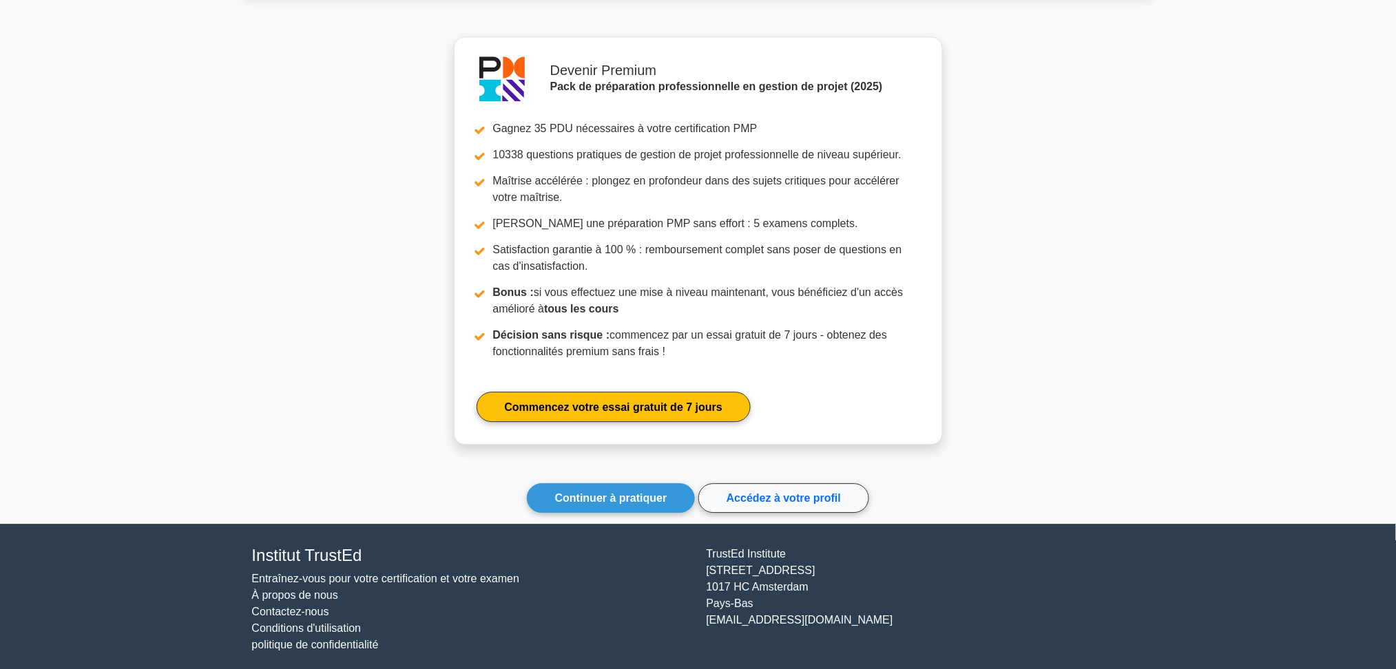
scroll to position [1217, 0]
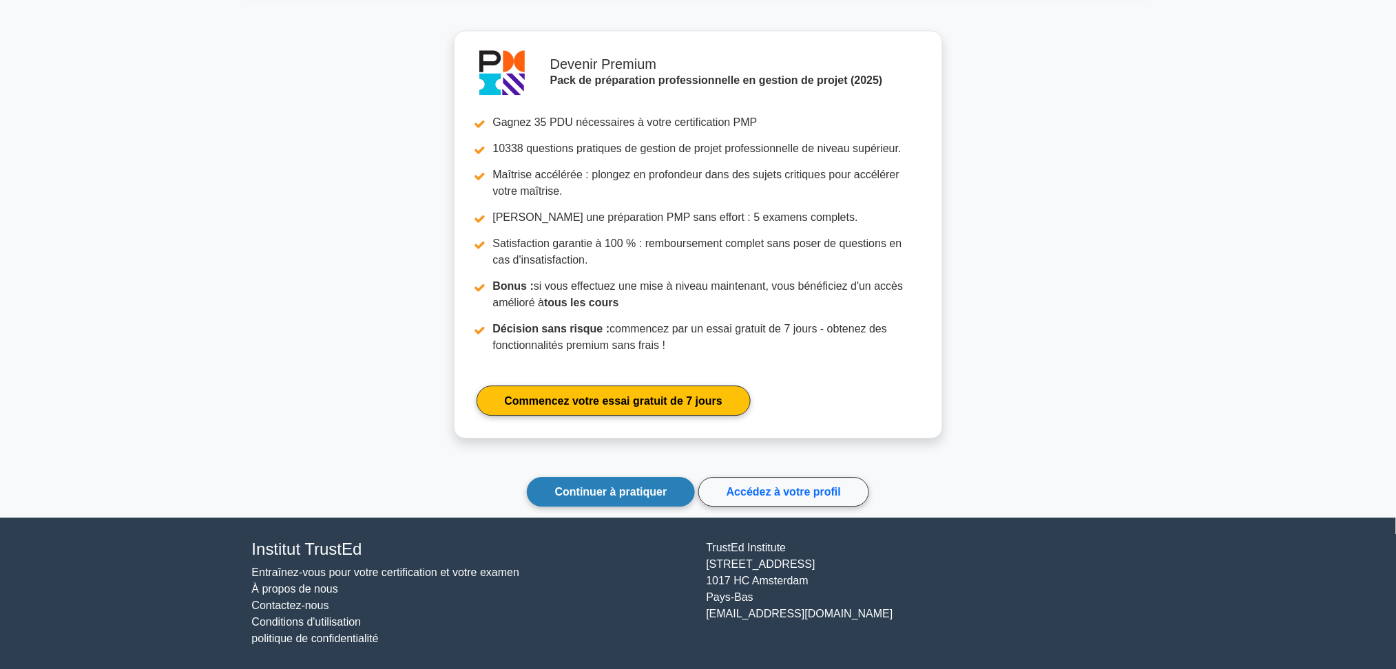
click at [647, 480] on link "Continuer à pratiquer" at bounding box center [611, 492] width 169 height 30
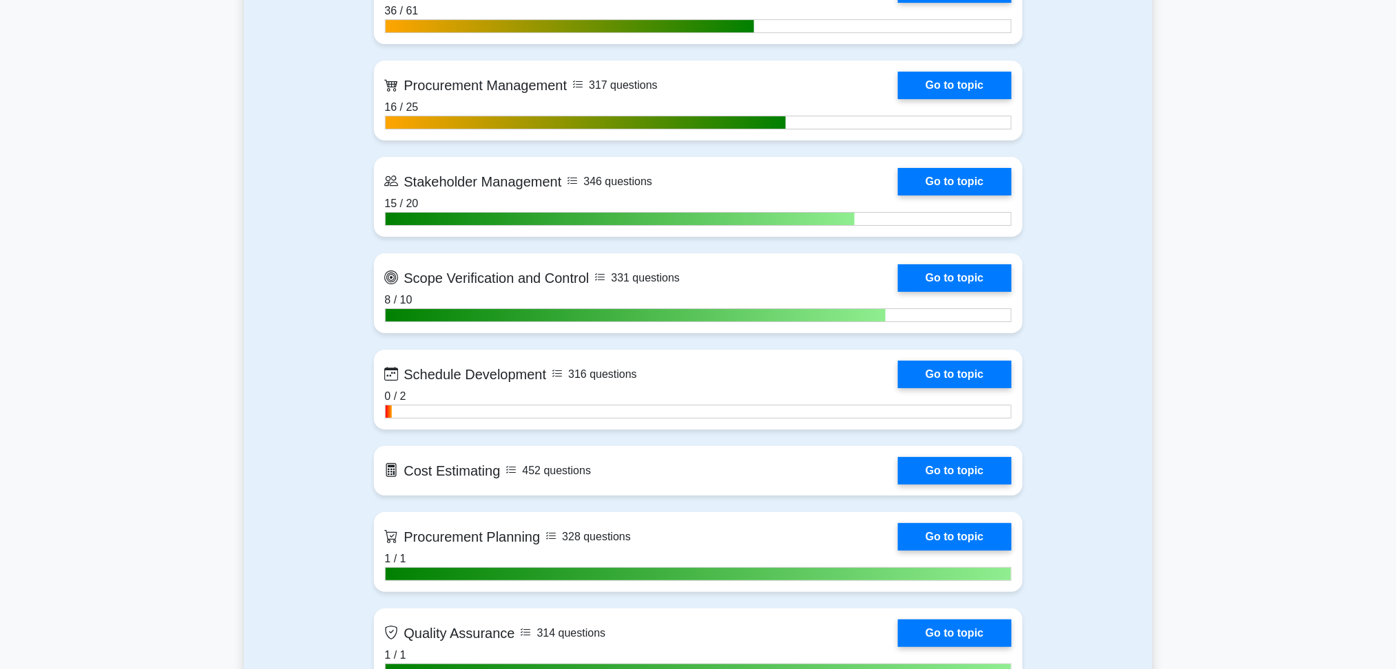
scroll to position [1653, 0]
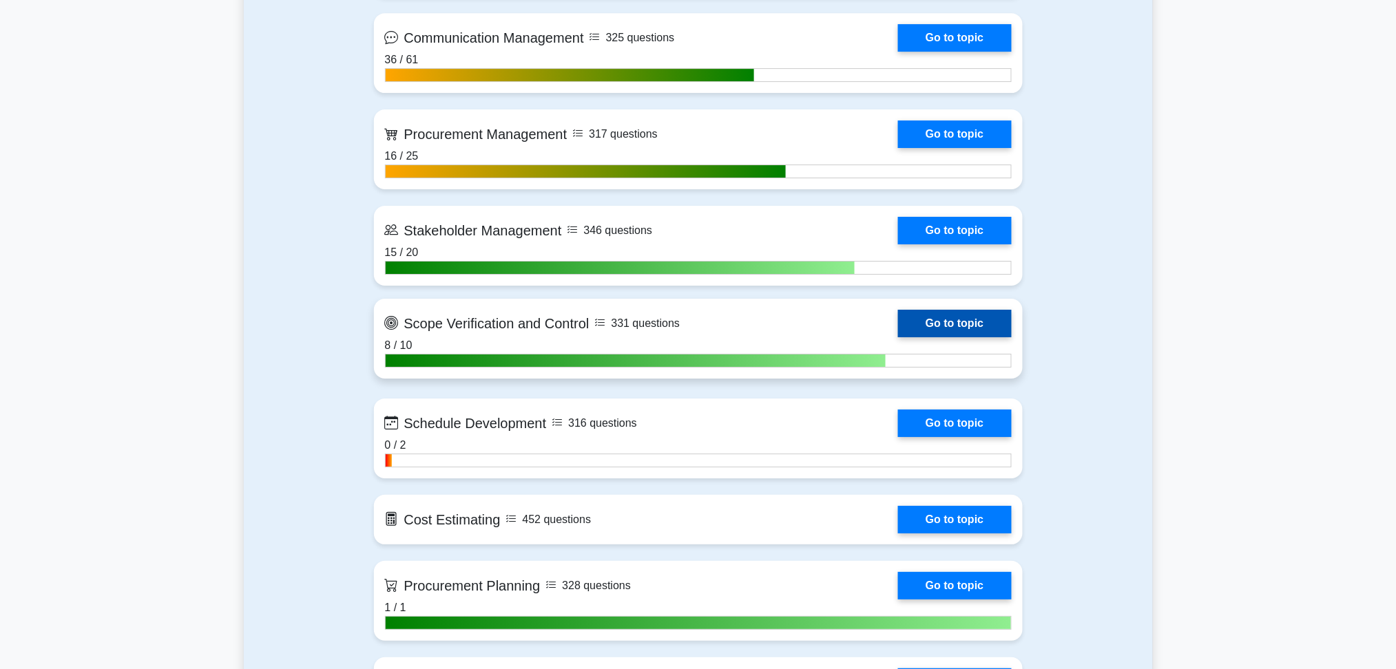
click at [926, 311] on link "Go to topic" at bounding box center [954, 324] width 113 height 28
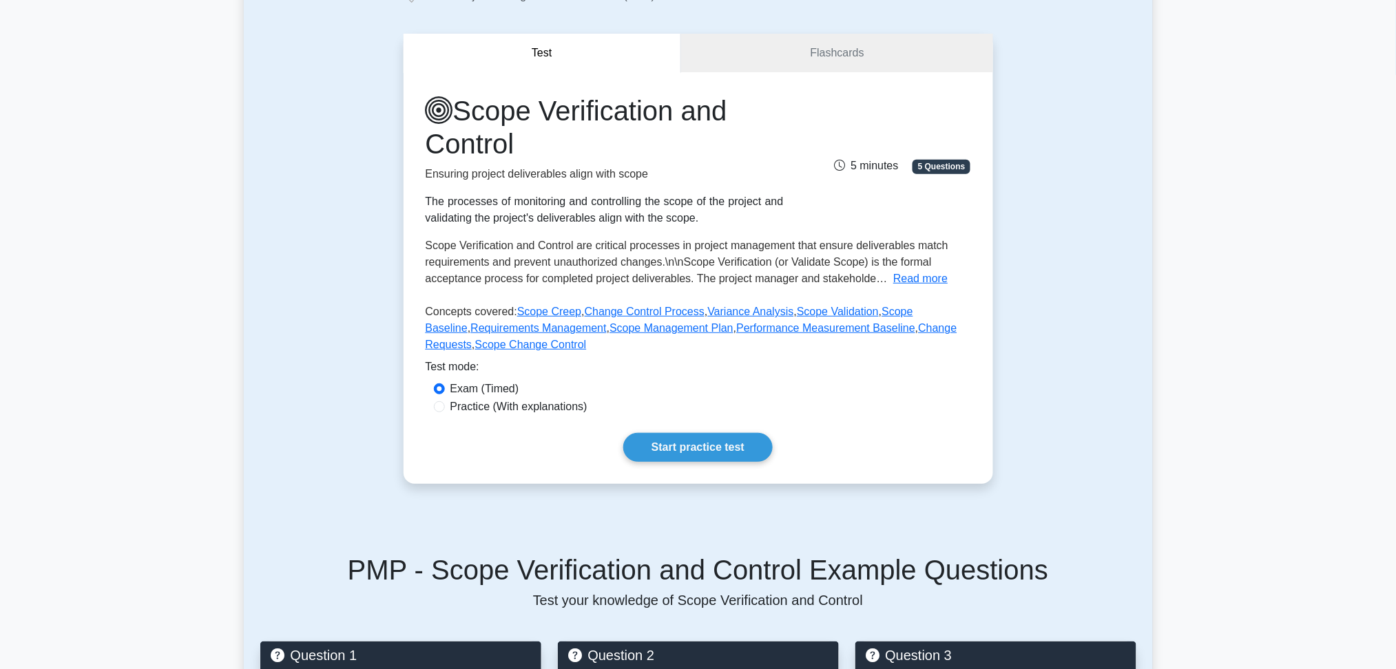
scroll to position [275, 0]
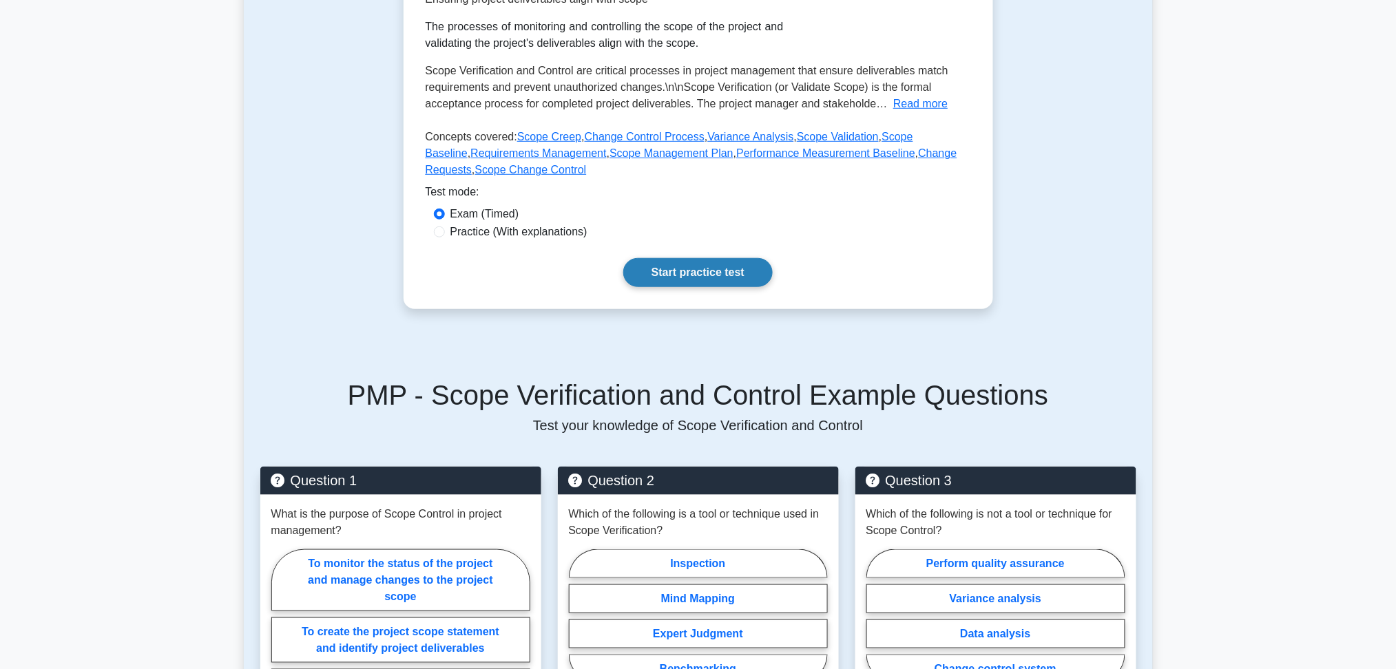
click at [688, 278] on link "Start practice test" at bounding box center [697, 272] width 149 height 29
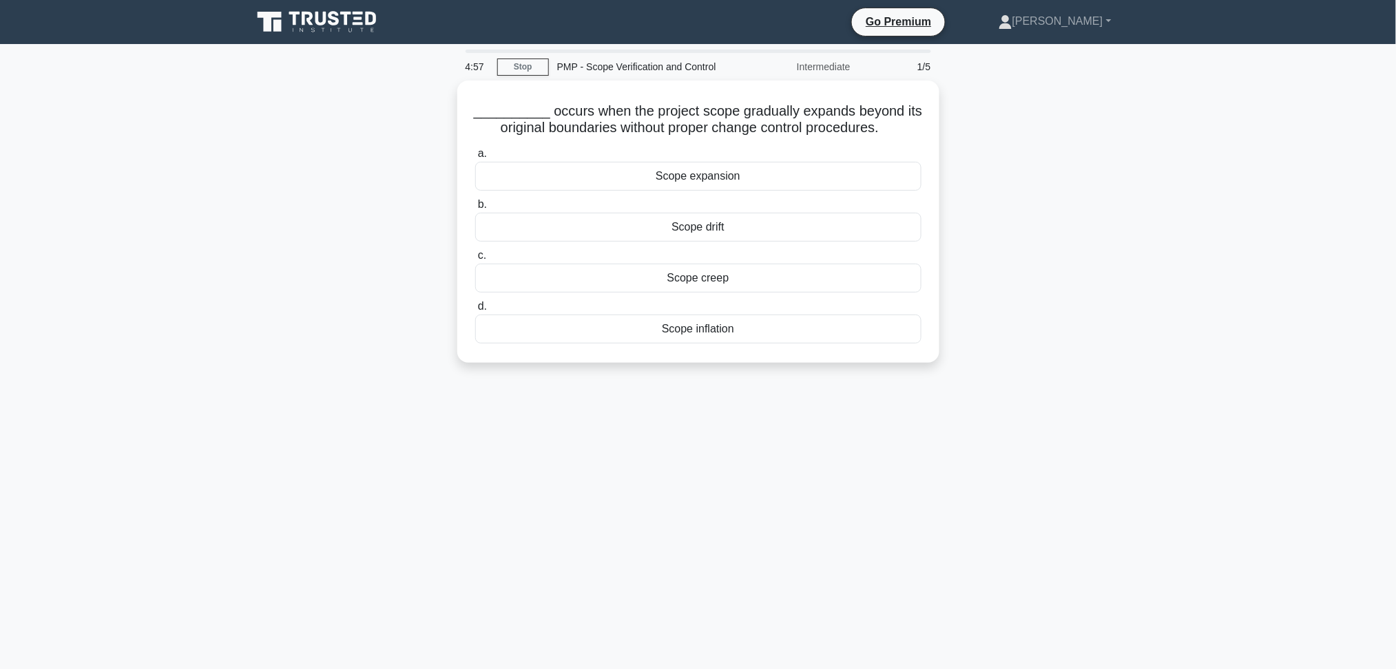
drag, startPoint x: 1065, startPoint y: 324, endPoint x: 1056, endPoint y: 344, distance: 21.6
click at [1065, 324] on div "__________ occurs when the project scope gradually expands beyond its original …" at bounding box center [698, 230] width 909 height 299
click at [692, 278] on div "Scope creep" at bounding box center [698, 274] width 446 height 29
click at [475, 257] on input "c. Scope creep" at bounding box center [475, 252] width 0 height 9
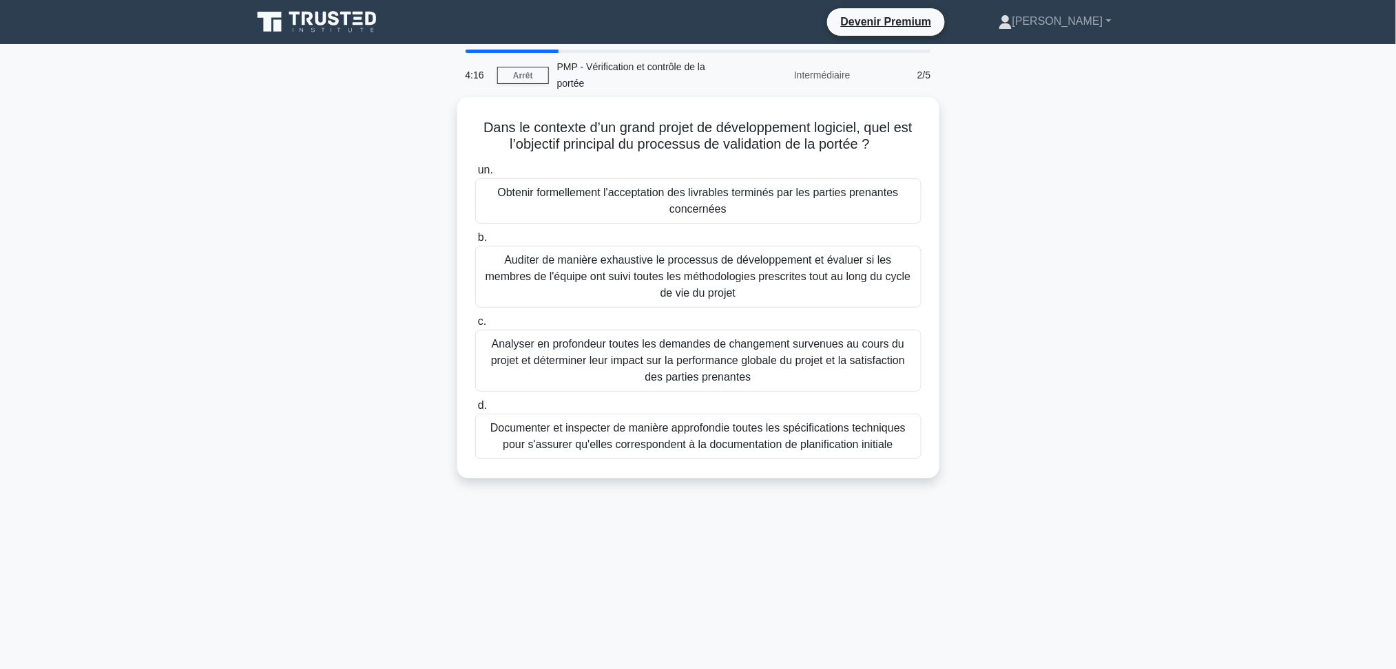
click at [1122, 268] on div "Dans le contexte d’un grand projet de développement logiciel, quel est l’object…" at bounding box center [698, 296] width 909 height 398
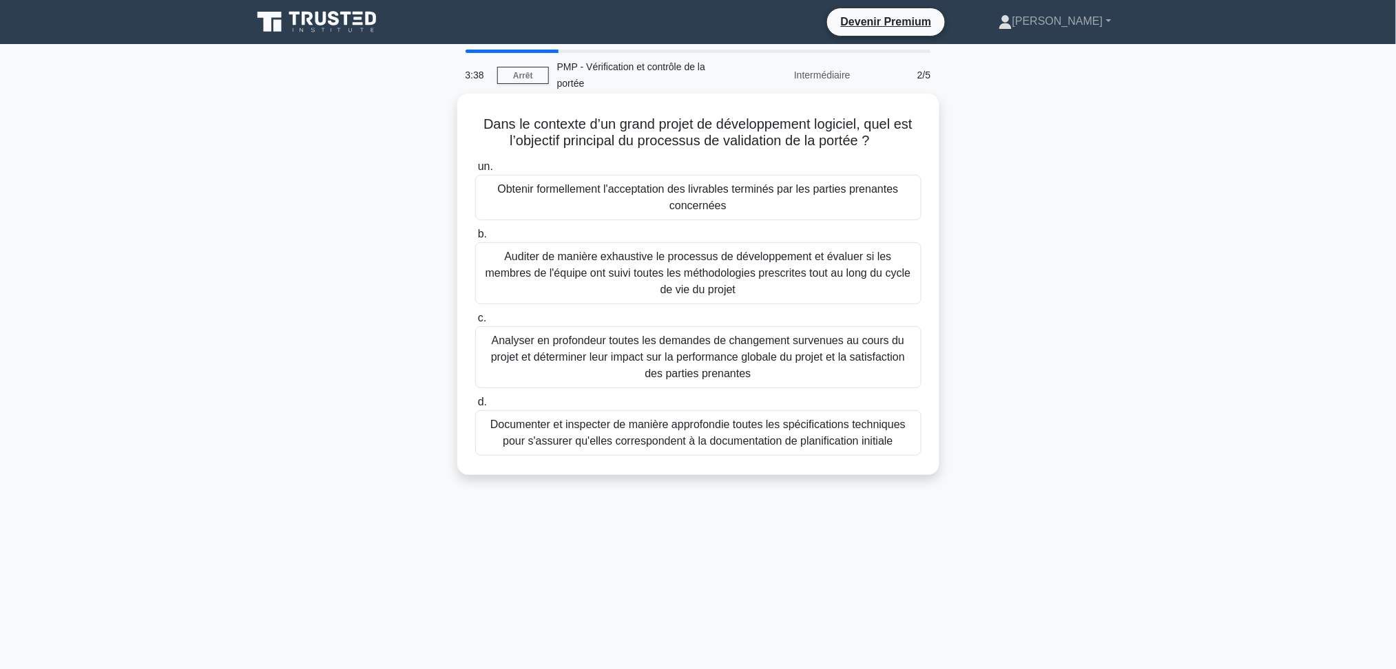
click at [739, 198] on font "Obtenir formellement l'acceptation des livrables terminés par les parties prena…" at bounding box center [698, 197] width 434 height 33
click at [475, 171] on input "un. Obtenir formellement l'acceptation des livrables terminés par les parties p…" at bounding box center [475, 167] width 0 height 9
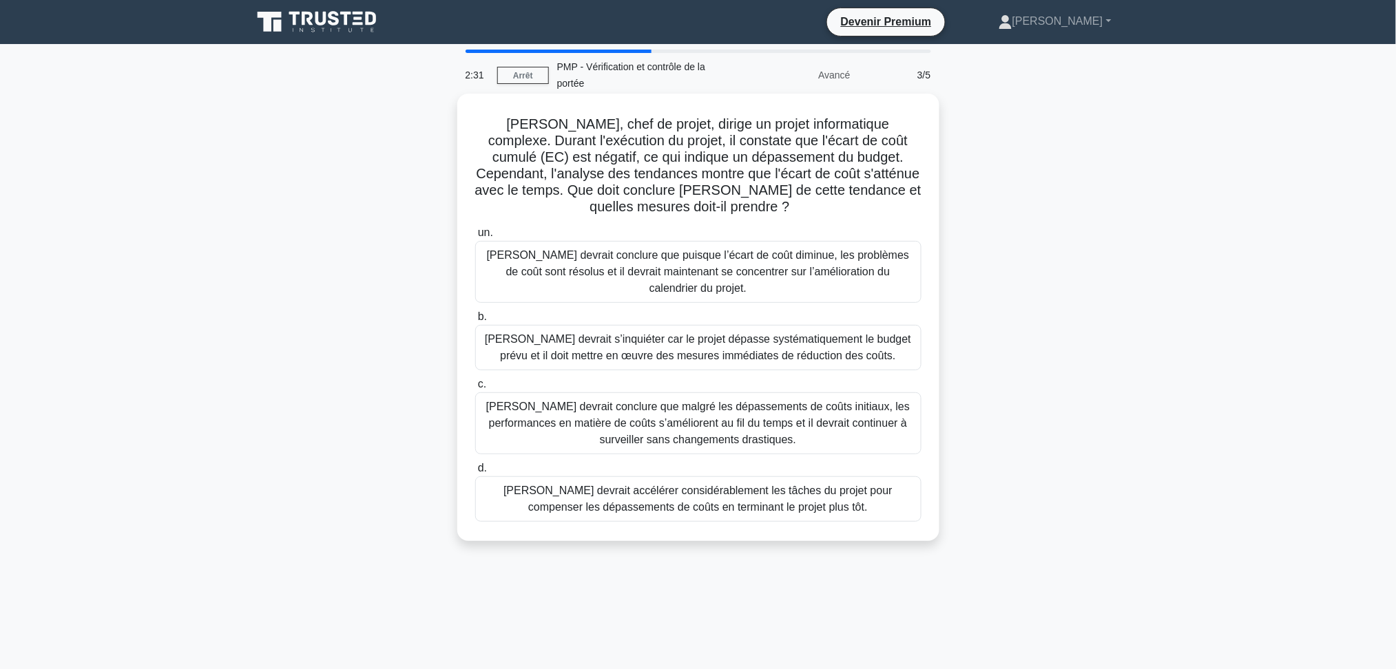
click at [788, 422] on font "[PERSON_NAME] devrait conclure que malgré les dépassements de coûts initiaux, l…" at bounding box center [698, 424] width 434 height 50
click at [475, 389] on input "[PERSON_NAME] devrait conclure que malgré les dépassements de coûts initiaux, l…" at bounding box center [475, 384] width 0 height 9
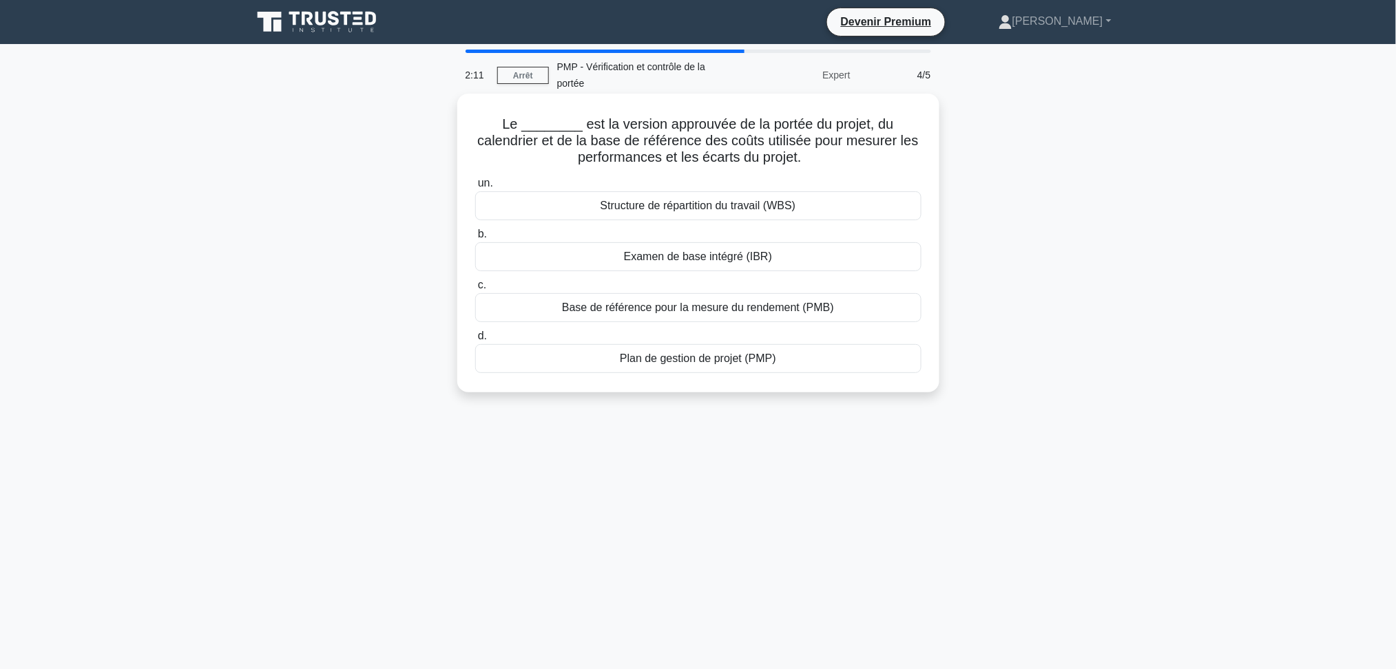
click at [731, 311] on font "Base de référence pour la mesure du rendement (PMB)" at bounding box center [698, 308] width 272 height 12
click at [475, 290] on input "c. Base de référence pour la mesure du rendement (PMB)" at bounding box center [475, 285] width 0 height 9
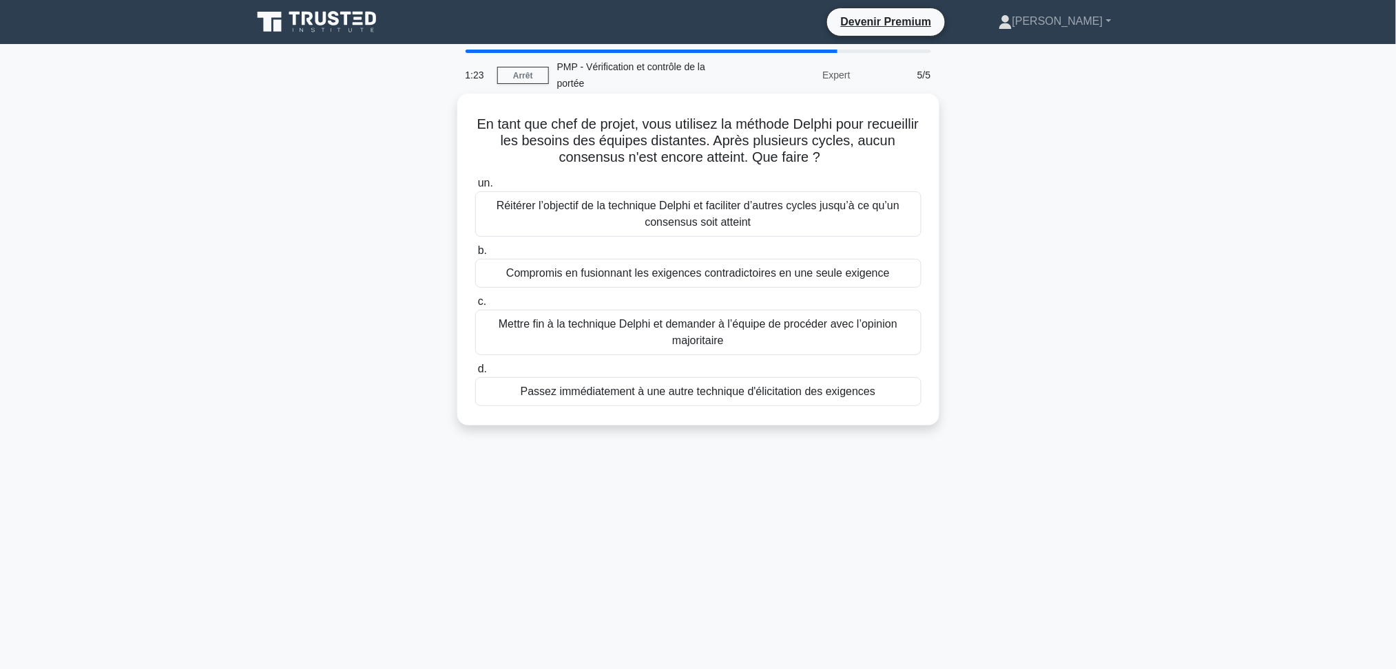
click at [662, 392] on font "Passez immédiatement à une autre technique d'élicitation des exigences" at bounding box center [698, 392] width 355 height 12
click at [475, 374] on input "d. Passez immédiatement à une autre technique d'élicitation des exigences" at bounding box center [475, 369] width 0 height 9
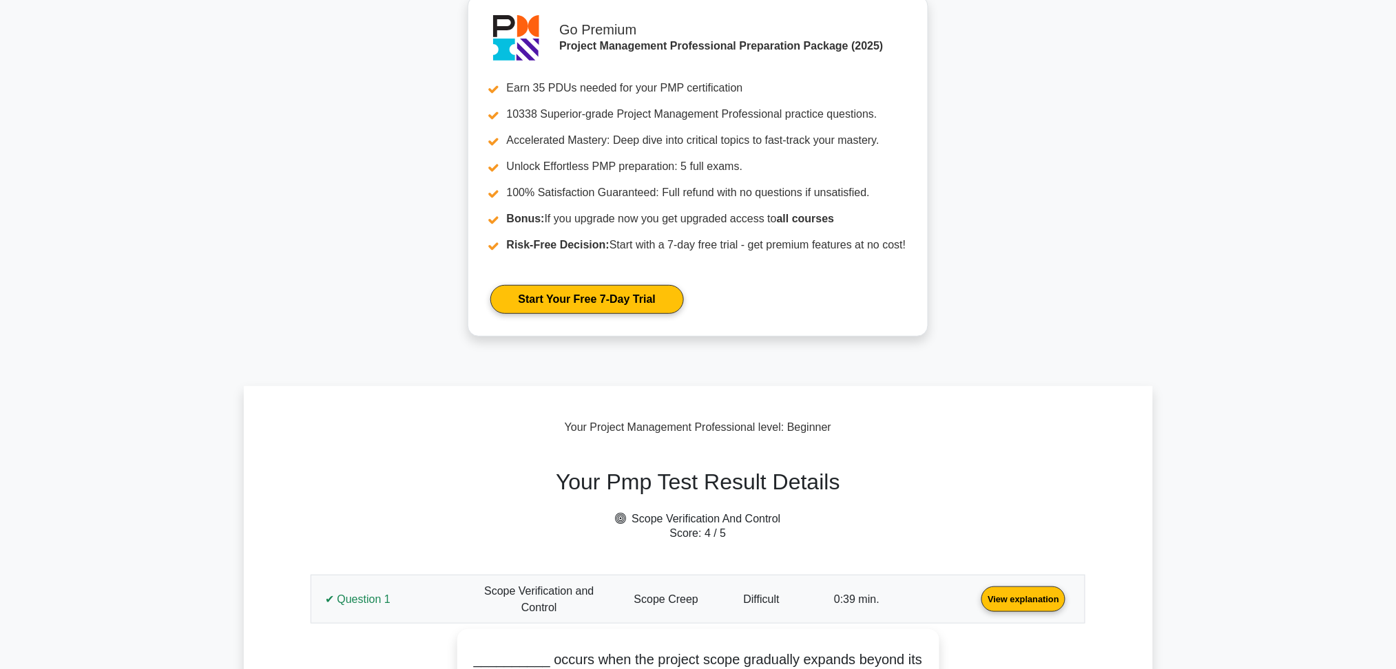
scroll to position [92, 0]
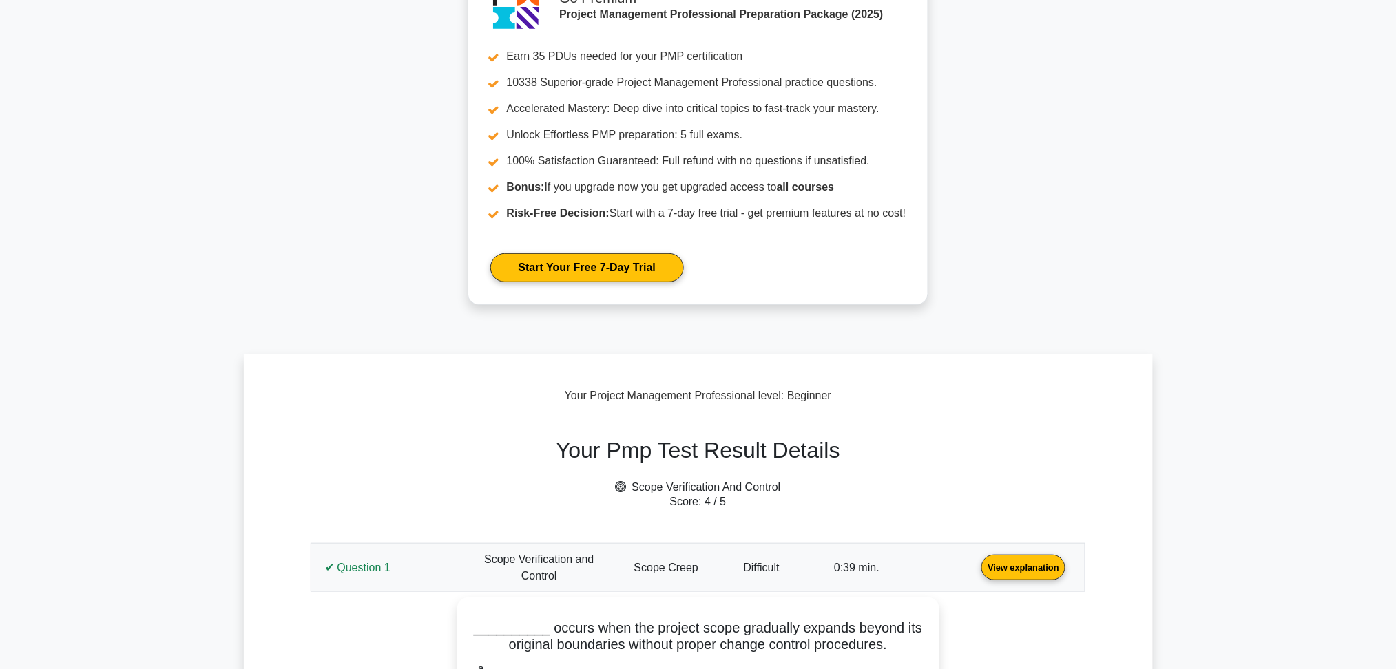
click at [976, 561] on link "View explanation" at bounding box center [1023, 567] width 95 height 12
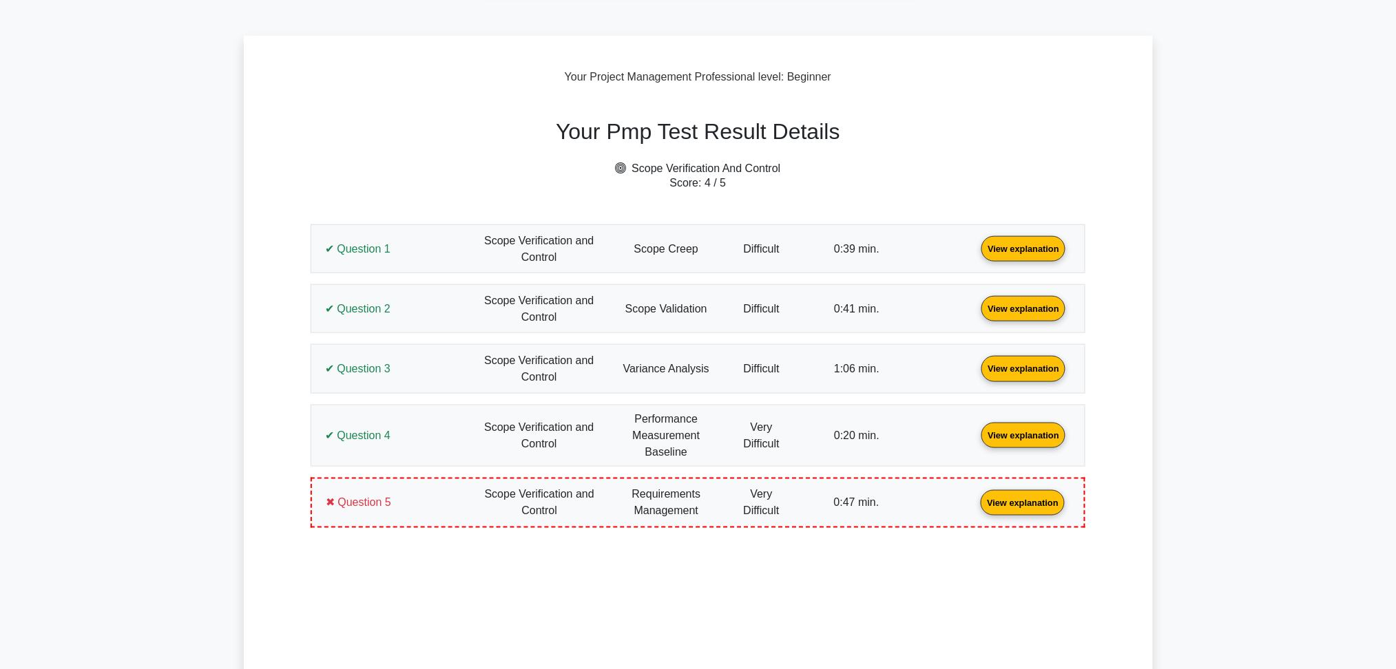
scroll to position [367, 0]
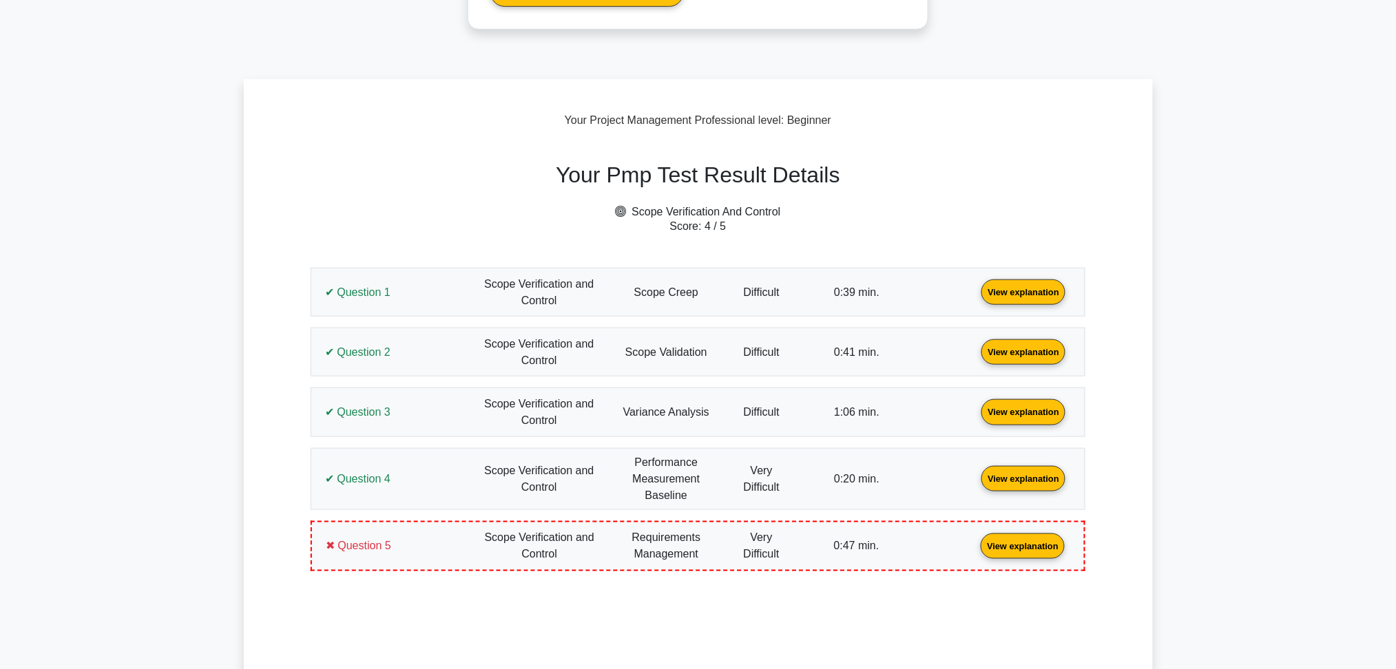
click at [976, 293] on link "View explanation" at bounding box center [1023, 292] width 95 height 12
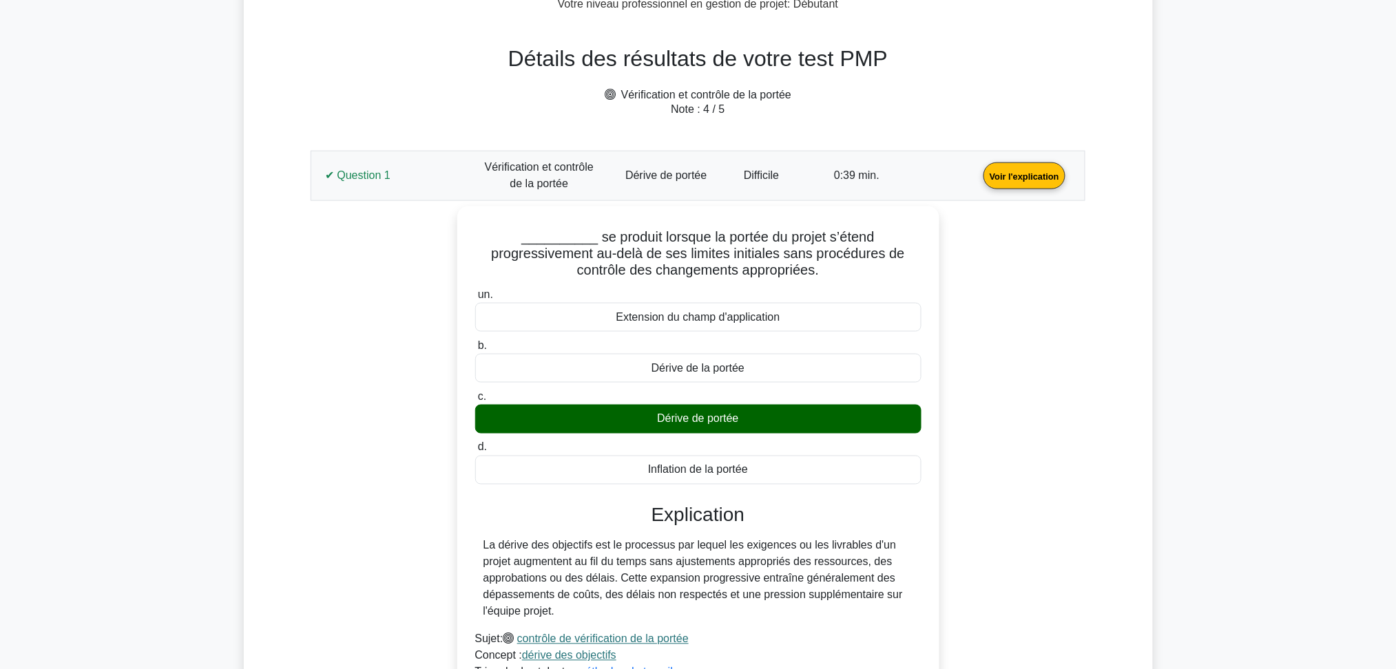
scroll to position [483, 0]
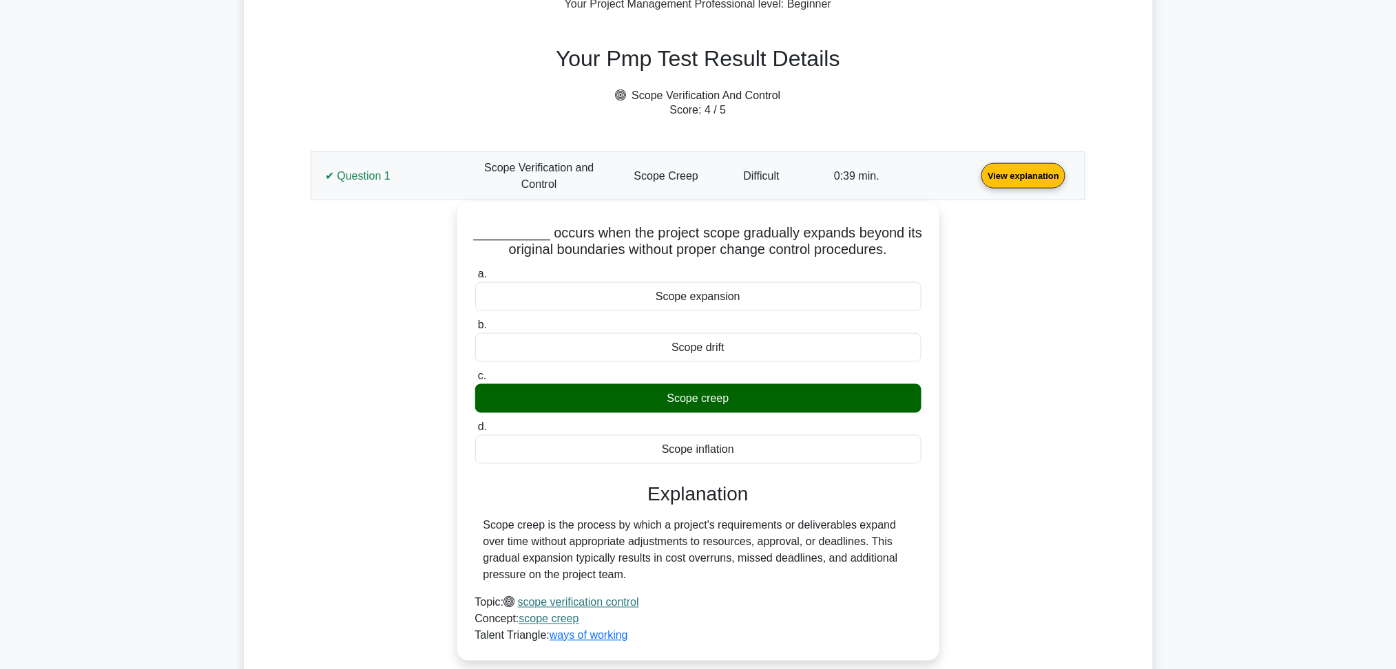
drag, startPoint x: 741, startPoint y: 448, endPoint x: 467, endPoint y: 213, distance: 360.9
click at [467, 213] on div "__________ occurs when the project scope gradually expands beyond its original …" at bounding box center [698, 432] width 471 height 448
copy div "__________ occurs when the project scope gradually expands beyond its original …"
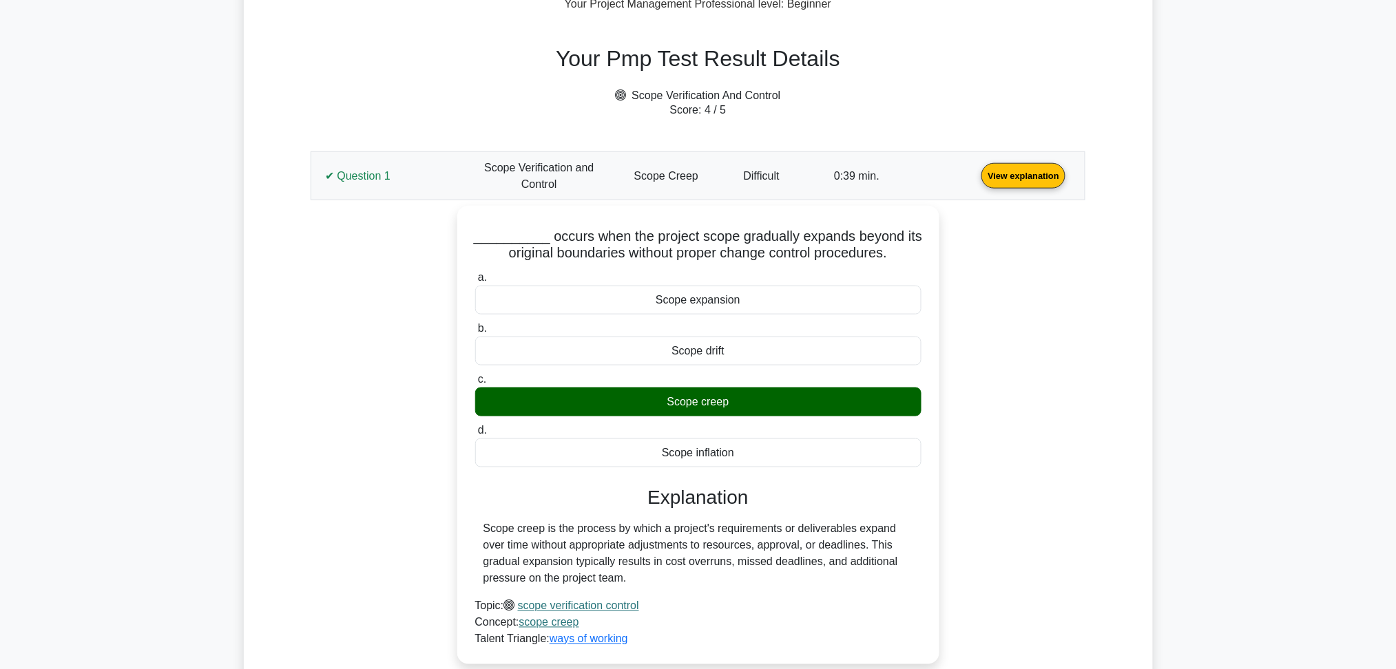
click at [349, 280] on div "__________ occurs when the project scope gradually expands beyond its original …" at bounding box center [698, 443] width 758 height 475
click at [976, 181] on link "View explanation" at bounding box center [1023, 175] width 95 height 12
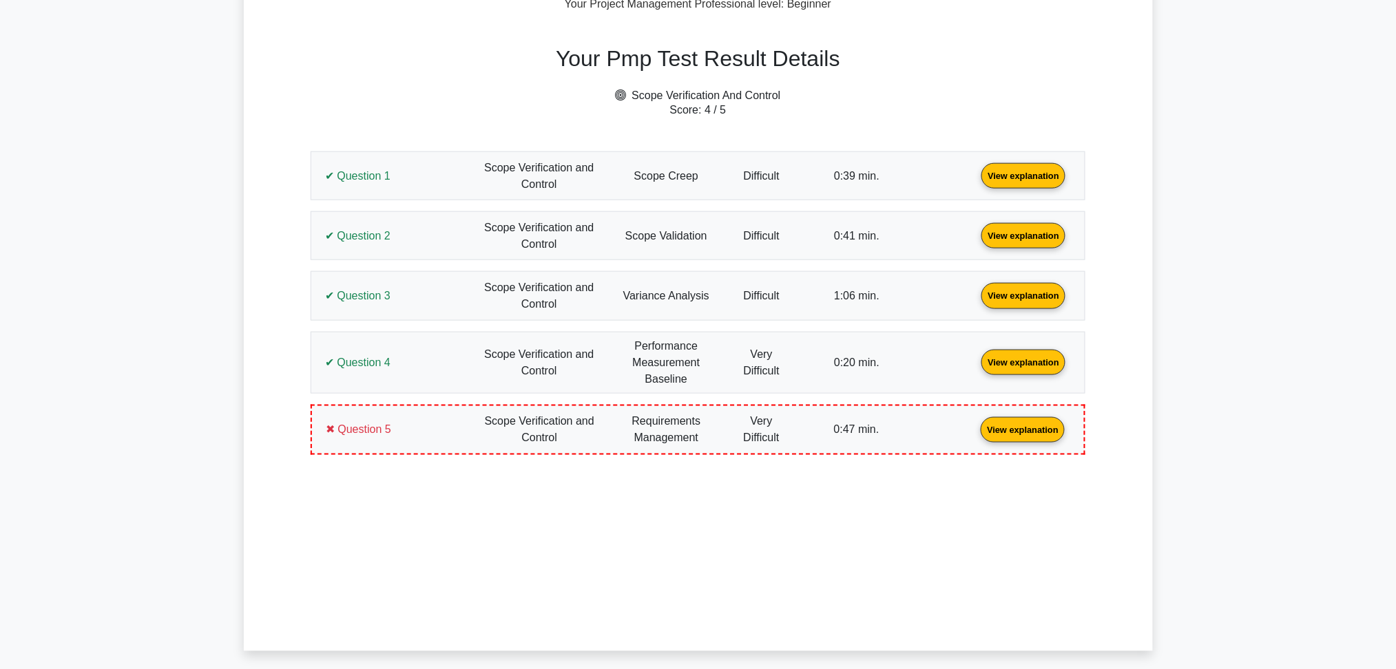
click at [976, 238] on link "View explanation" at bounding box center [1023, 235] width 95 height 12
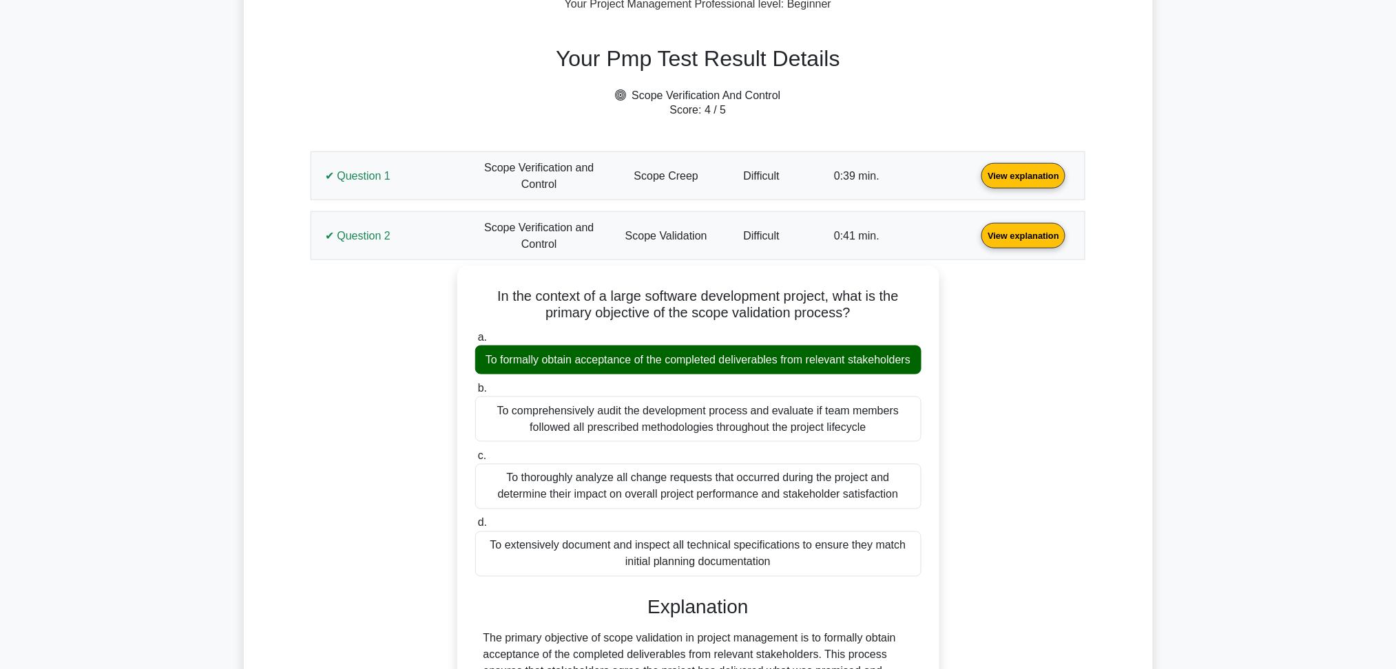
scroll to position [551, 0]
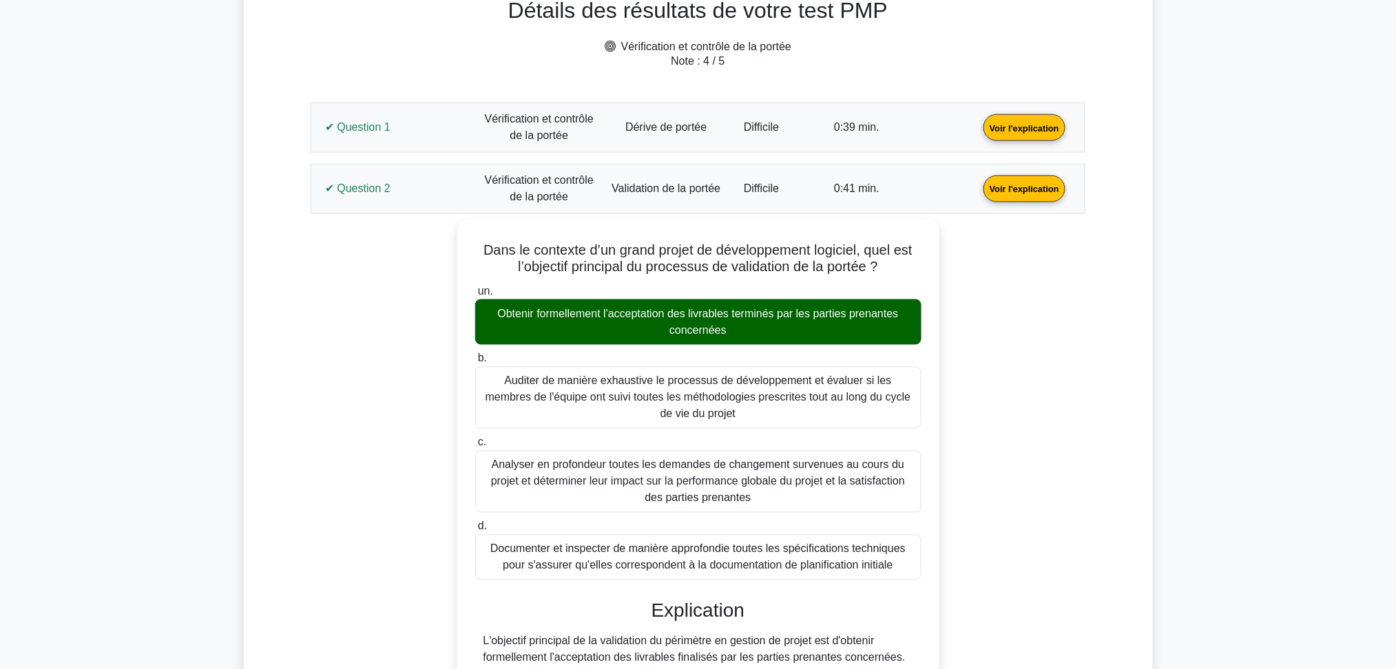
scroll to position [642, 0]
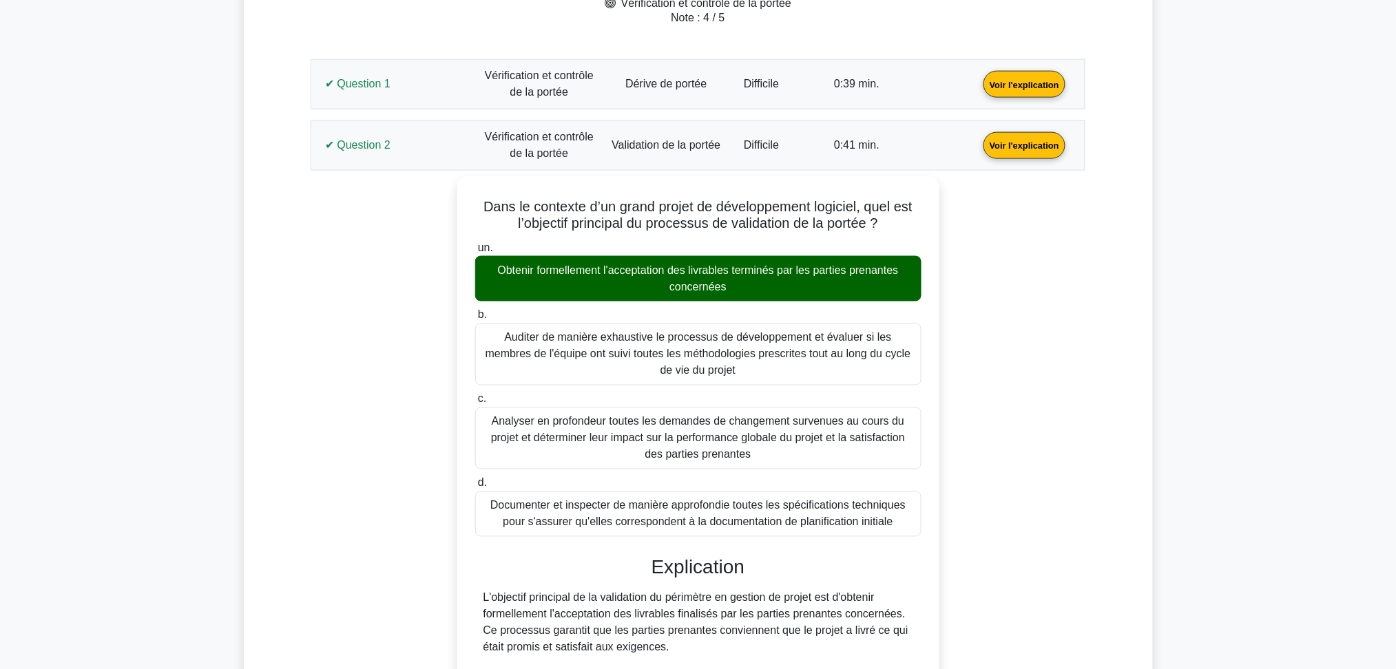
click at [978, 138] on link "Voir l'explication" at bounding box center [1024, 144] width 93 height 12
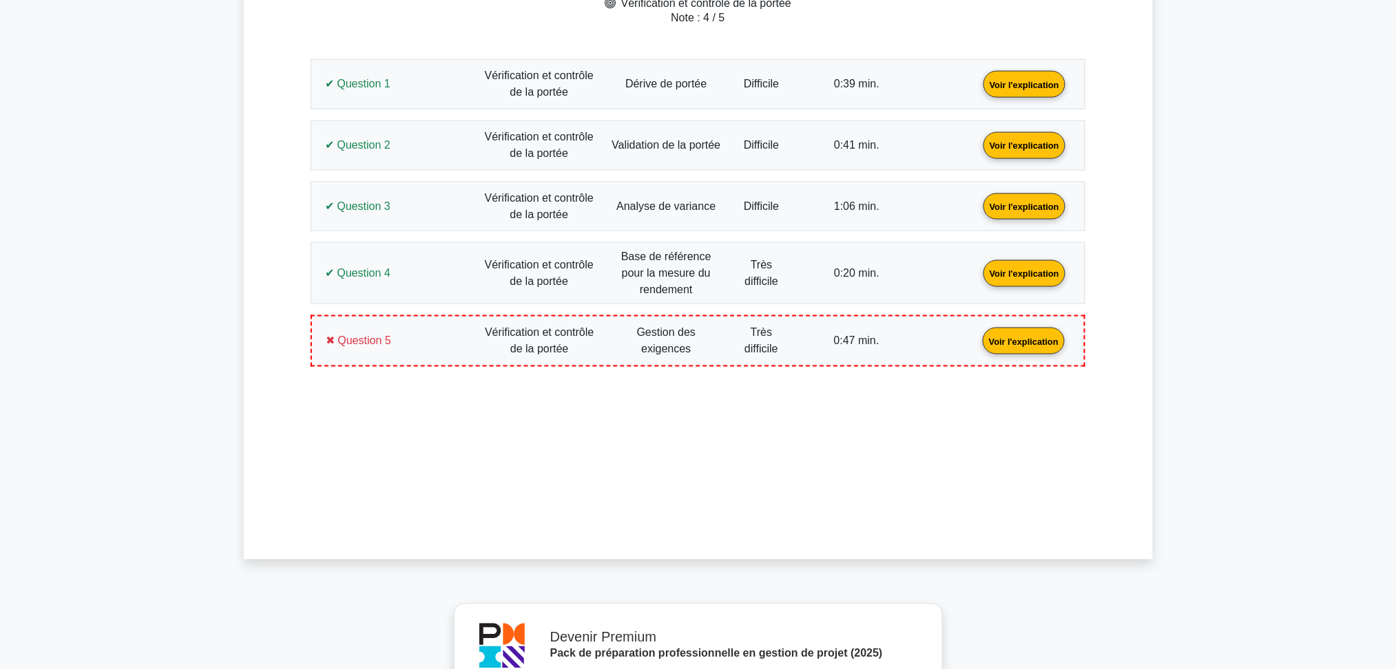
click at [978, 207] on link "Voir l'explication" at bounding box center [1024, 206] width 93 height 12
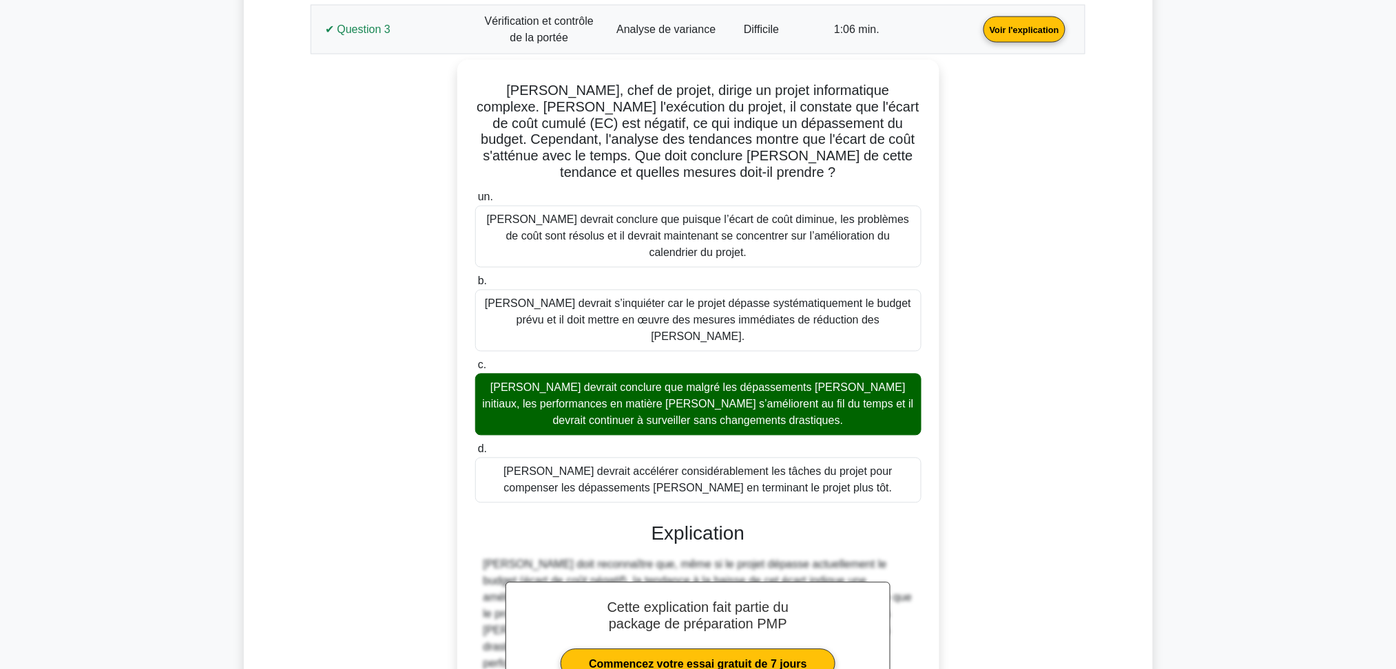
scroll to position [826, 0]
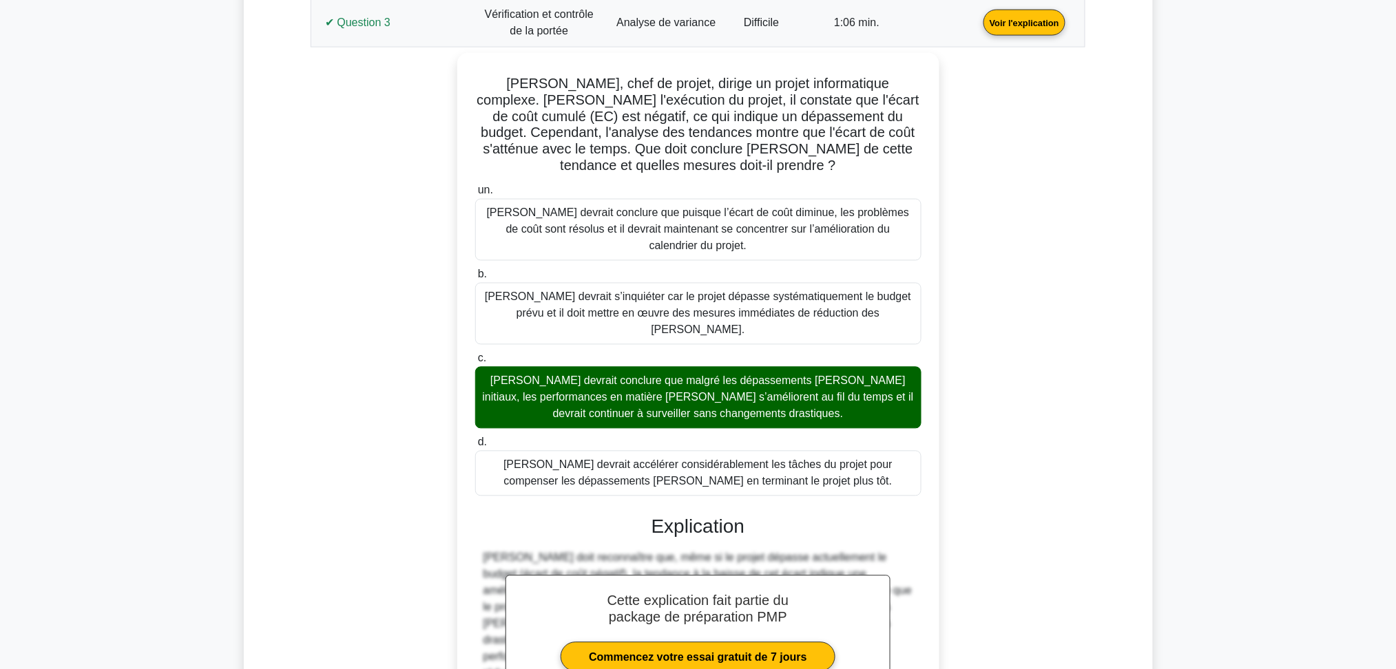
click at [978, 20] on link "Voir l'explication" at bounding box center [1024, 22] width 93 height 12
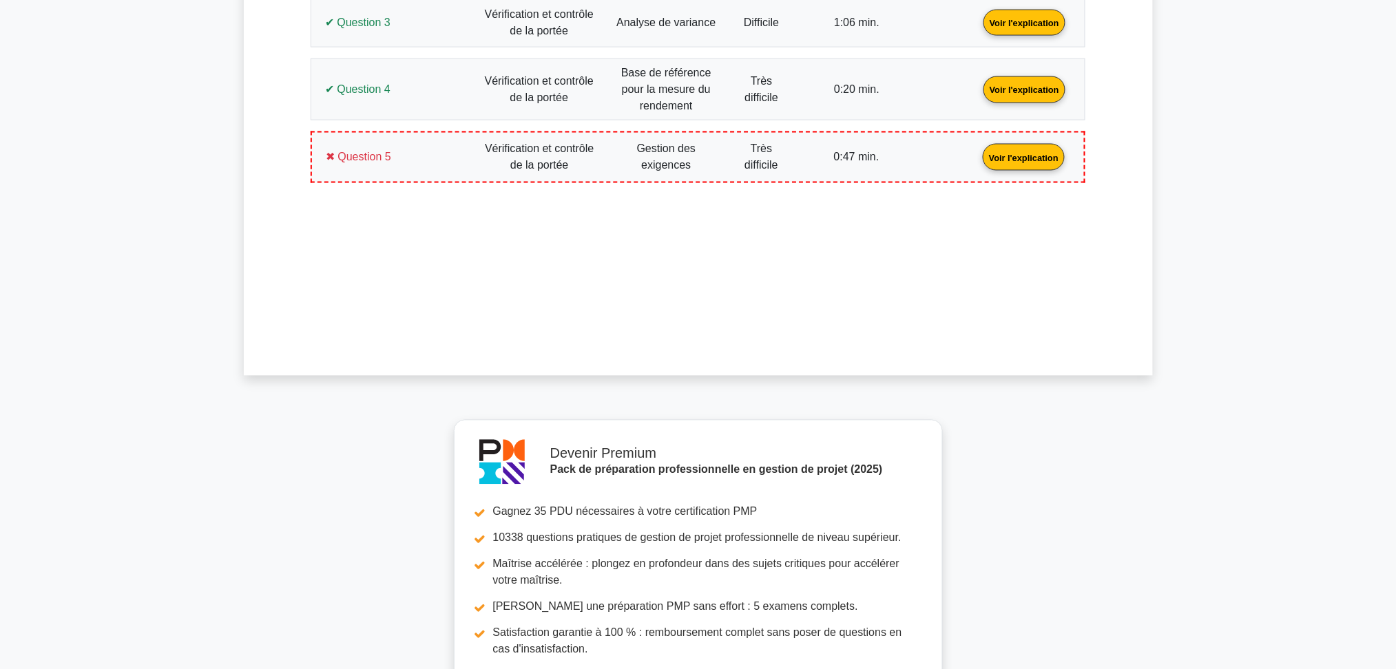
click at [978, 87] on link "Voir l'explication" at bounding box center [1024, 89] width 93 height 12
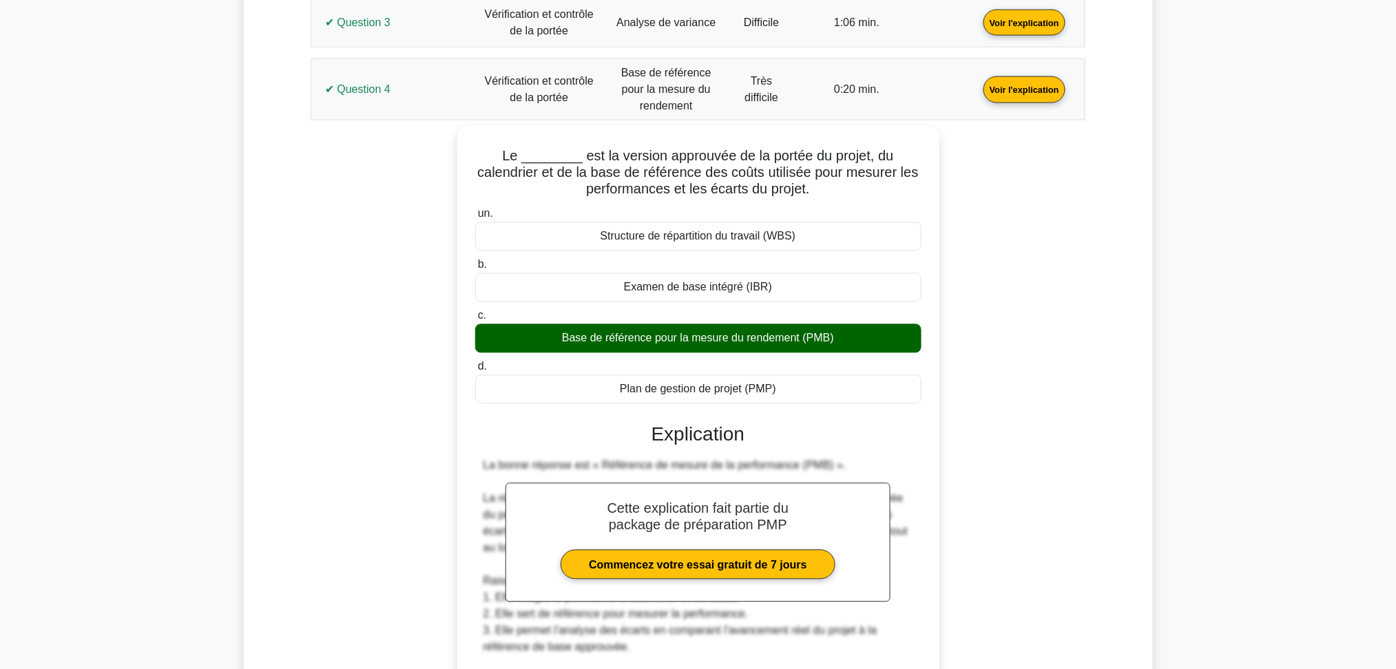
click at [978, 93] on link "Voir l'explication" at bounding box center [1024, 89] width 93 height 12
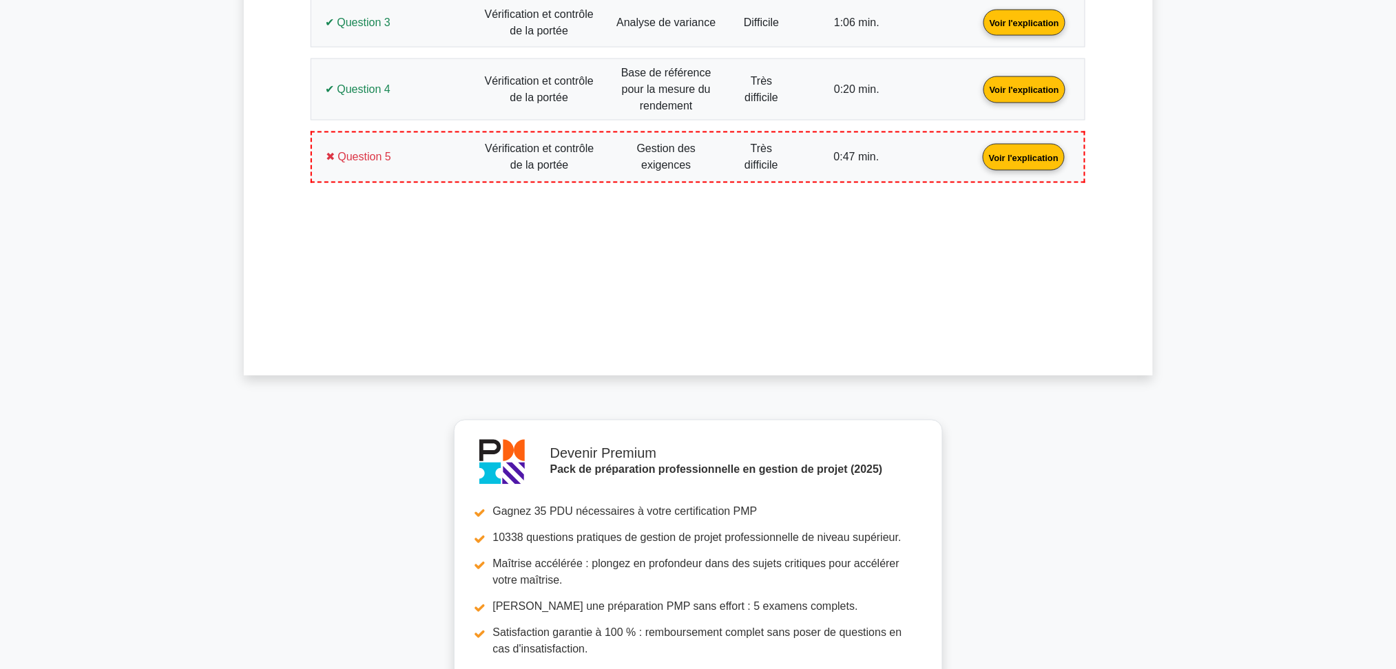
click at [977, 152] on link "Voir l'explication" at bounding box center [1023, 157] width 93 height 12
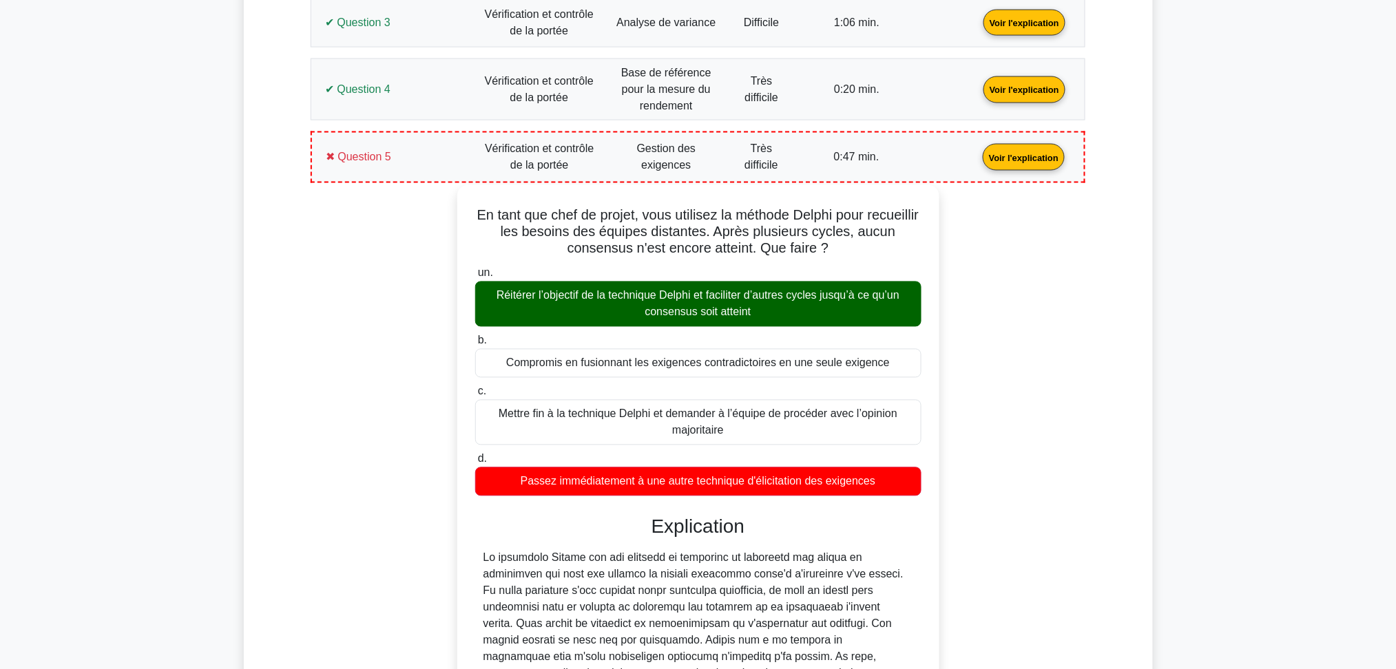
drag, startPoint x: 885, startPoint y: 479, endPoint x: 492, endPoint y: 207, distance: 477.6
click at [492, 207] on div "En tant que chef de projet, vous utilisez la méthode Delphi pour recueillir les…" at bounding box center [698, 522] width 471 height 662
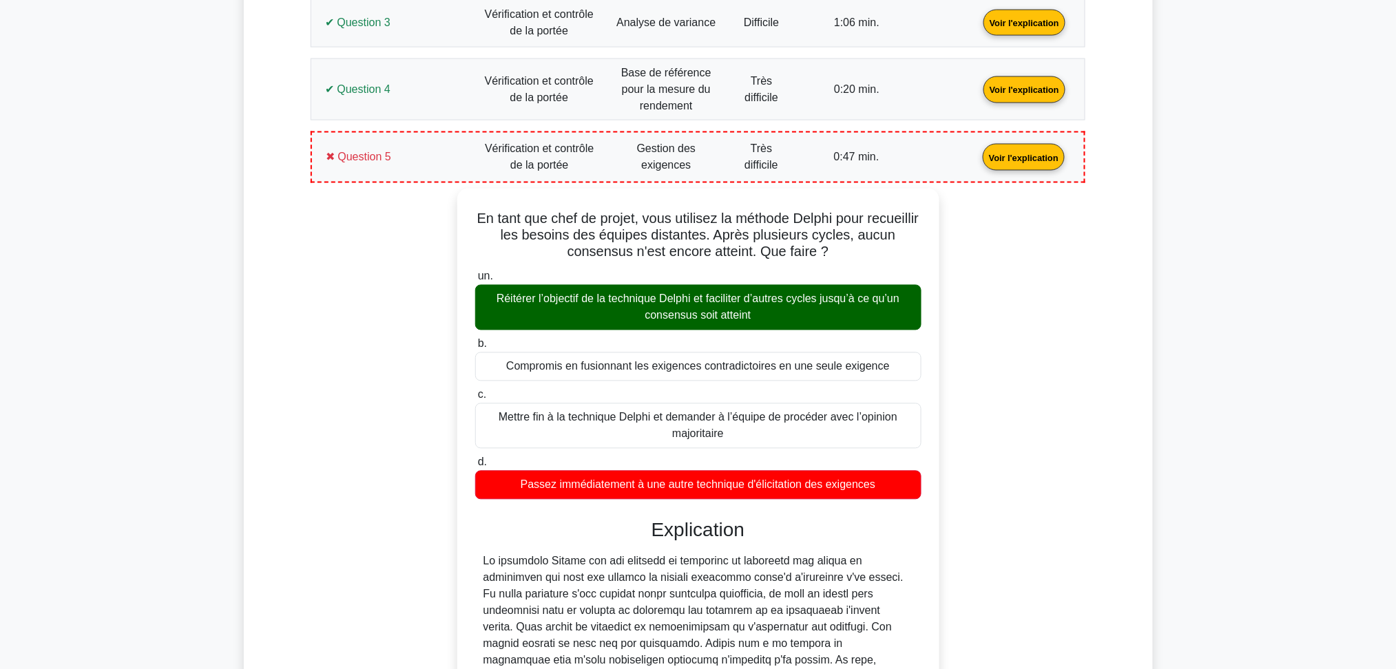
copy div "En tant que chef de projet, vous utilisez la méthode Delphi pour recueillir les…"
click at [337, 345] on div "En tant que chef de projet, vous utilisez la méthode Delphi pour recueillir les…" at bounding box center [698, 534] width 758 height 690
